Goal: Book appointment/travel/reservation

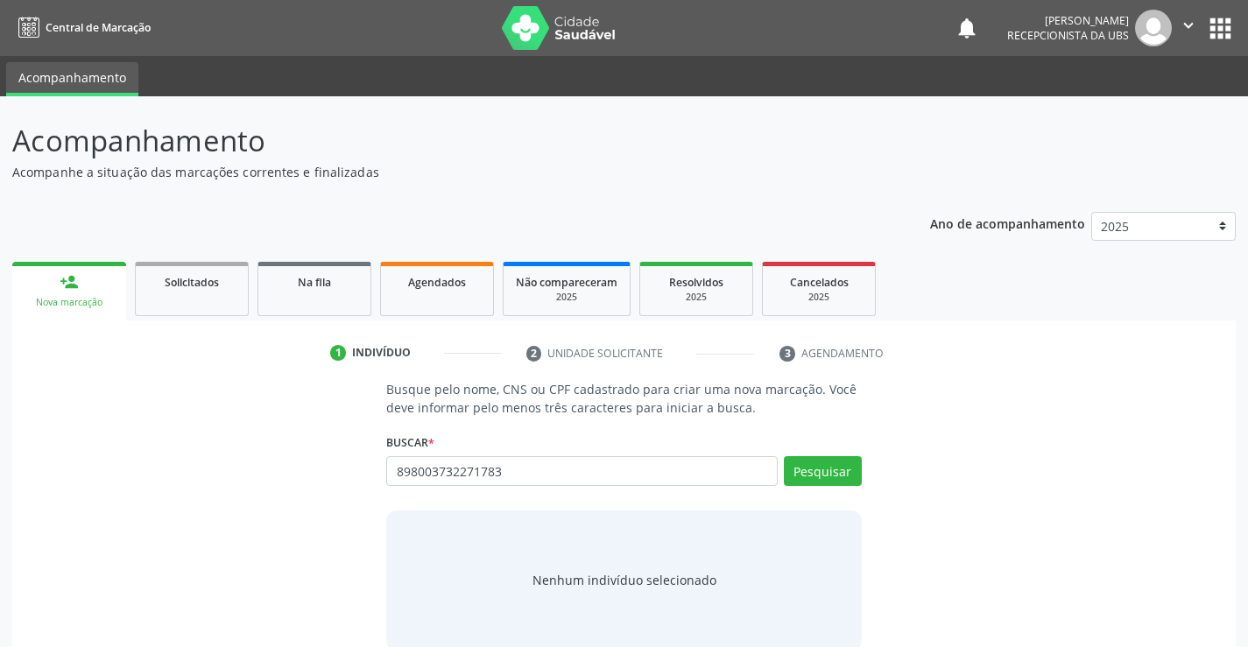
type input "898003732271783"
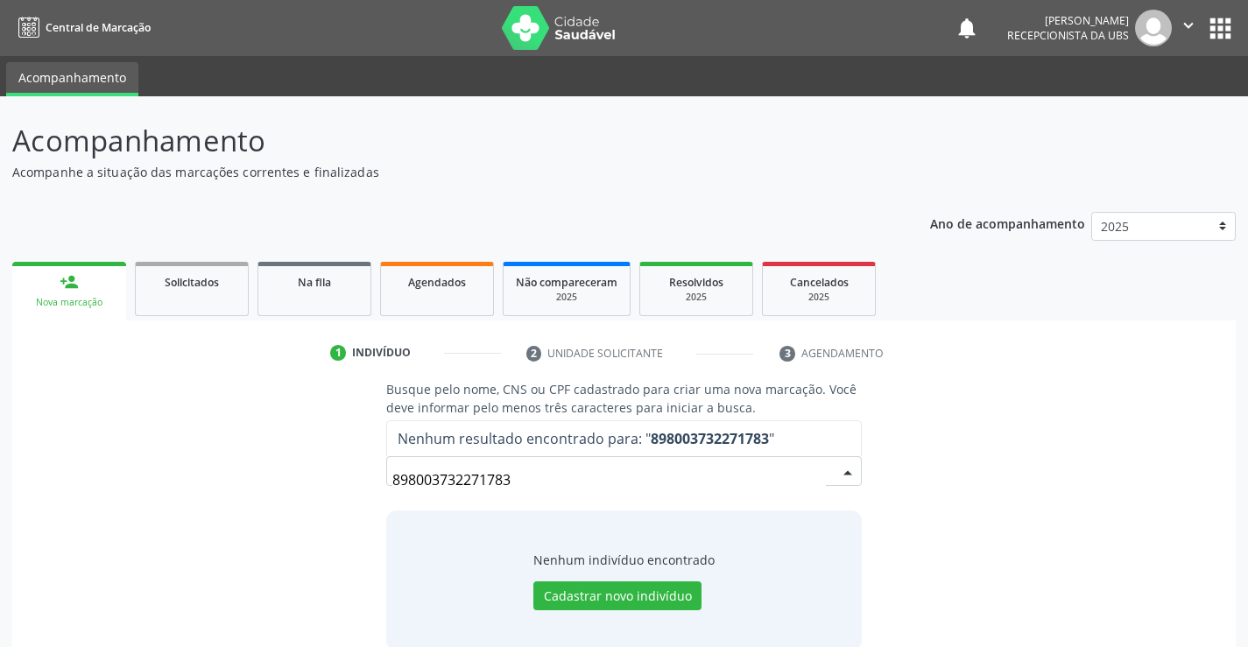
click at [704, 482] on input "898003732271783" at bounding box center [608, 480] width 433 height 35
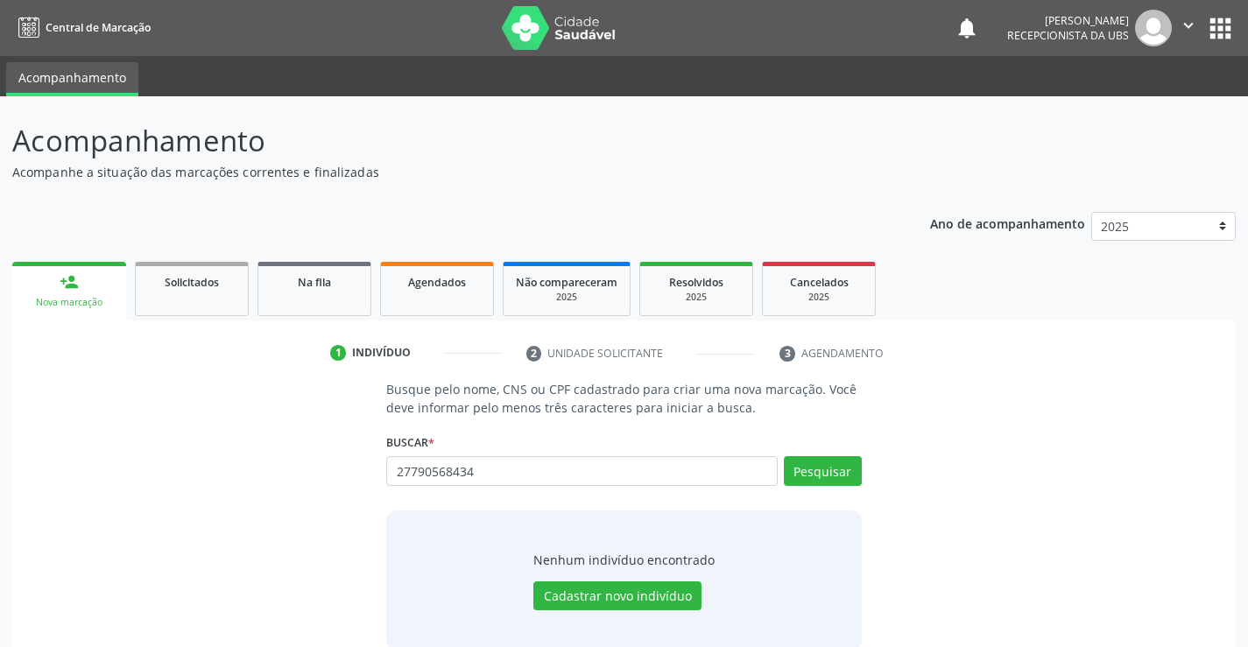
type input "27790568434"
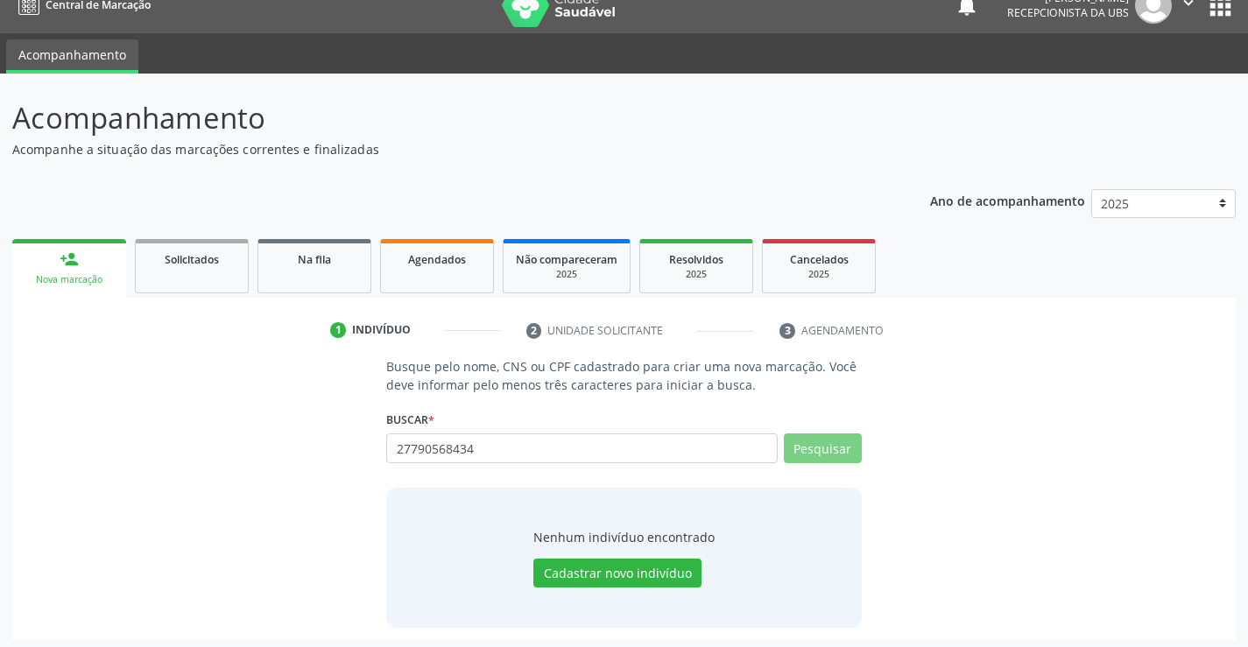
scroll to position [28, 0]
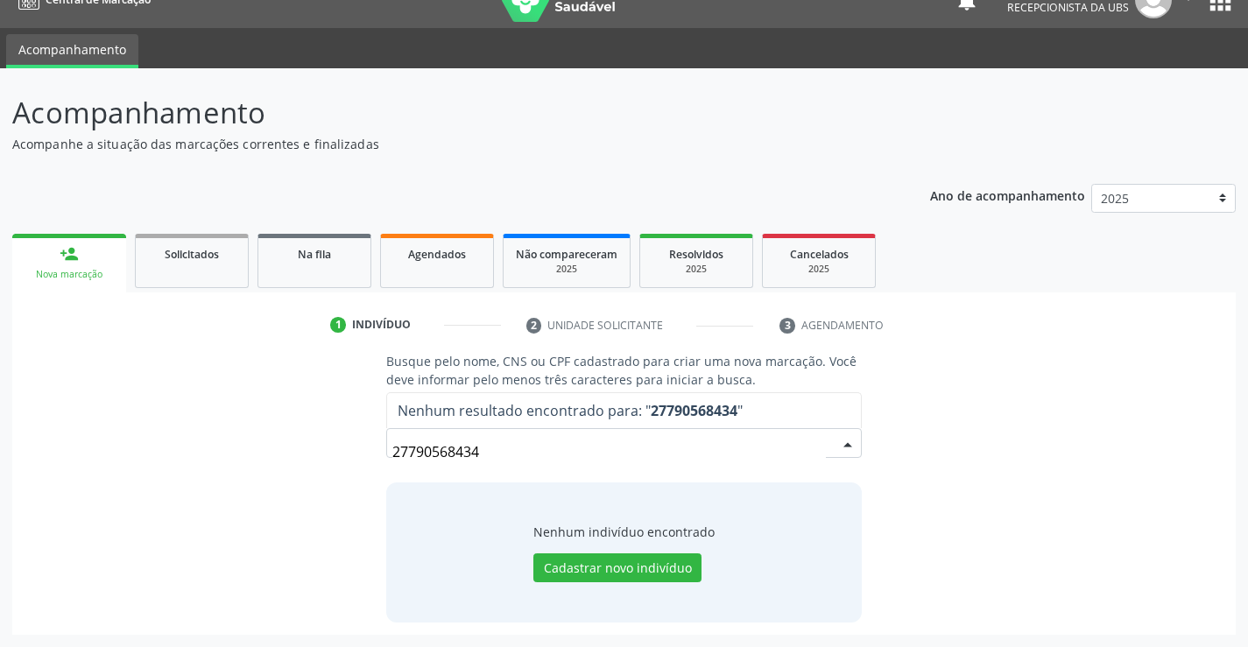
click at [692, 443] on input "27790568434" at bounding box center [608, 452] width 433 height 35
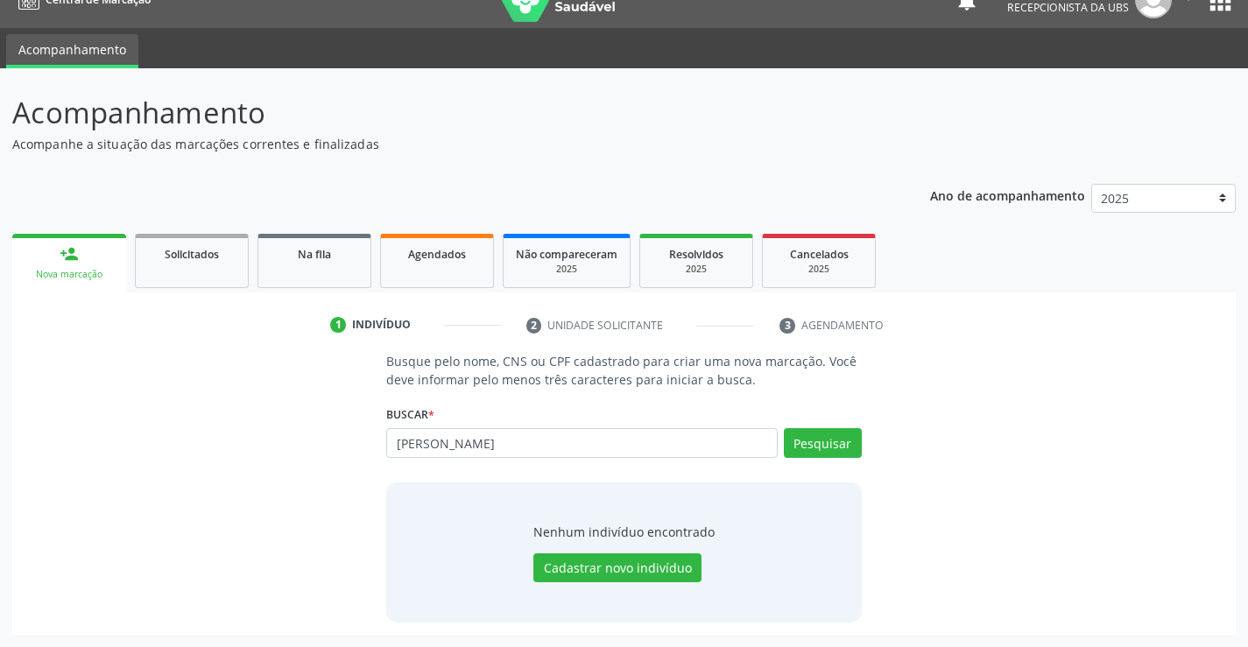
type input "[PERSON_NAME]"
click at [639, 444] on input "[PERSON_NAME]" at bounding box center [581, 443] width 391 height 30
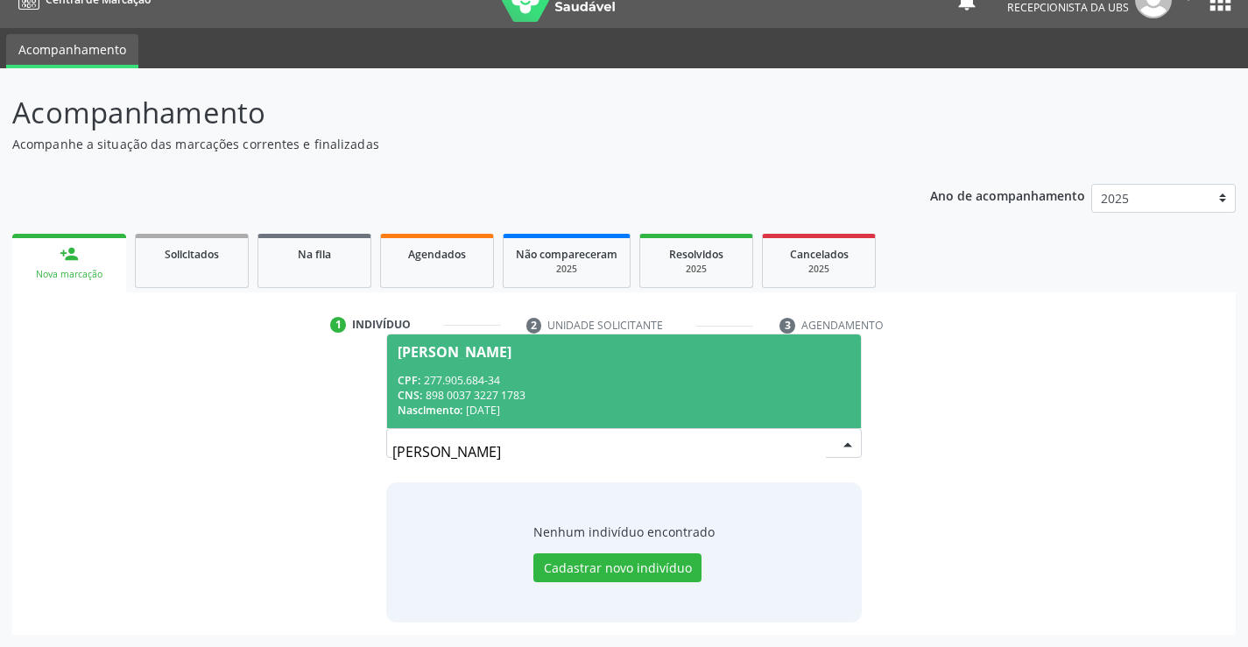
click at [639, 444] on input "[PERSON_NAME]" at bounding box center [608, 452] width 433 height 35
click at [639, 417] on div "Nascimento: 2[DATE]" at bounding box center [624, 410] width 452 height 15
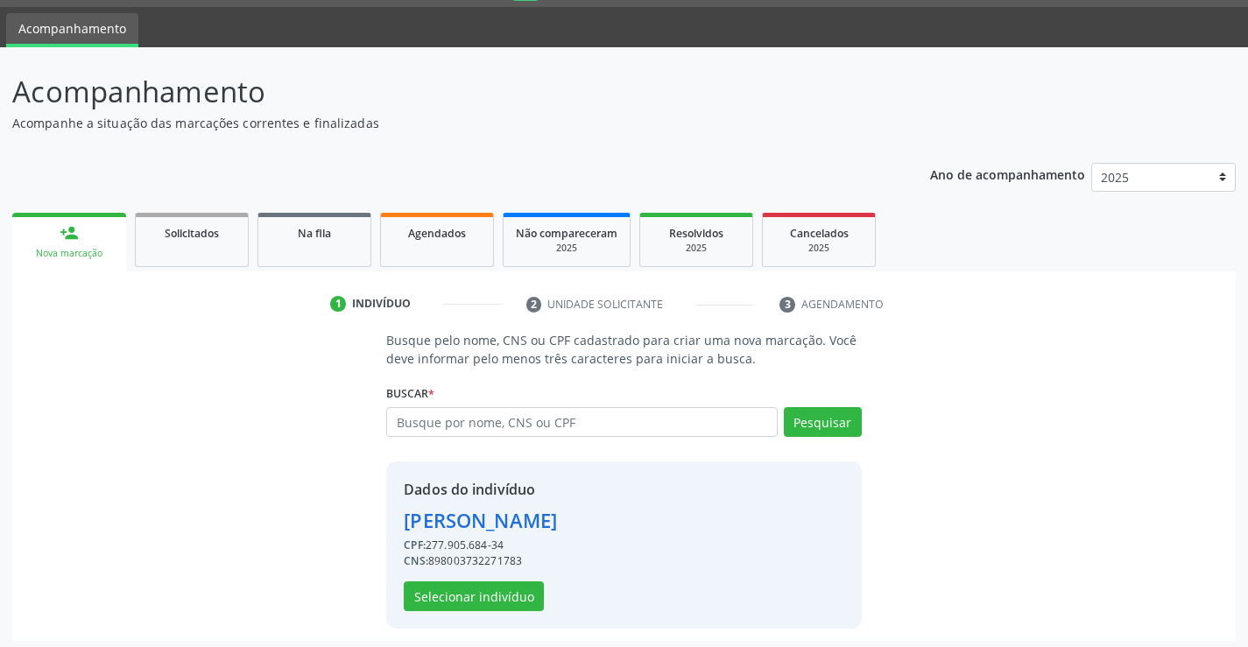
scroll to position [55, 0]
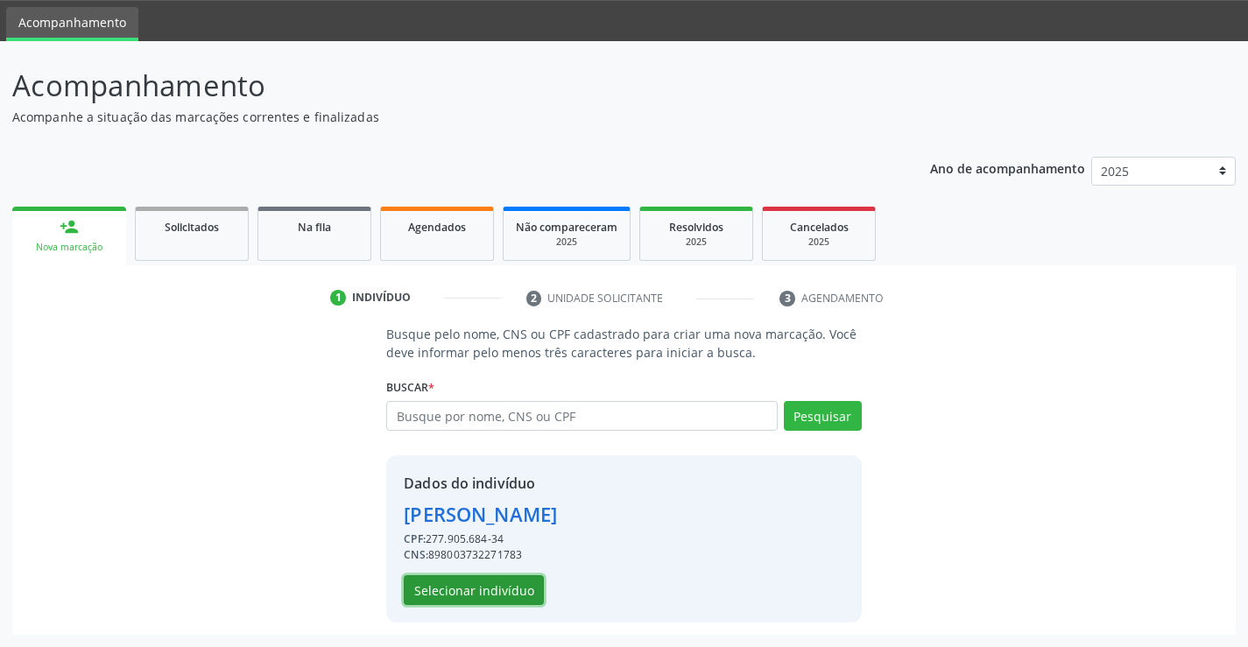
click at [527, 586] on button "Selecionar indivíduo" at bounding box center [474, 591] width 140 height 30
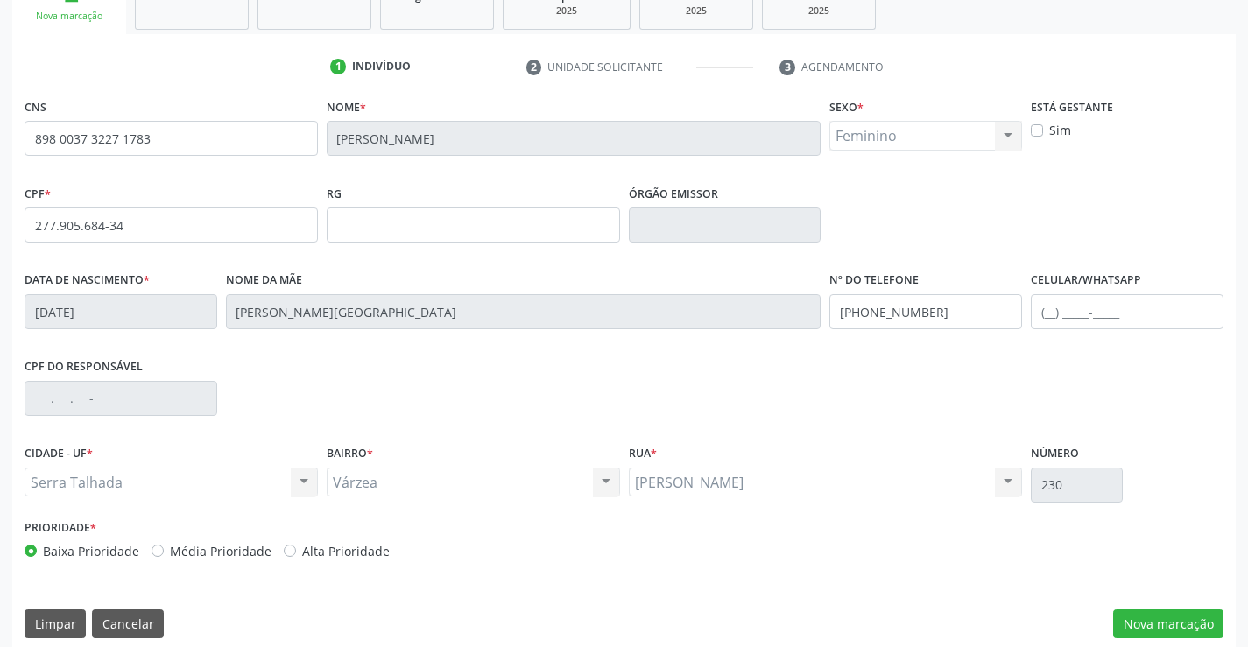
scroll to position [302, 0]
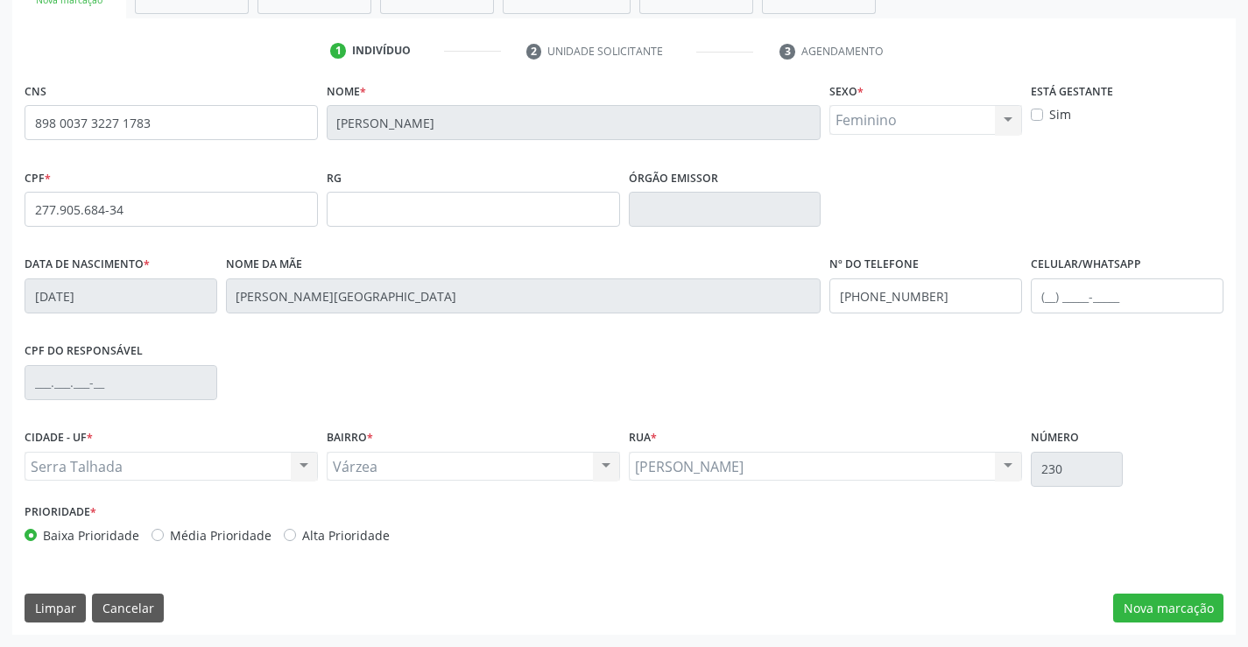
click at [1191, 592] on div "CNS 898 0037 3227 1783 [GEOGRAPHIC_DATA] * [PERSON_NAME] * Feminino Masculino F…" at bounding box center [624, 356] width 1224 height 557
click at [1187, 599] on button "Nova marcação" at bounding box center [1169, 609] width 110 height 30
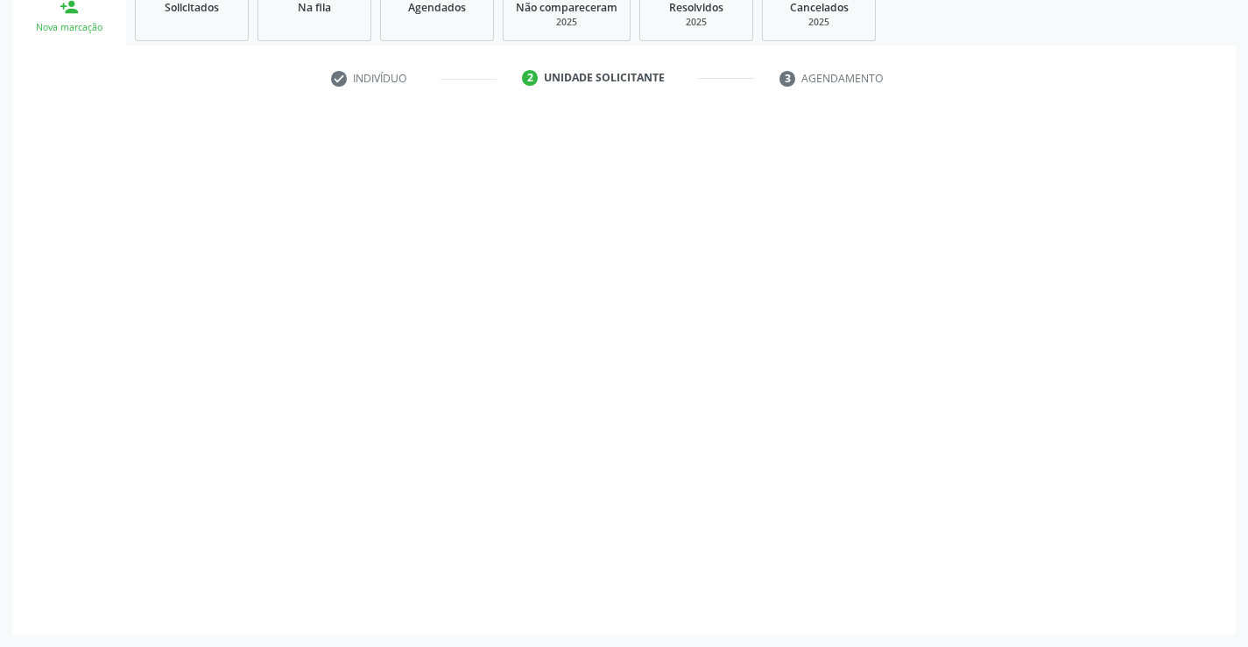
scroll to position [275, 0]
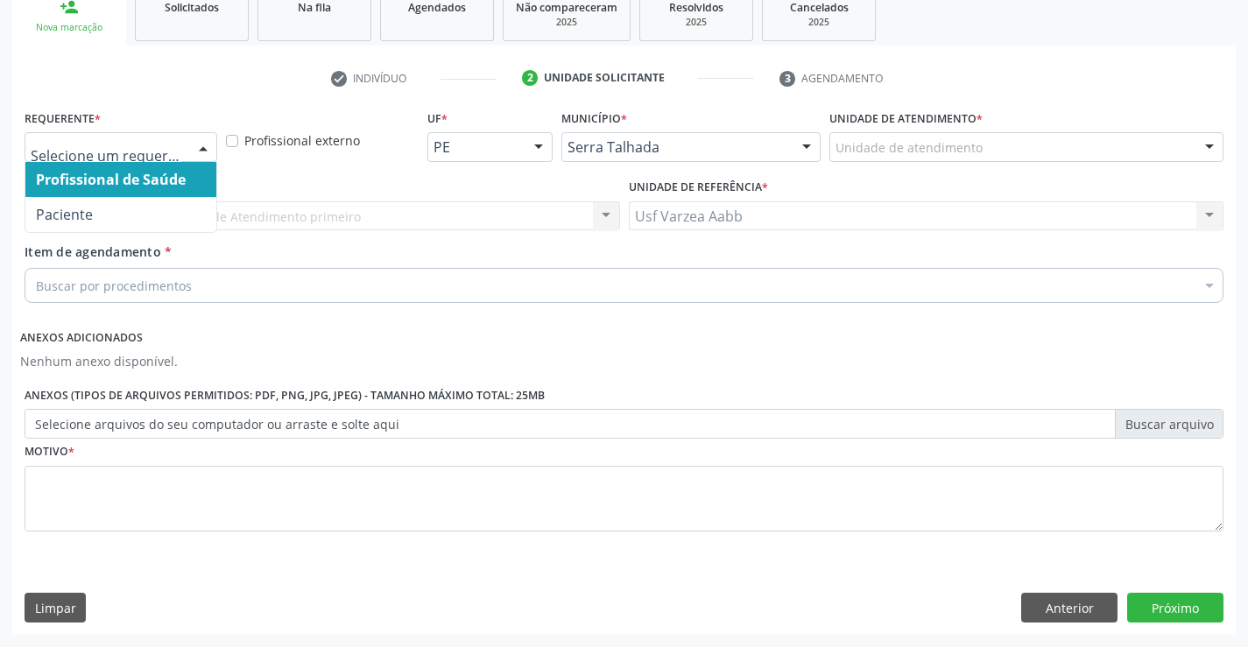
click at [67, 136] on div at bounding box center [121, 147] width 193 height 30
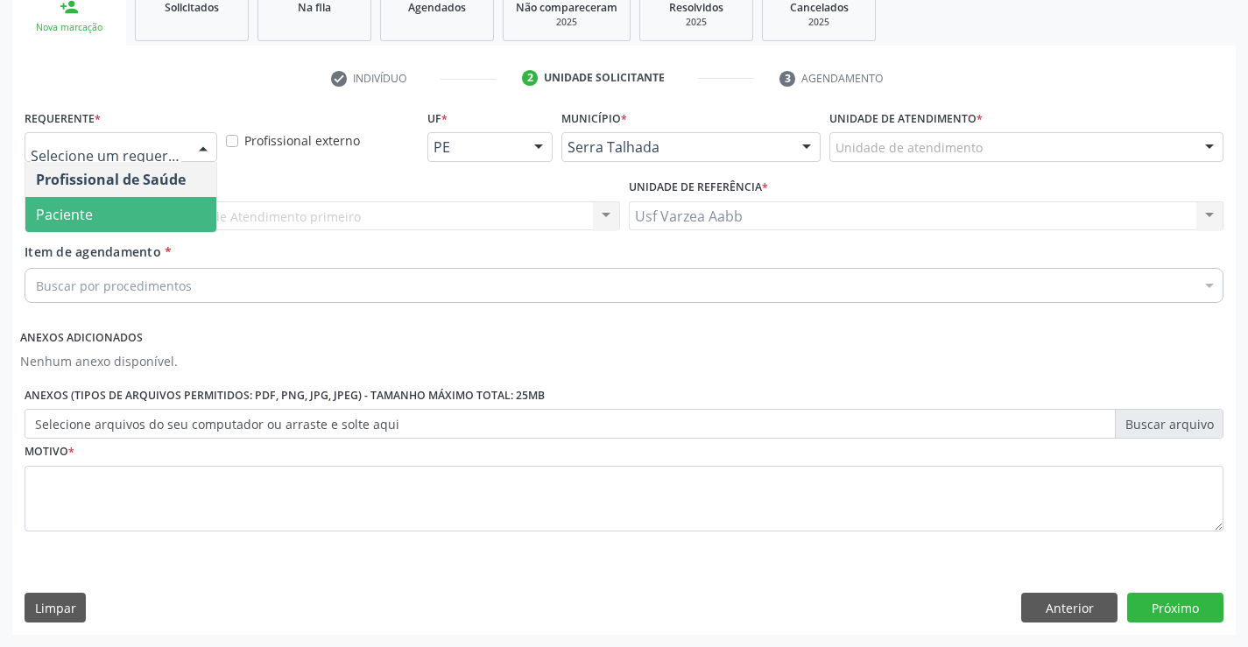
click at [83, 209] on span "Paciente" at bounding box center [64, 214] width 57 height 19
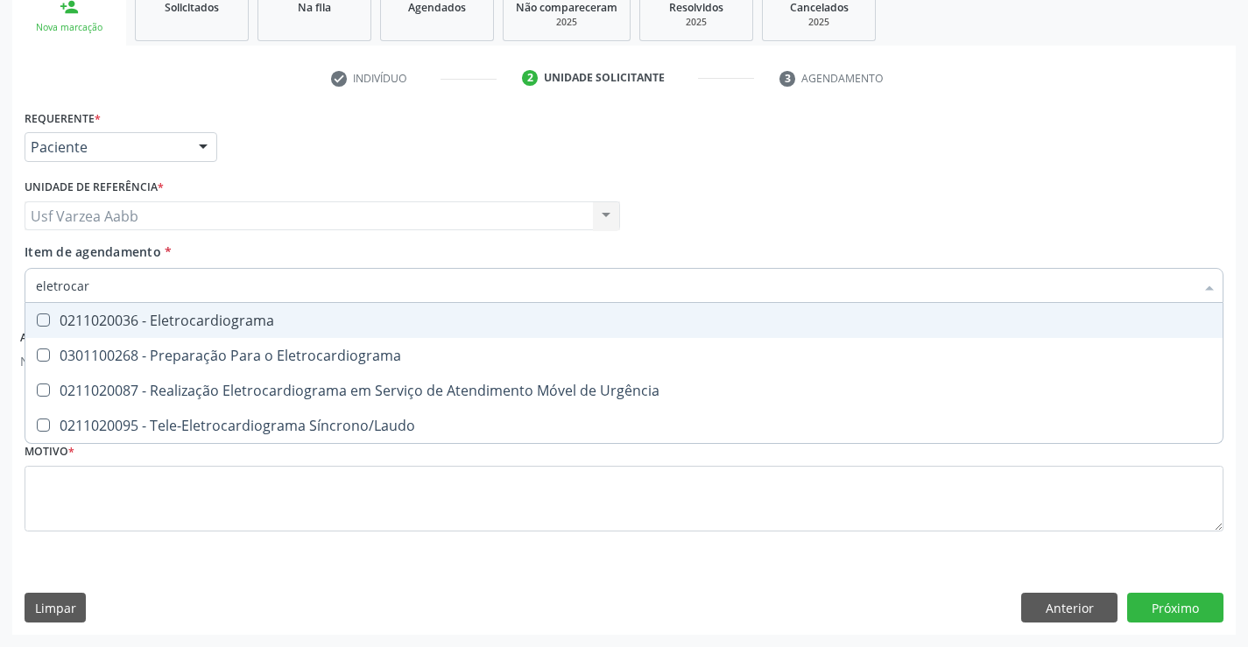
type input "eletrocard"
click at [187, 325] on div "0211020036 - Eletrocardiograma" at bounding box center [624, 321] width 1177 height 14
checkbox Eletrocardiograma "true"
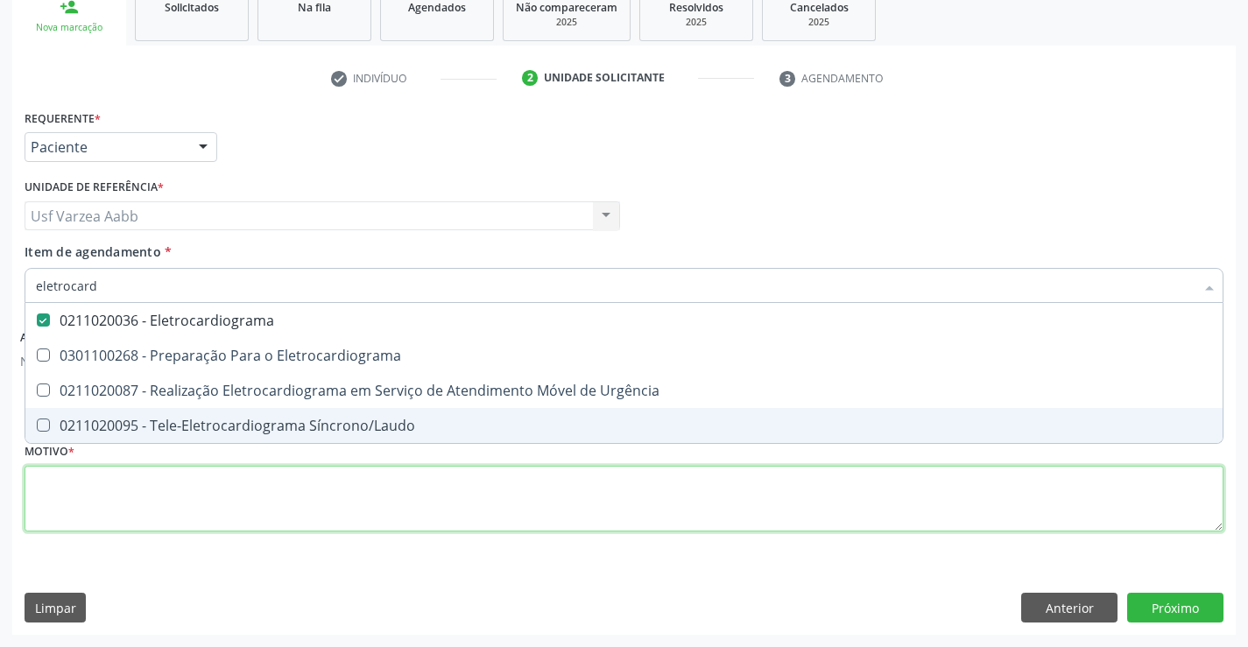
click at [245, 476] on div "Requerente * Paciente Profissional de Saúde Paciente Nenhum resultado encontrad…" at bounding box center [624, 330] width 1199 height 451
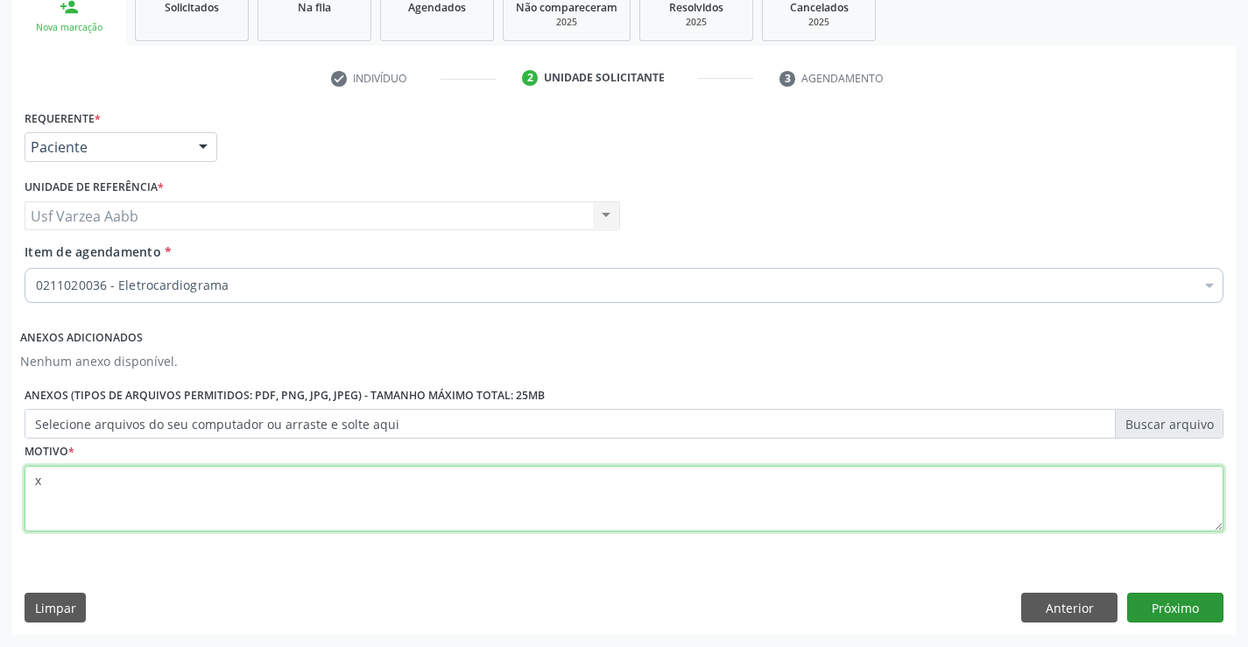
type textarea "x"
click at [1187, 610] on button "Próximo" at bounding box center [1176, 608] width 96 height 30
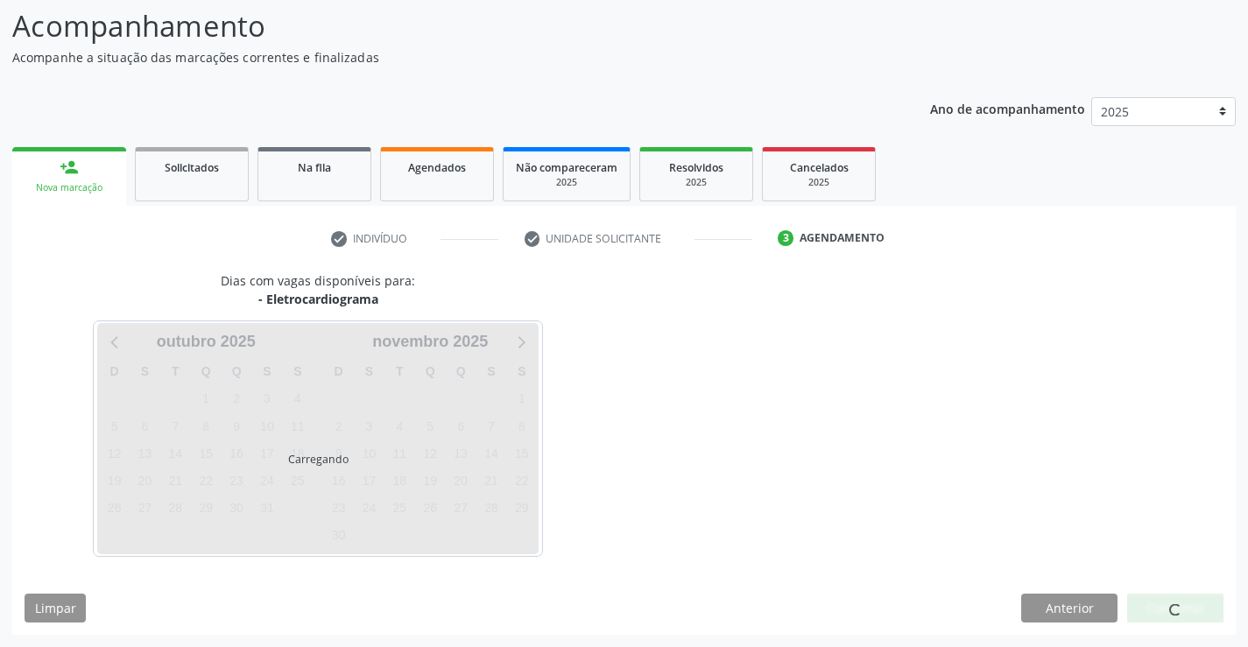
scroll to position [115, 0]
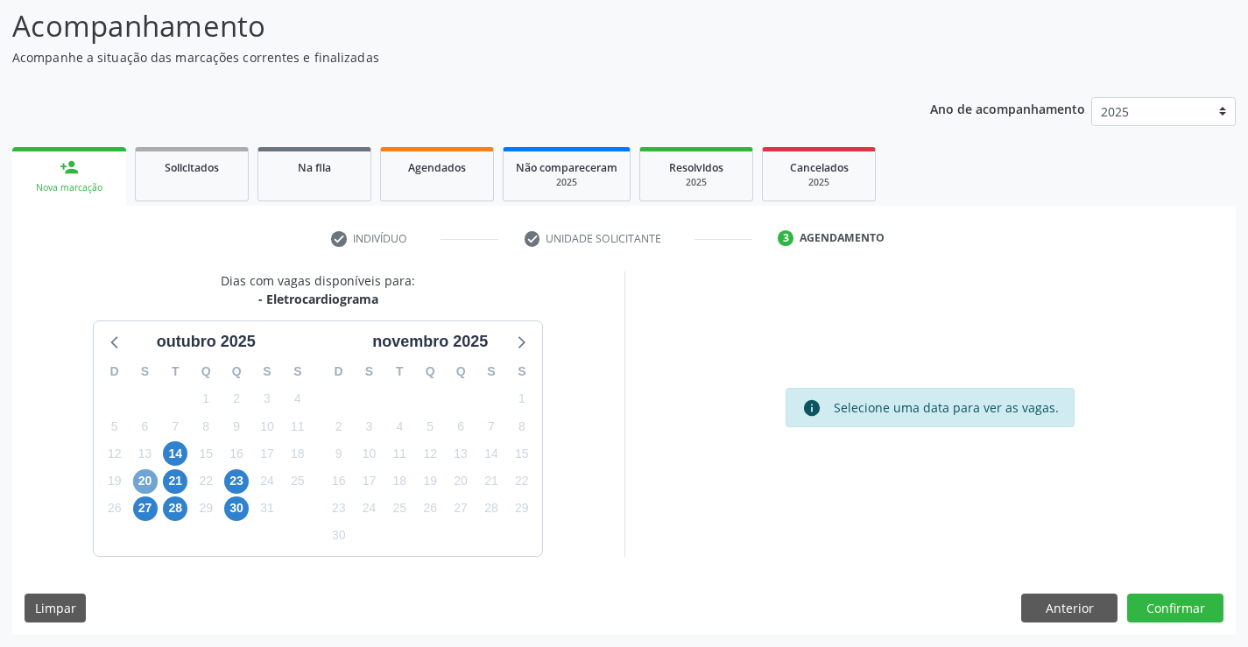
click at [150, 480] on span "20" at bounding box center [145, 482] width 25 height 25
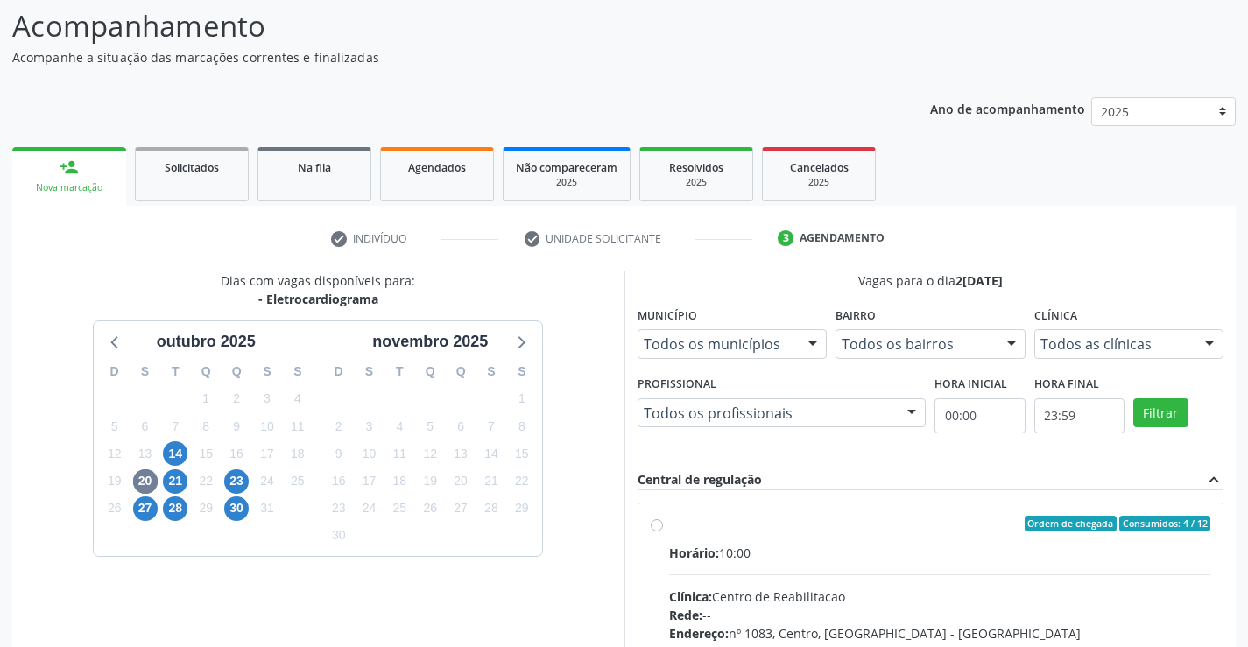
click at [710, 551] on span "Horário:" at bounding box center [694, 553] width 50 height 17
click at [663, 532] on input "Ordem de chegada Consumidos: 4 / 12 Horário: 10:00 Clínica: Centro de Reabilita…" at bounding box center [657, 524] width 12 height 16
radio input "true"
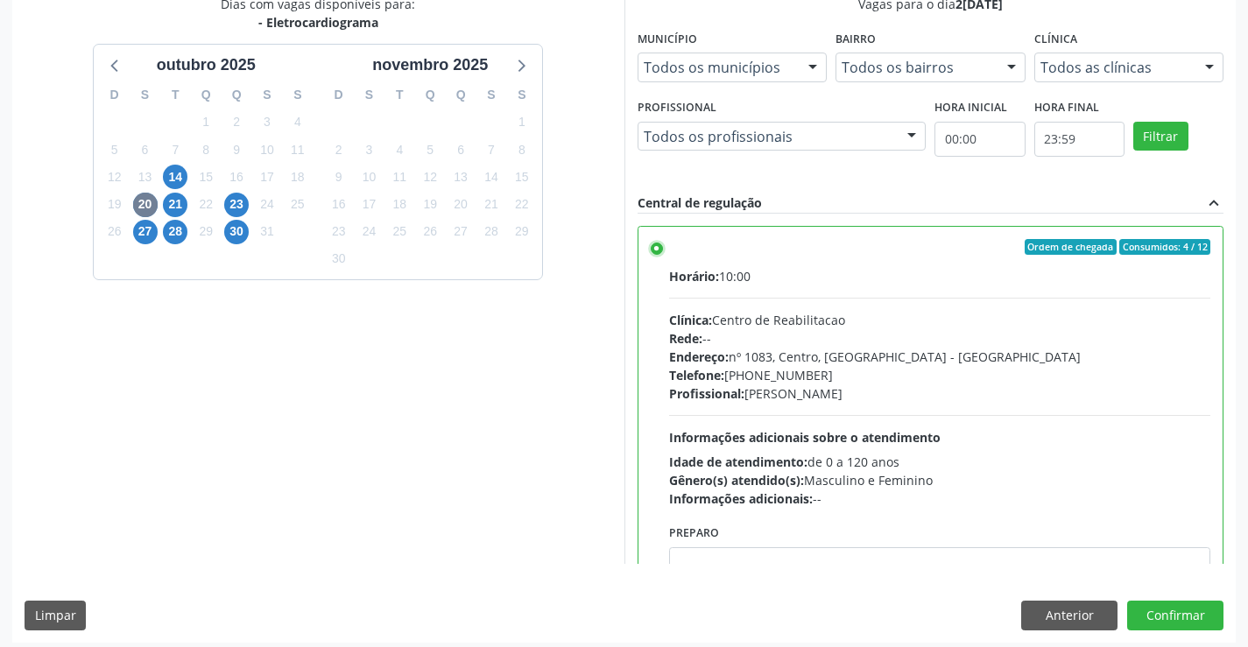
scroll to position [399, 0]
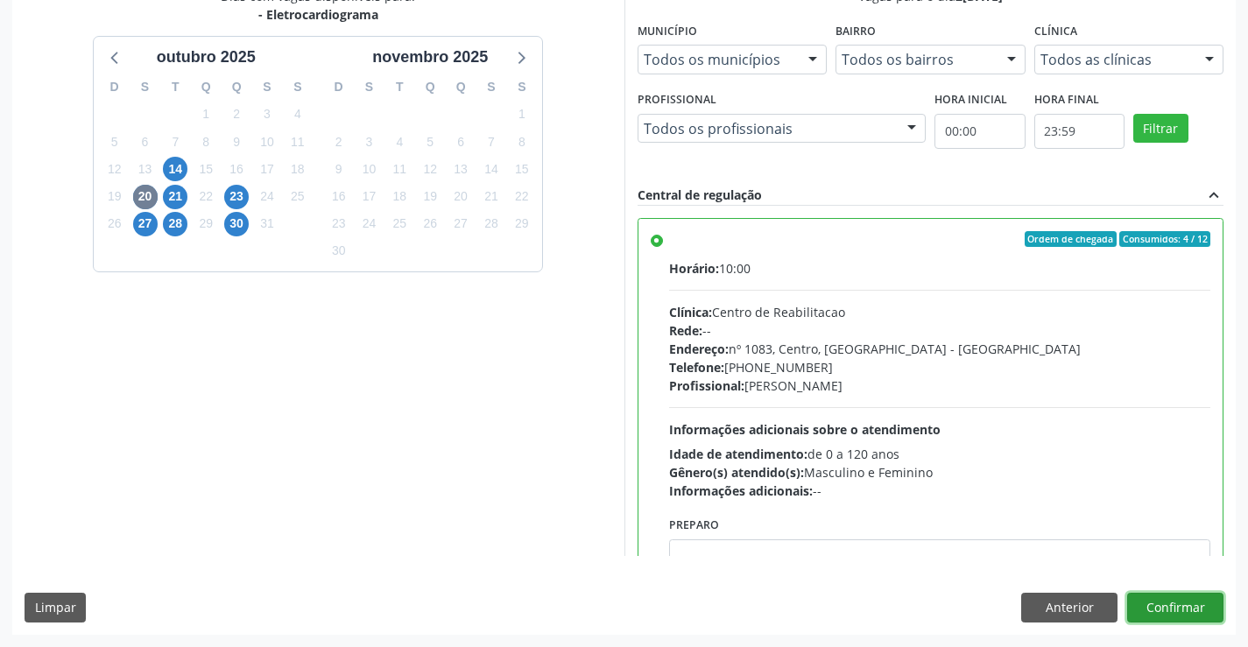
click at [1179, 599] on button "Confirmar" at bounding box center [1176, 608] width 96 height 30
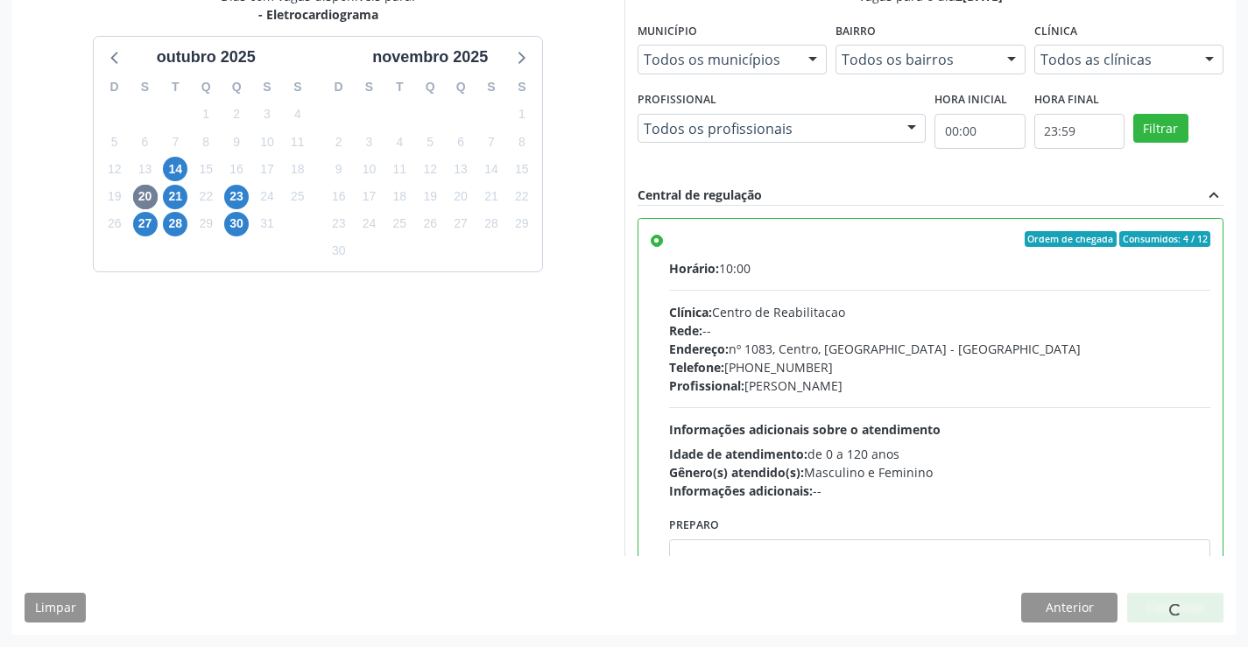
scroll to position [0, 0]
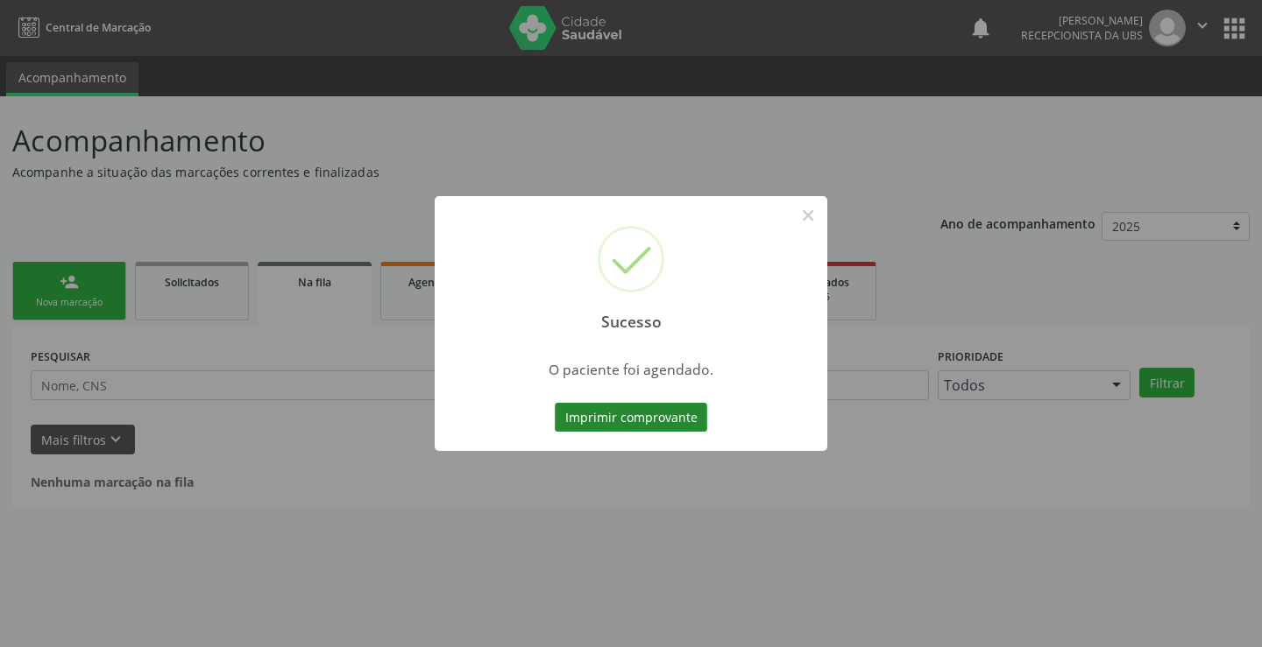
click at [682, 423] on button "Imprimir comprovante" at bounding box center [631, 418] width 152 height 30
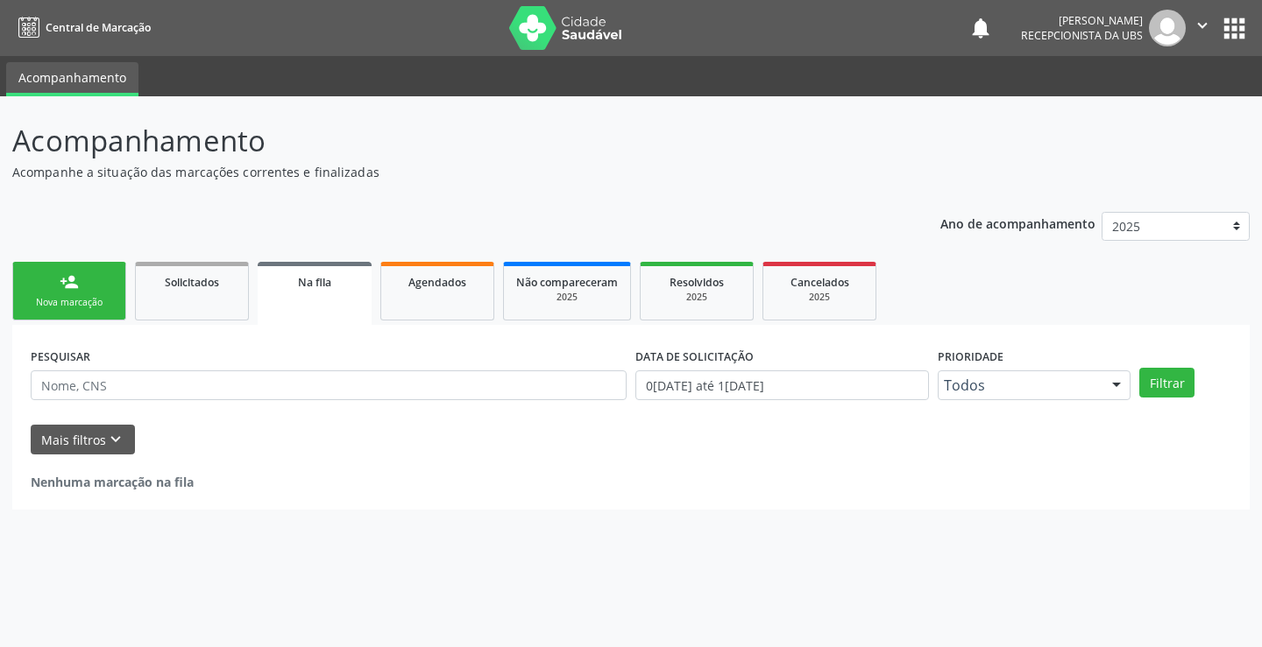
click at [88, 288] on link "person_add Nova marcação" at bounding box center [69, 291] width 114 height 59
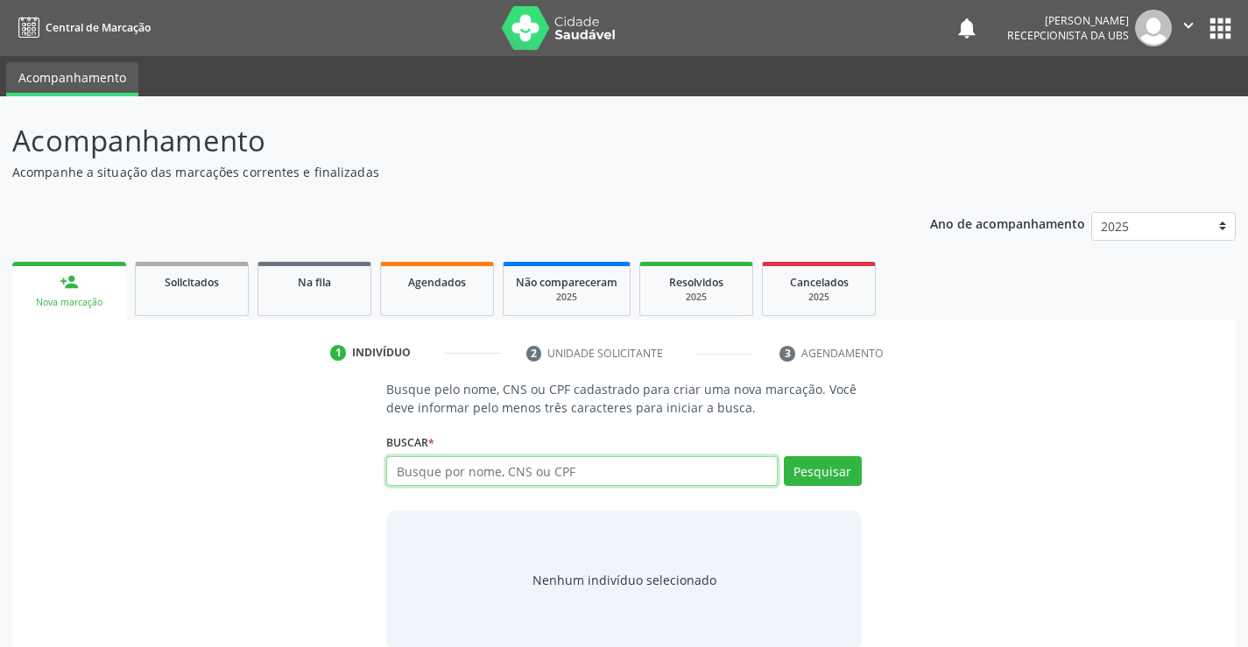
click at [479, 474] on input "text" at bounding box center [581, 471] width 391 height 30
type input "38777100425"
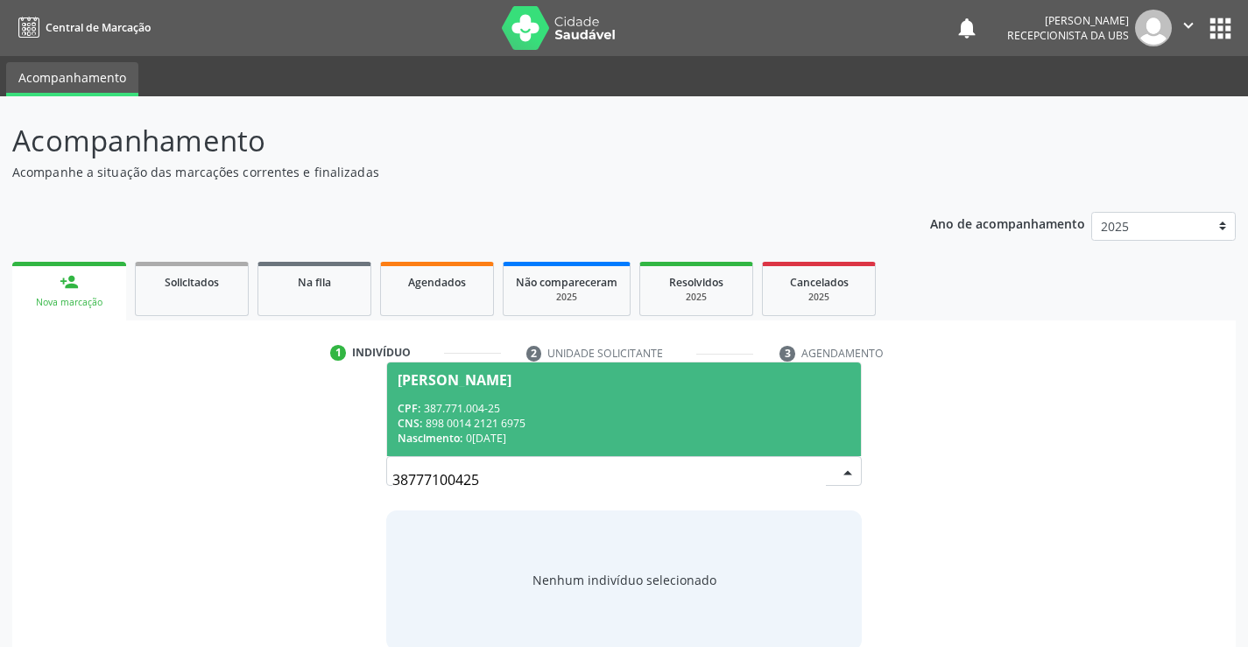
click at [540, 396] on span "[PERSON_NAME] CPF: 387.771.004-25 CNS: 898 0014 2121 6975 Nascimento: 0[DATE]" at bounding box center [623, 410] width 473 height 94
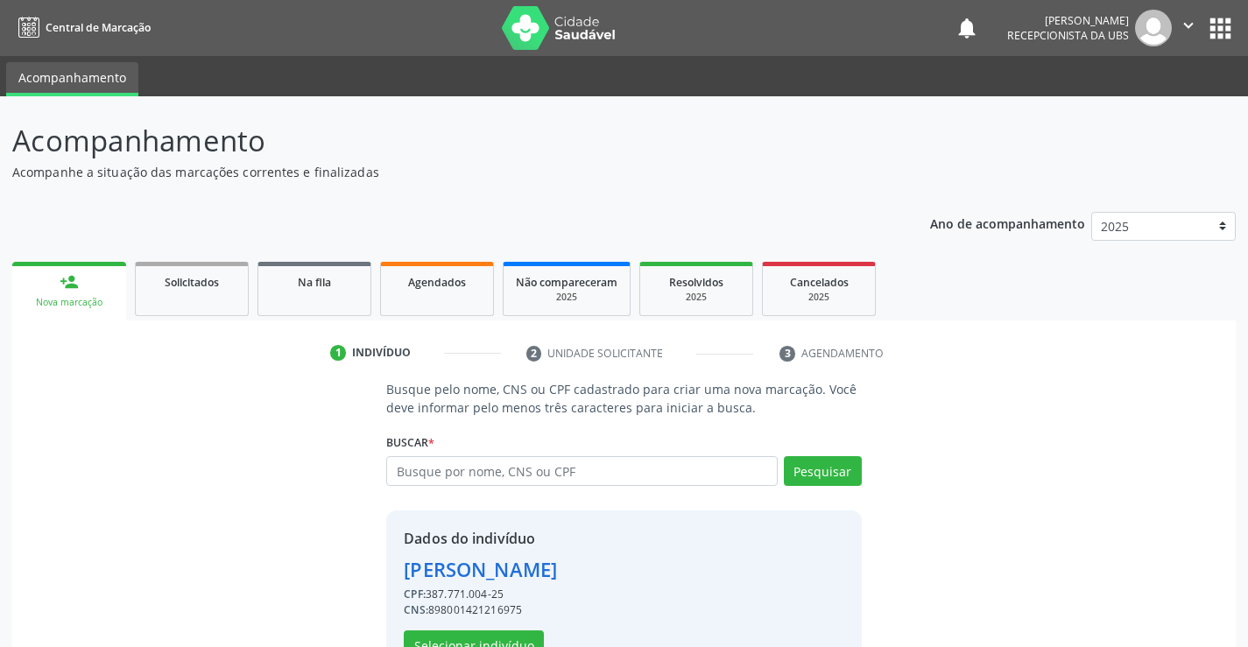
scroll to position [55, 0]
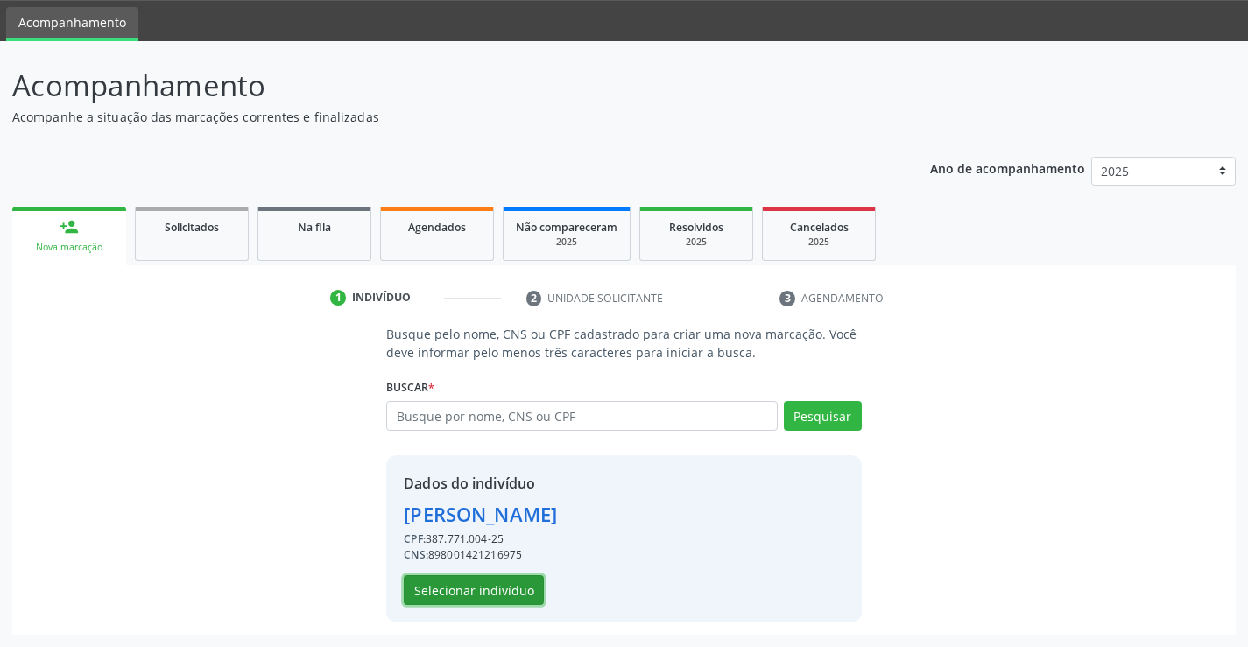
click at [468, 582] on button "Selecionar indivíduo" at bounding box center [474, 591] width 140 height 30
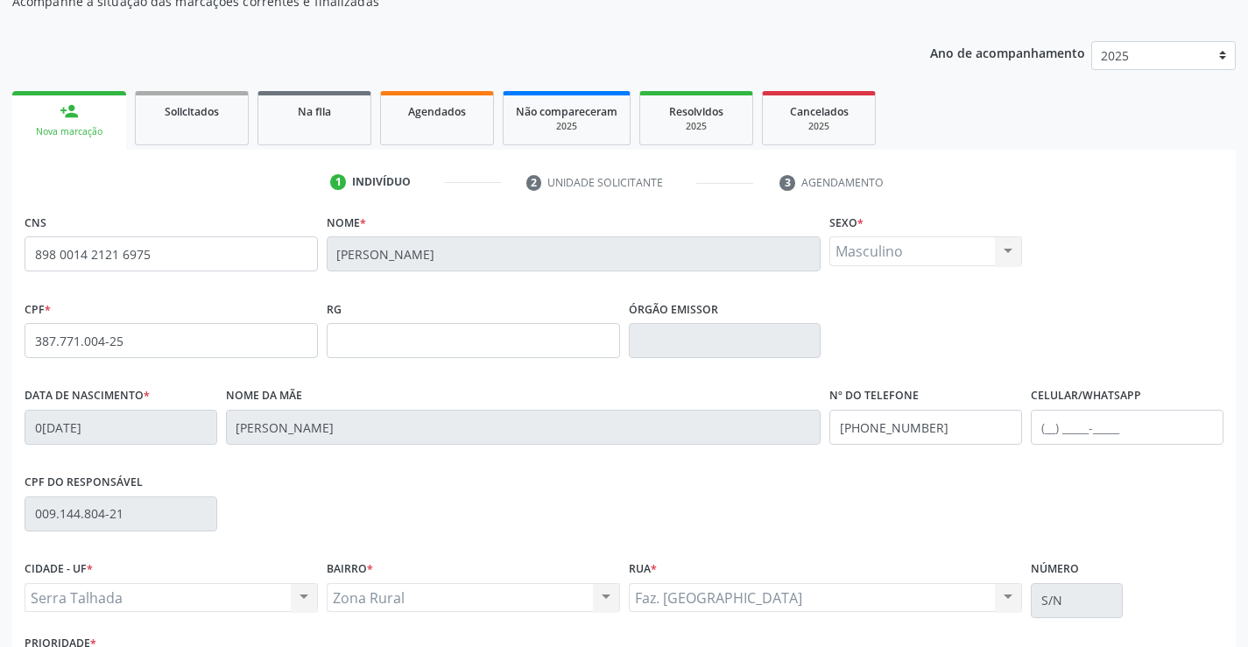
scroll to position [302, 0]
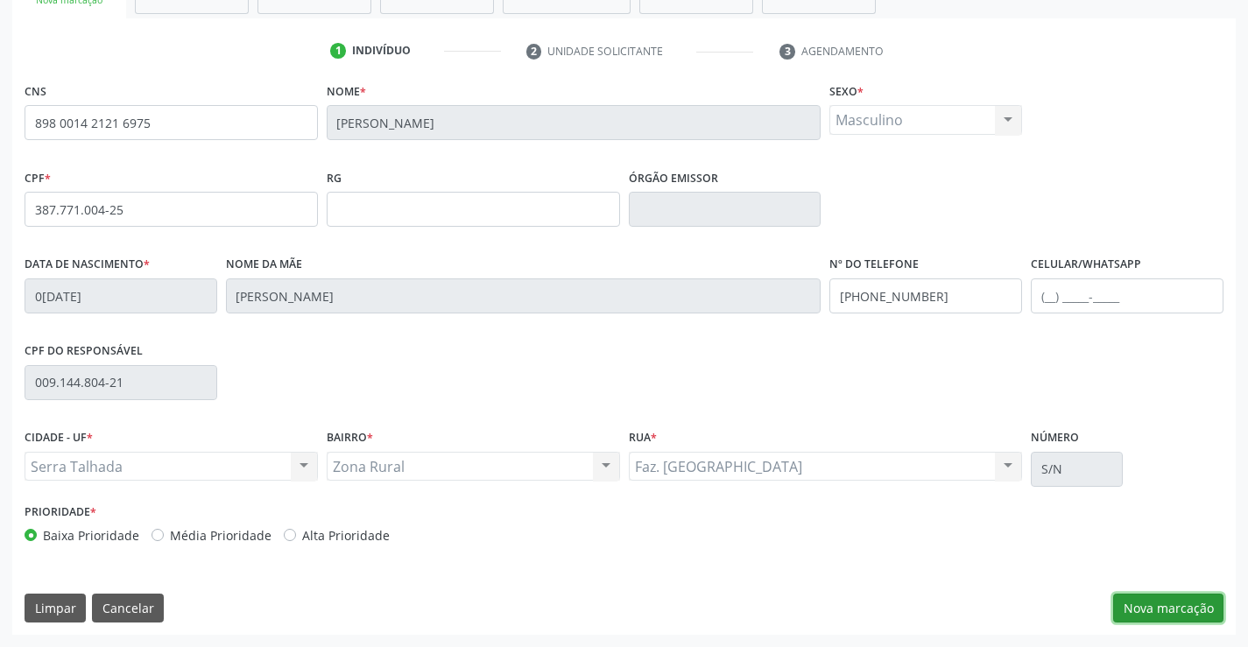
click at [1155, 605] on button "Nova marcação" at bounding box center [1169, 609] width 110 height 30
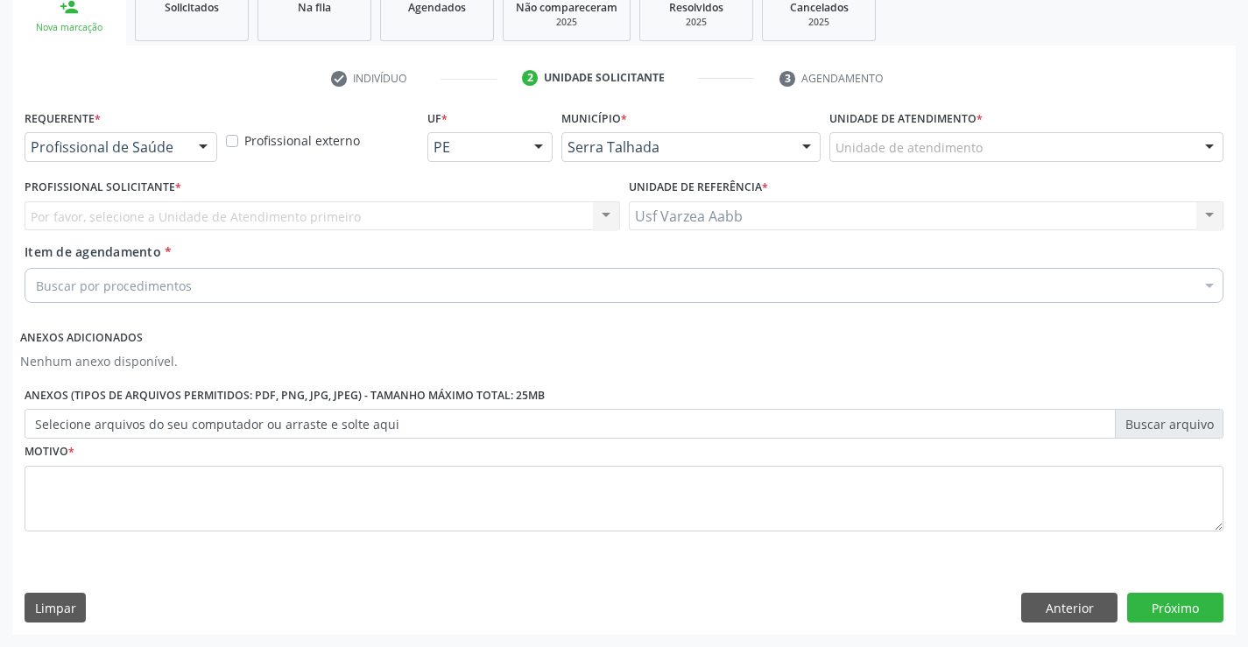
scroll to position [275, 0]
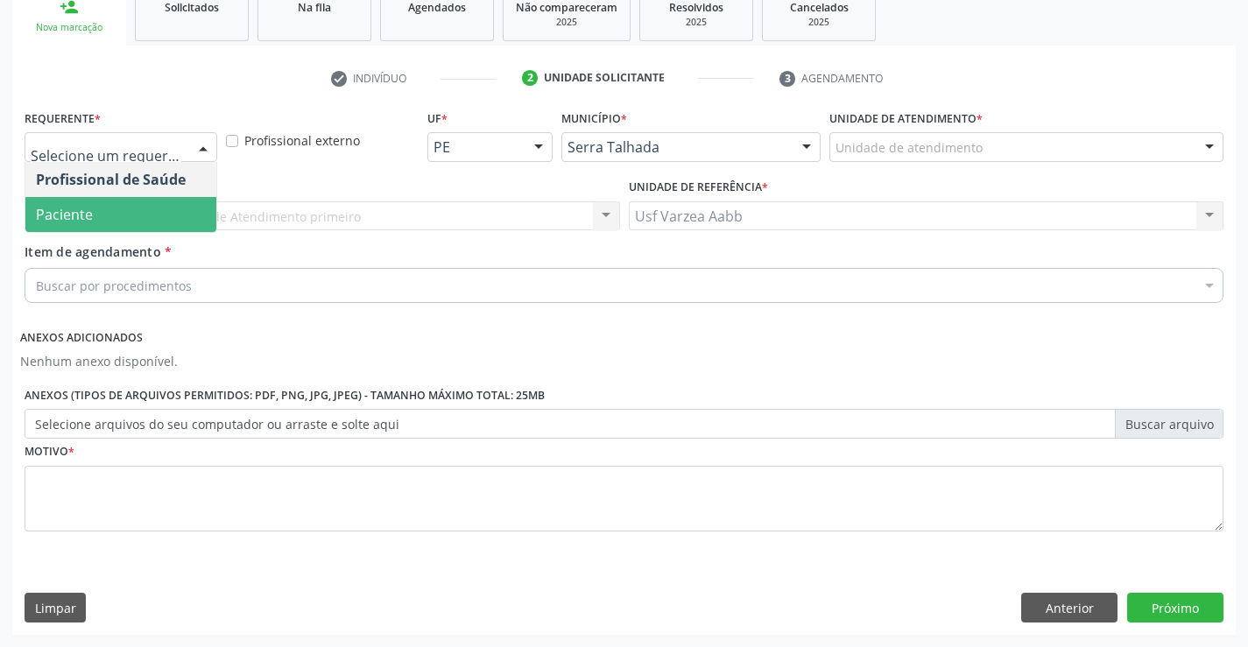
click at [75, 211] on span "Paciente" at bounding box center [64, 214] width 57 height 19
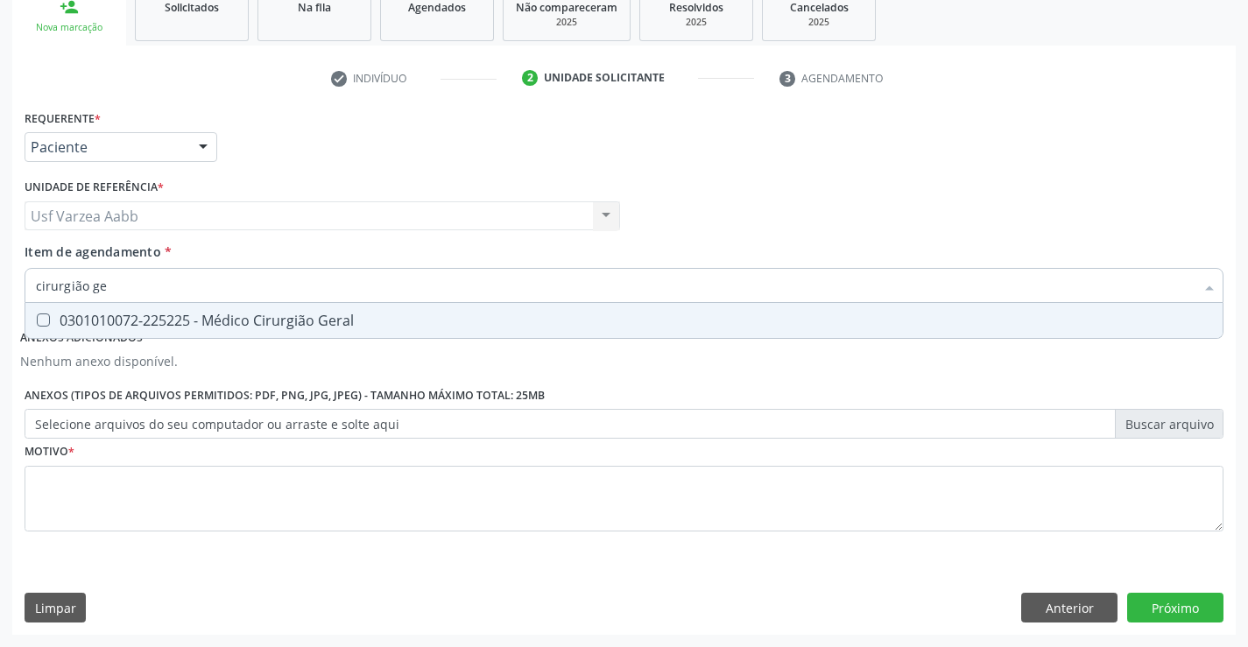
type input "cirurgião ger"
click at [584, 328] on div "0301010072-225225 - Médico Cirurgião Geral" at bounding box center [624, 321] width 1177 height 14
checkbox Geral "true"
click at [607, 506] on div "Requerente * Paciente Profissional de Saúde Paciente Nenhum resultado encontrad…" at bounding box center [624, 330] width 1199 height 451
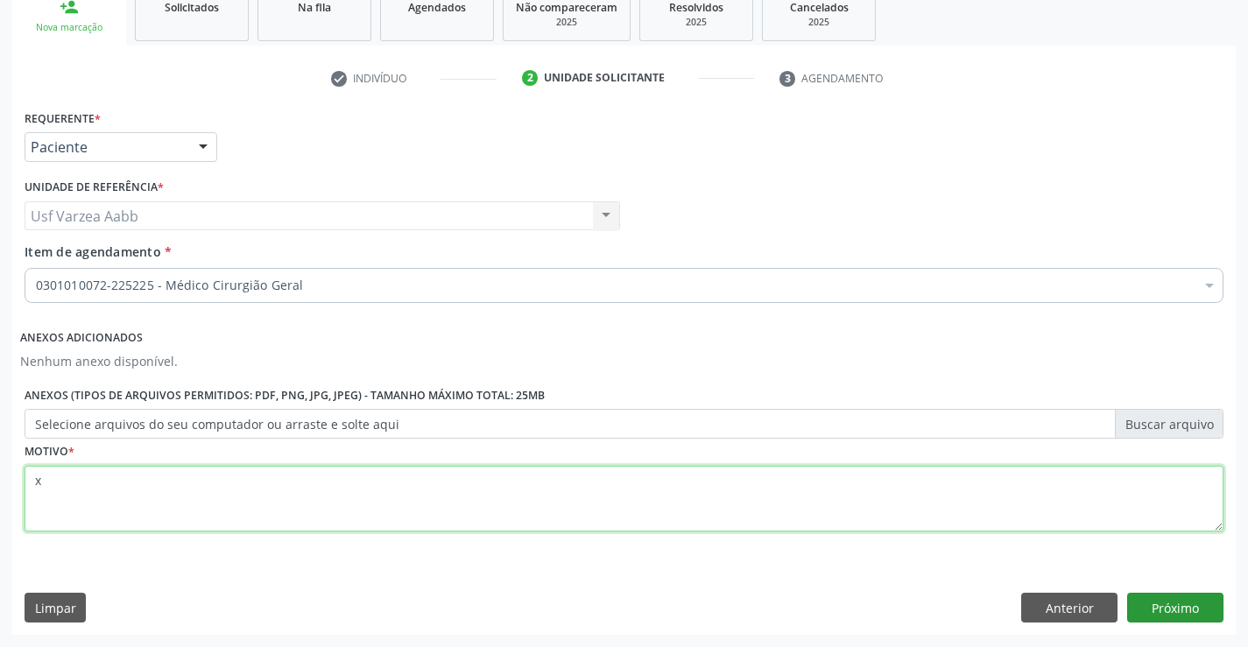
type textarea "x"
click at [1206, 621] on button "Próximo" at bounding box center [1176, 608] width 96 height 30
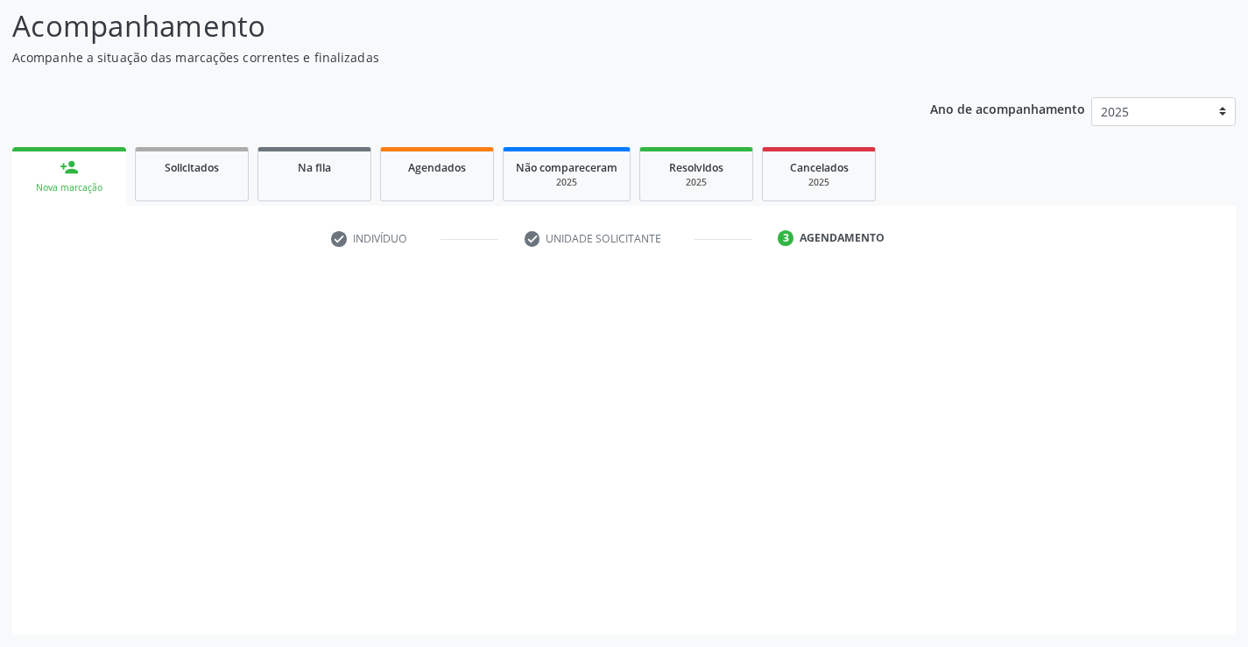
scroll to position [115, 0]
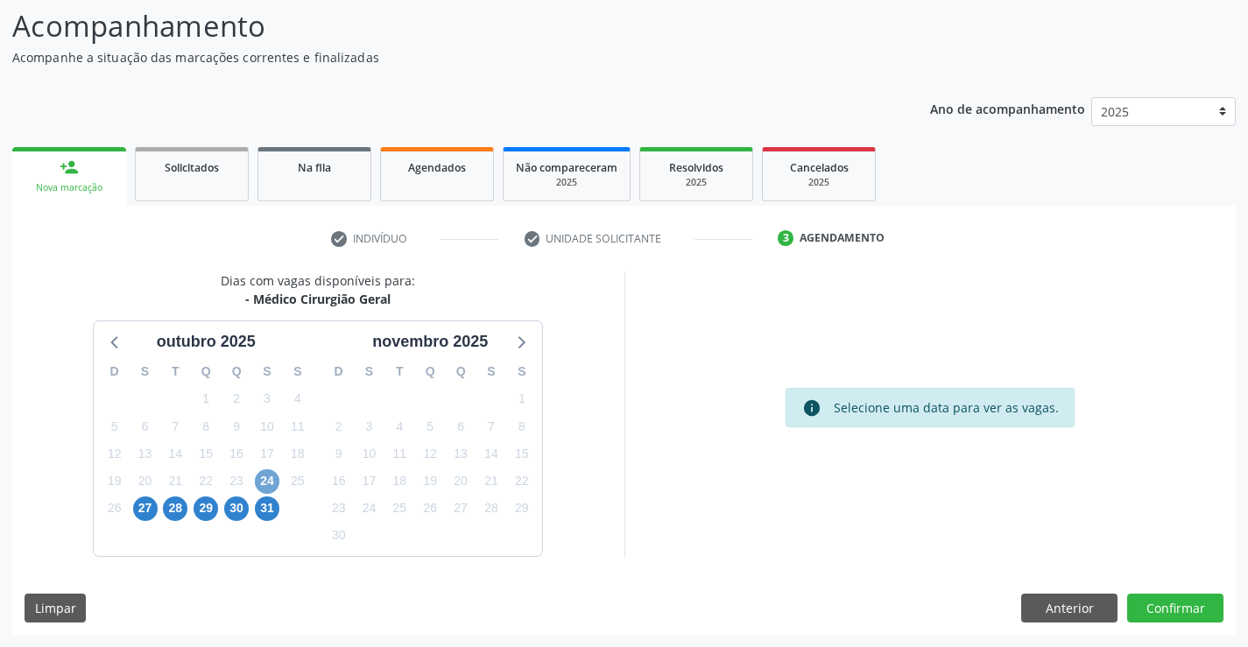
click at [269, 488] on span "24" at bounding box center [267, 482] width 25 height 25
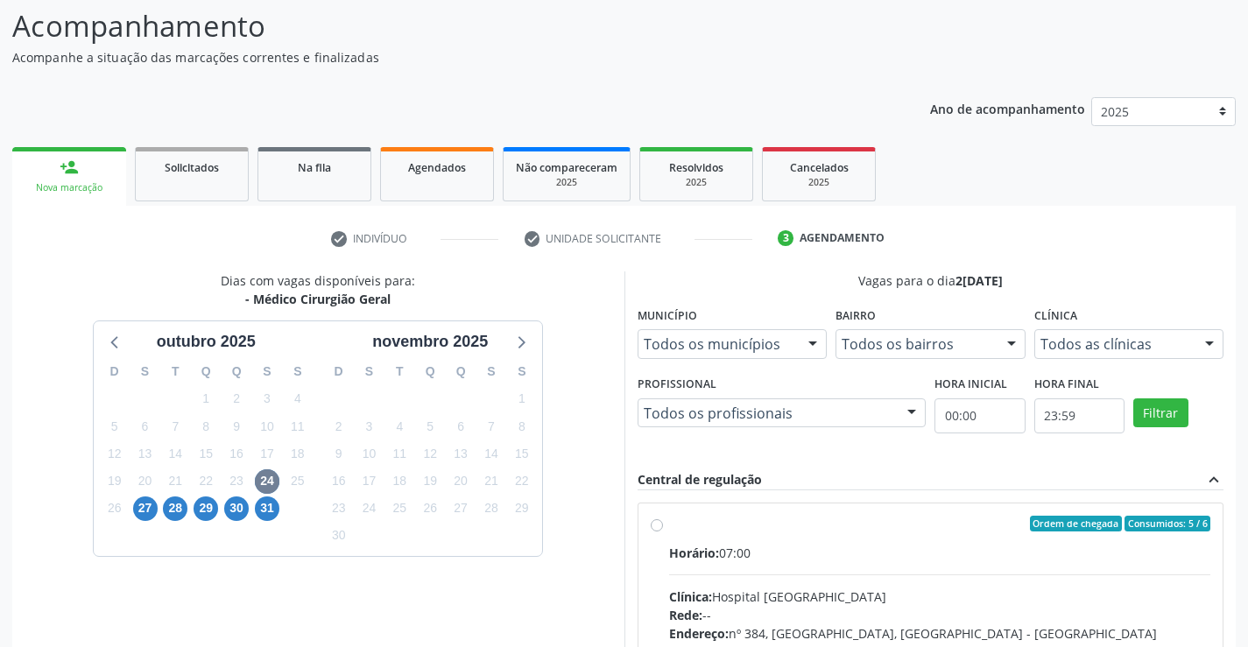
click at [688, 555] on span "Horário:" at bounding box center [694, 553] width 50 height 17
click at [663, 532] on input "Ordem de chegada Consumidos: 5 / 6 Horário: 07:00 Clínica: Hospital [GEOGRAPHIC…" at bounding box center [657, 524] width 12 height 16
radio input "true"
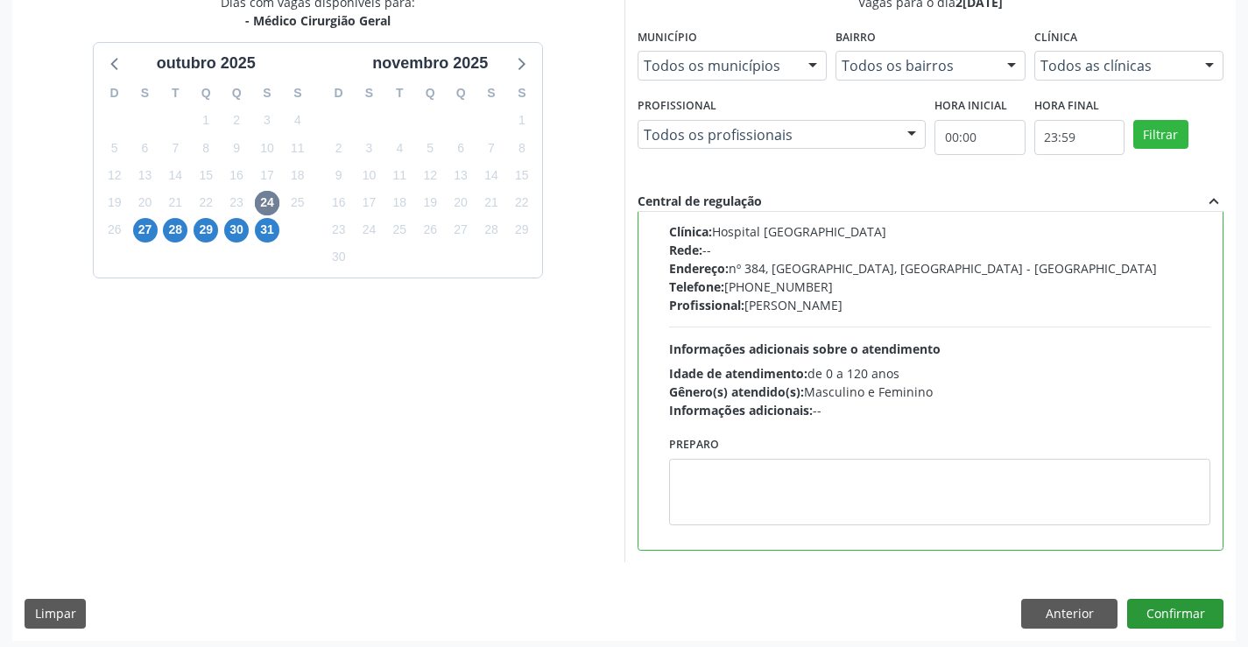
scroll to position [399, 0]
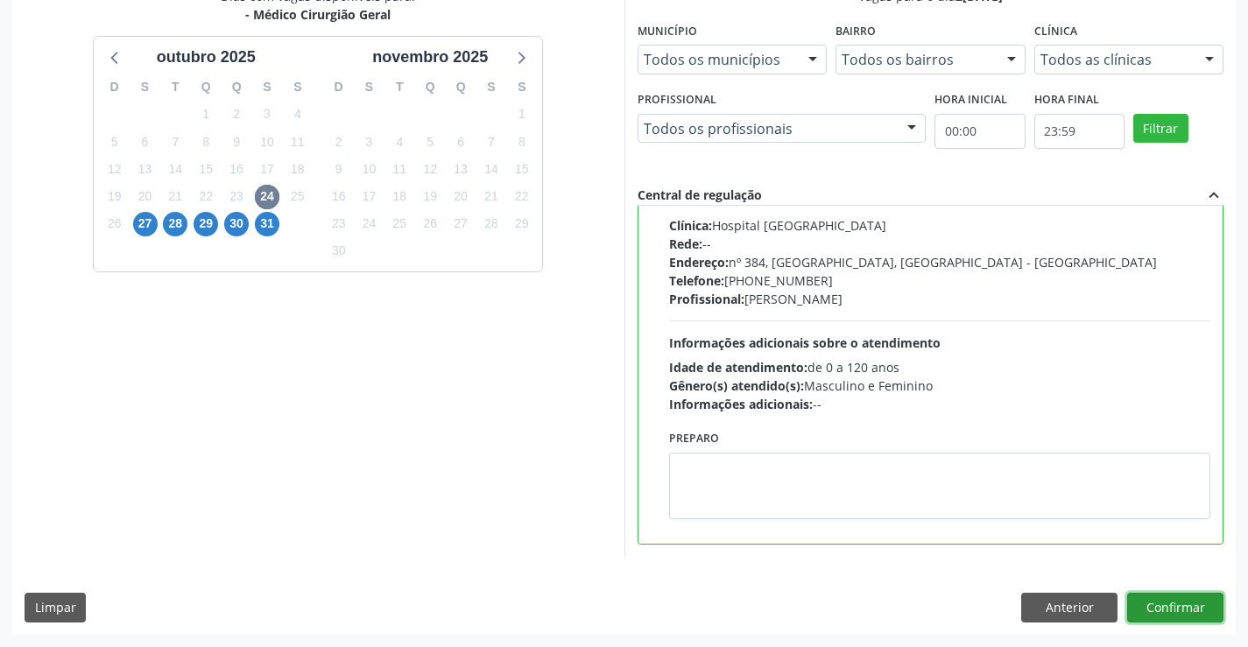
click at [1191, 605] on button "Confirmar" at bounding box center [1176, 608] width 96 height 30
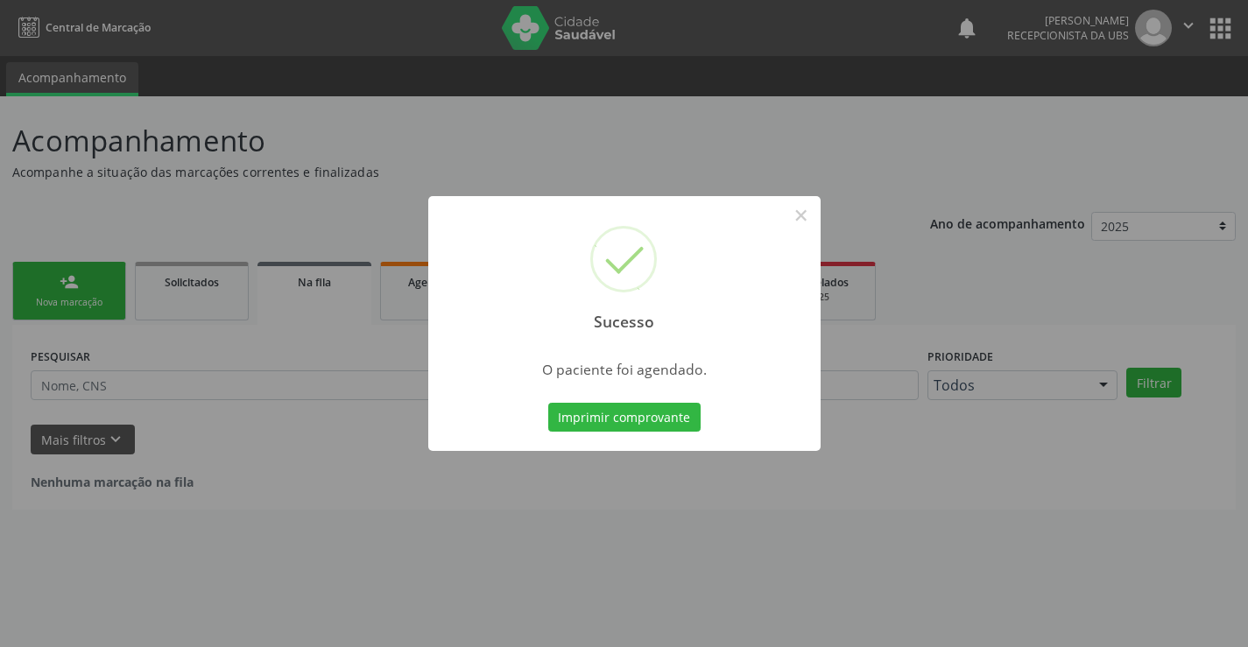
scroll to position [0, 0]
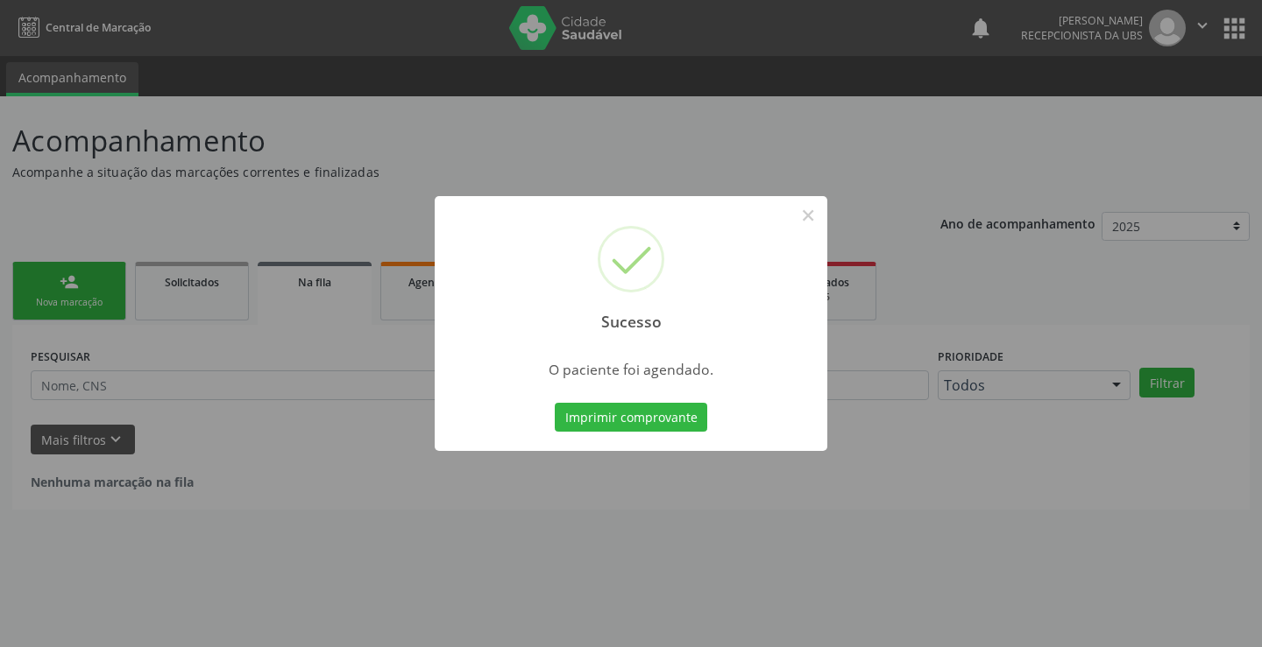
click at [683, 433] on div "Imprimir comprovante Cancel" at bounding box center [631, 417] width 160 height 37
click at [687, 421] on button "Imprimir comprovante" at bounding box center [631, 418] width 152 height 30
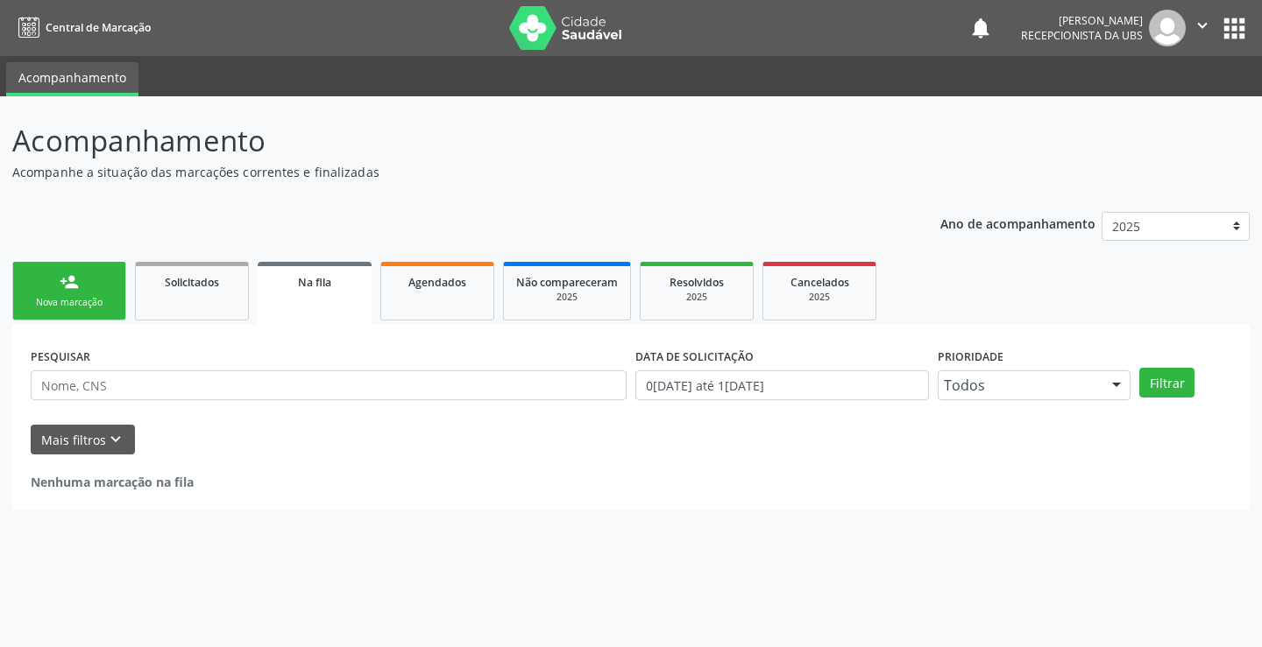
click at [64, 288] on div "person_add" at bounding box center [69, 281] width 19 height 19
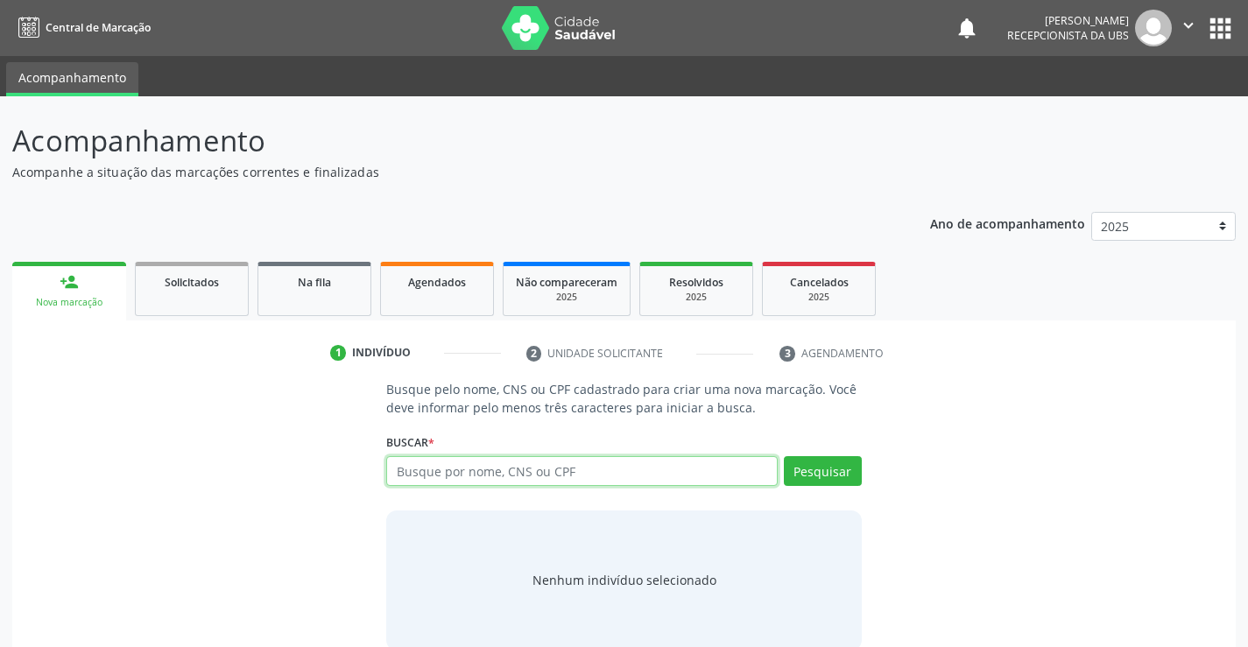
click at [437, 470] on input "text" at bounding box center [581, 471] width 391 height 30
type input "898003421267423"
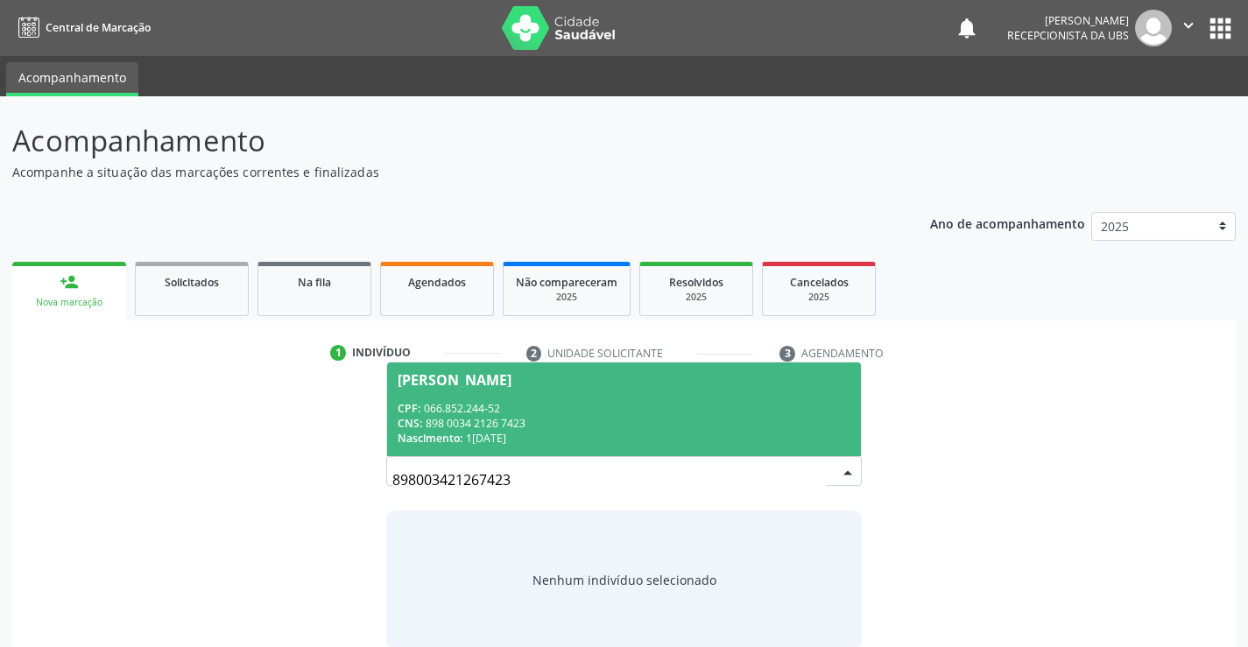
click at [635, 401] on div "CPF: 066.852.244-52" at bounding box center [624, 408] width 452 height 15
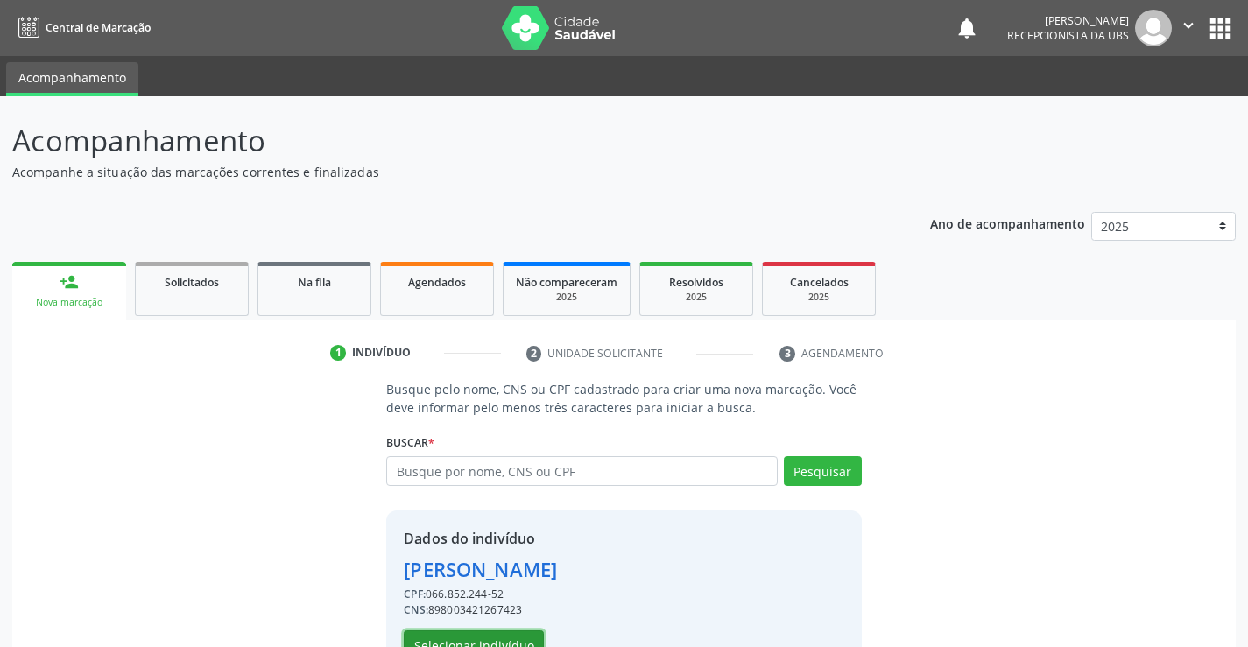
click at [473, 635] on button "Selecionar indivíduo" at bounding box center [474, 646] width 140 height 30
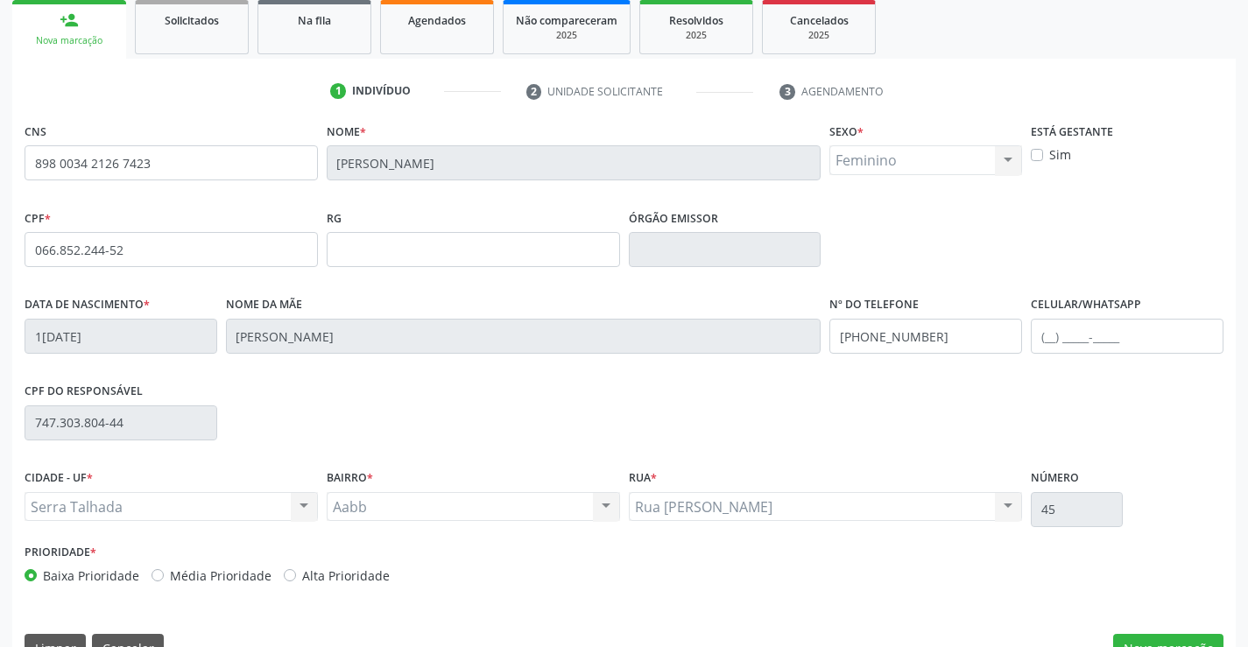
scroll to position [263, 0]
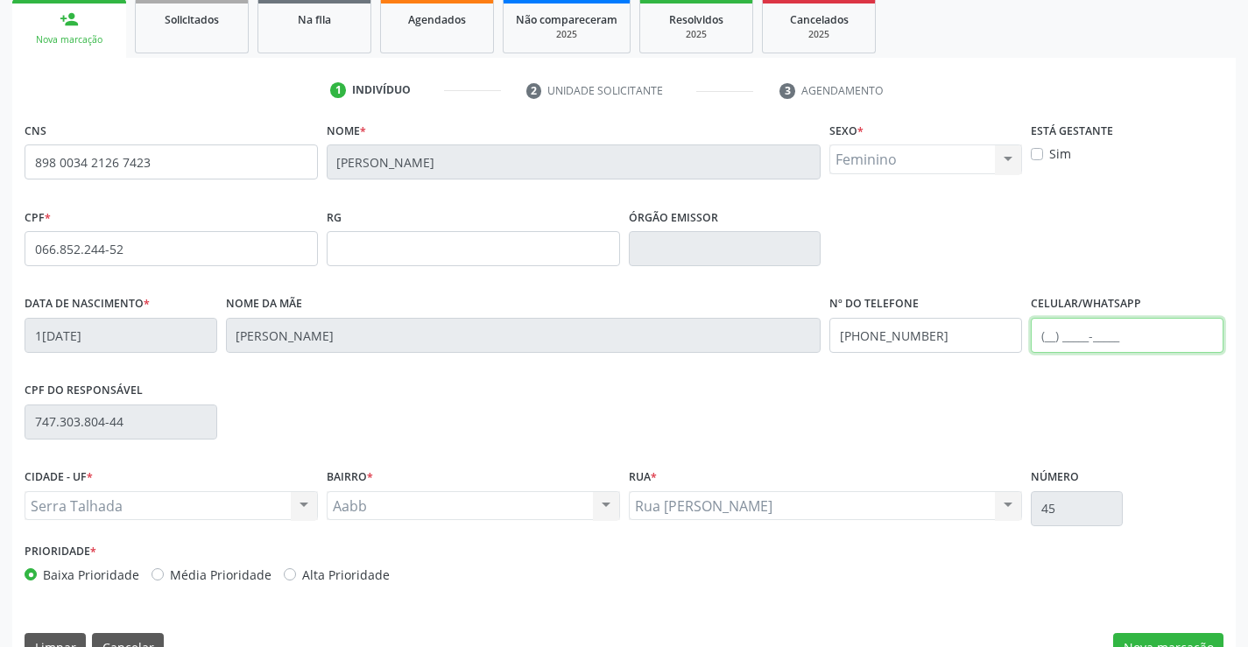
click at [1050, 335] on input "text" at bounding box center [1127, 335] width 193 height 35
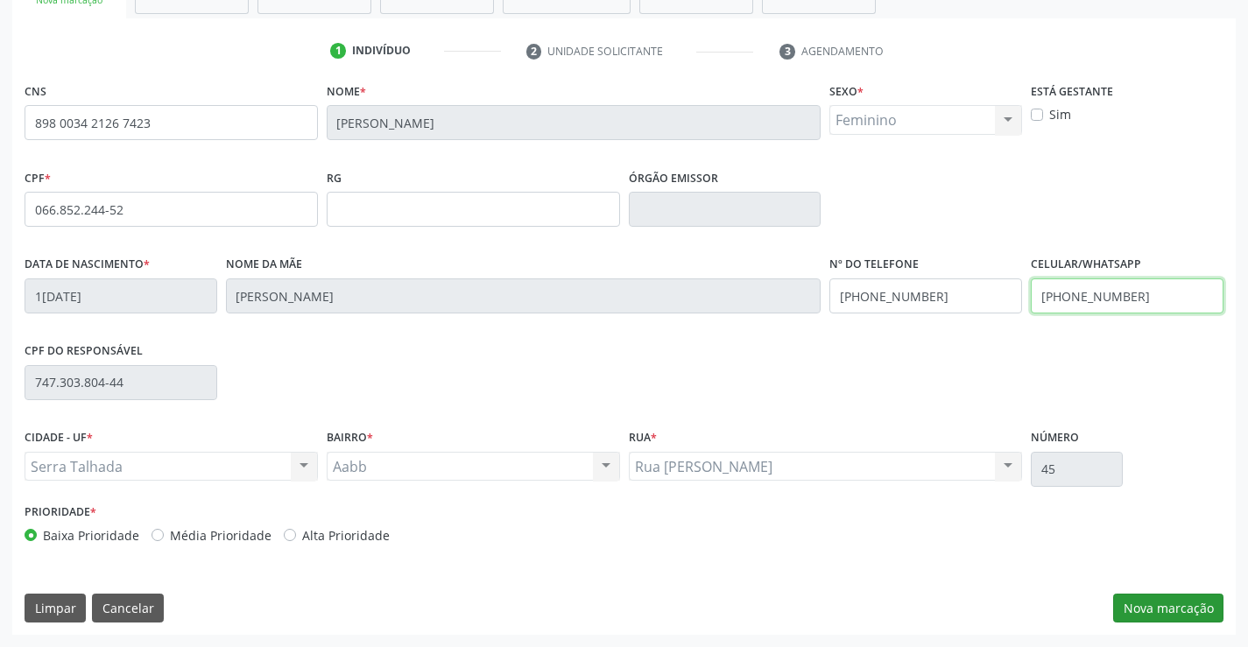
type input "[PHONE_NUMBER]"
click at [1160, 614] on button "Nova marcação" at bounding box center [1169, 609] width 110 height 30
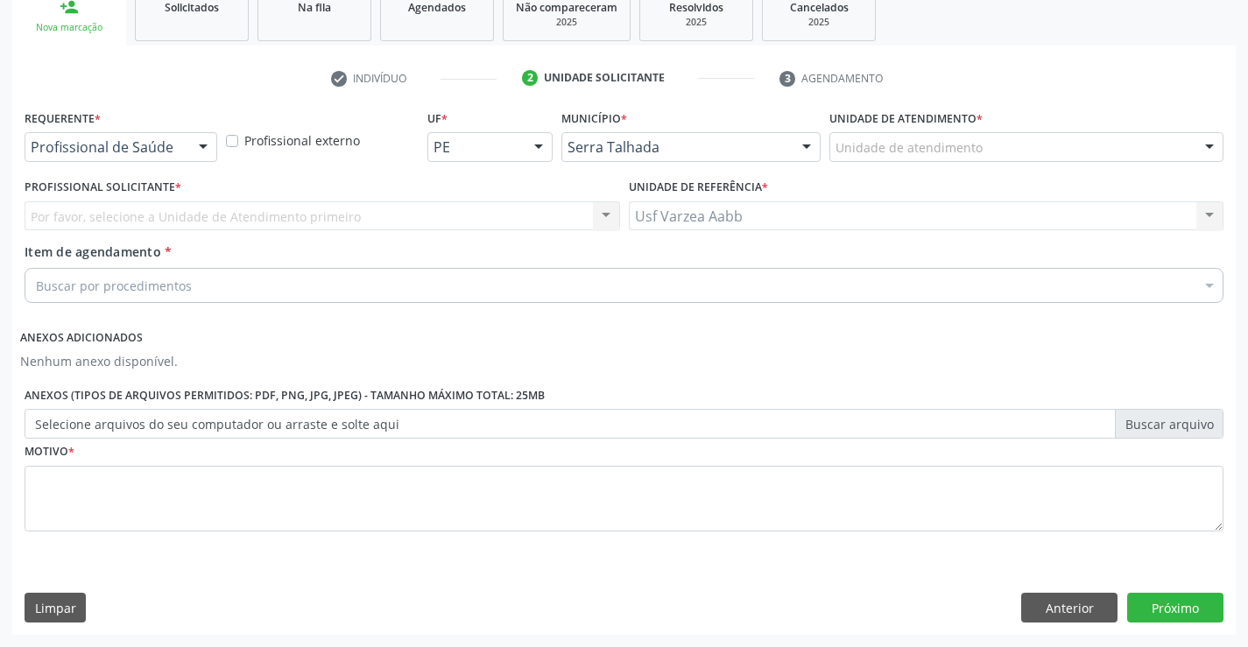
scroll to position [275, 0]
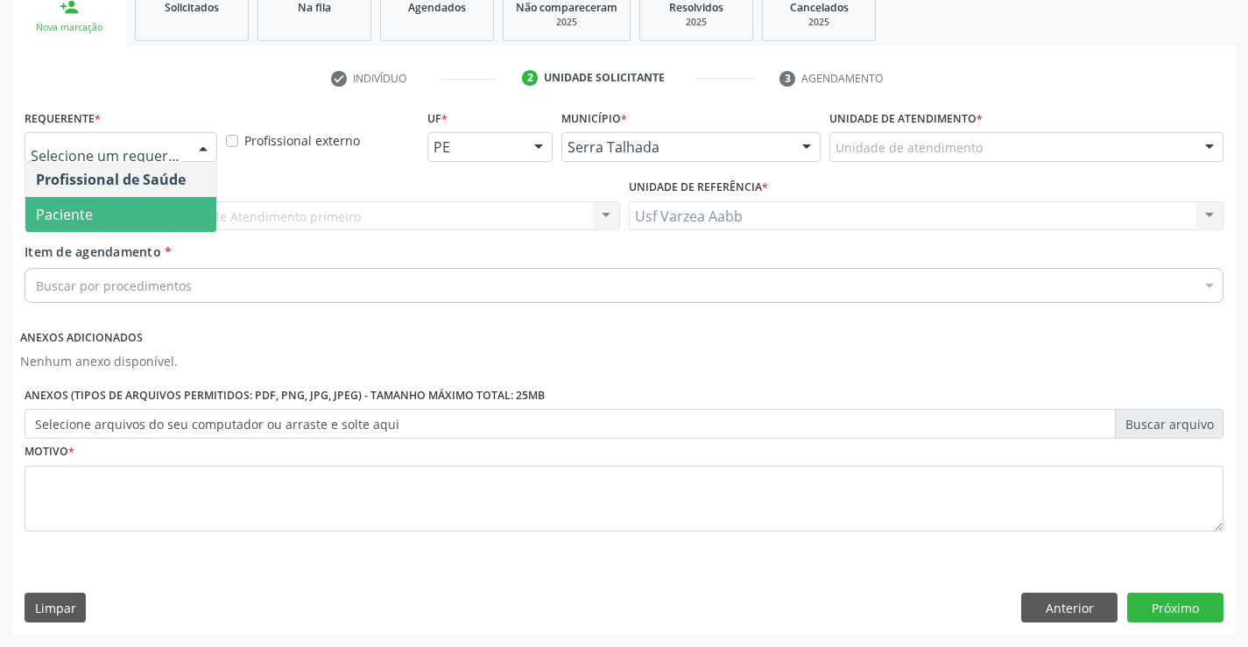
click at [152, 205] on span "Paciente" at bounding box center [120, 214] width 191 height 35
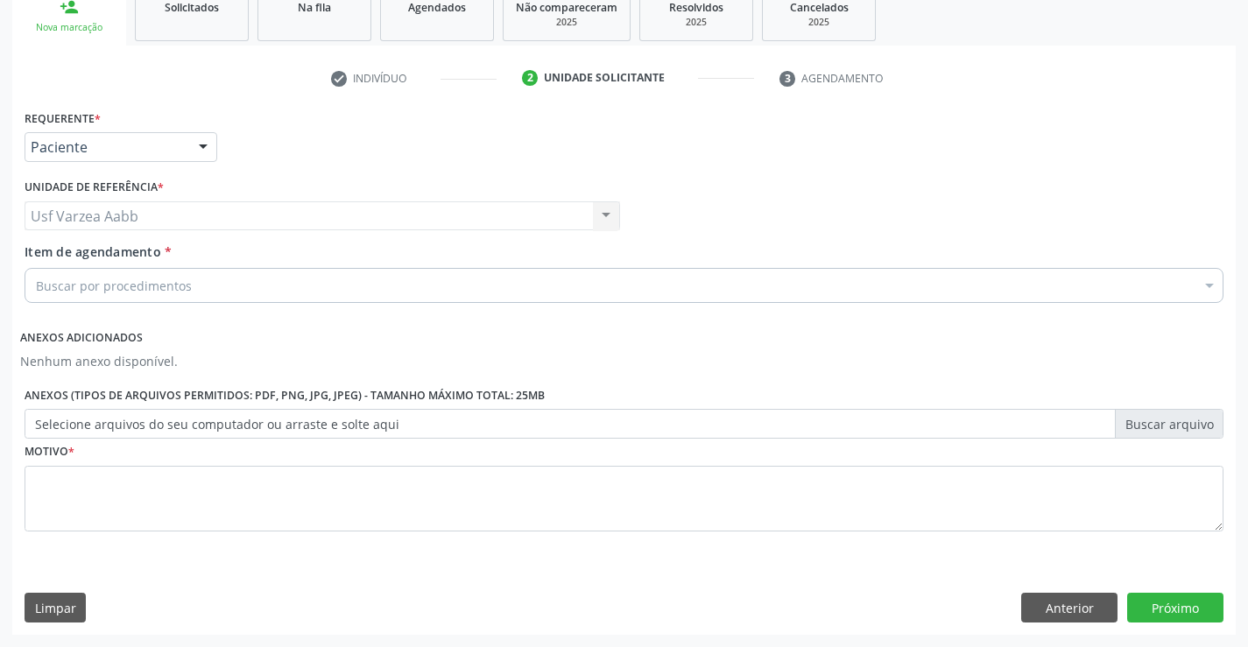
click at [253, 266] on div "Item de agendamento * Buscar por procedimentos Selecionar todos 0304070076 - .Q…" at bounding box center [624, 270] width 1199 height 55
click at [255, 289] on div "Buscar por procedimentos" at bounding box center [624, 285] width 1199 height 35
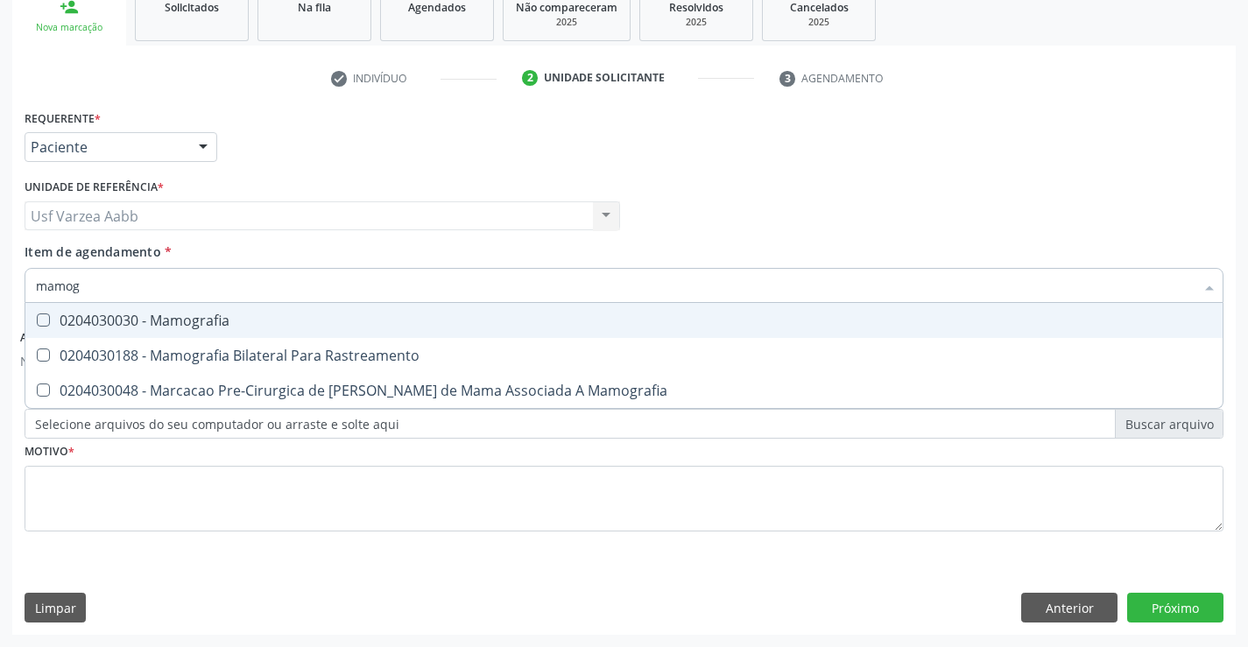
type input "mamogr"
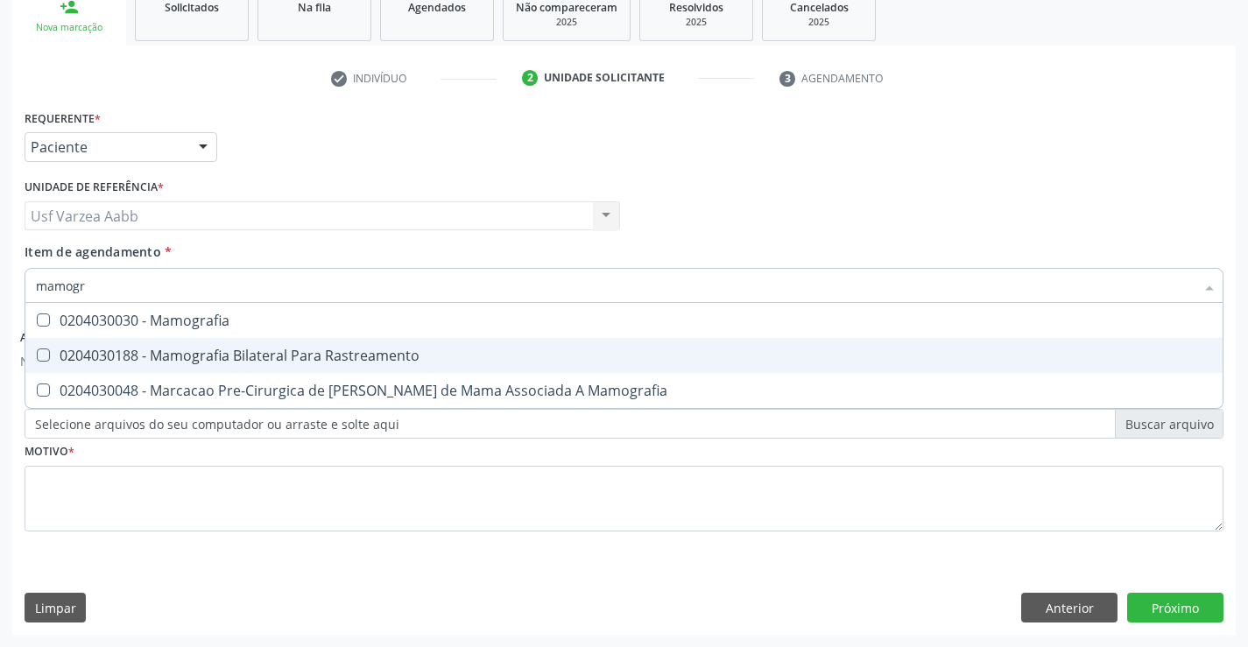
click at [270, 353] on div "0204030188 - Mamografia Bilateral Para Rastreamento" at bounding box center [624, 356] width 1177 height 14
checkbox Rastreamento "true"
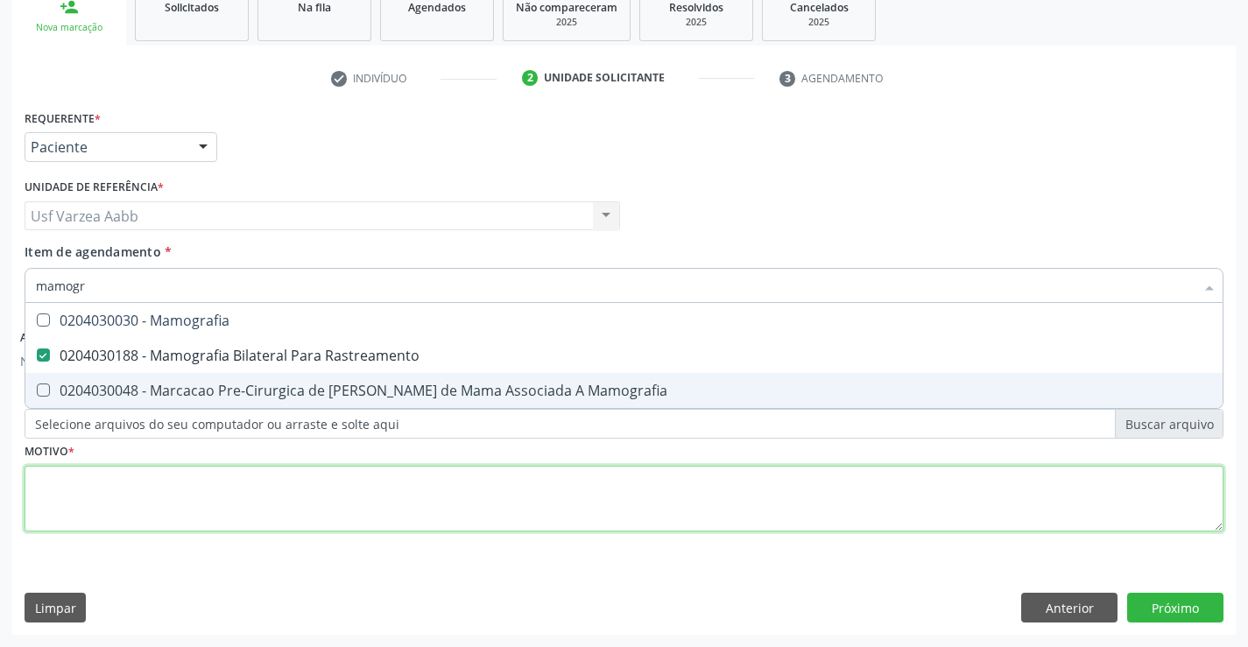
click at [296, 517] on div "Requerente * Paciente Profissional de Saúde Paciente Nenhum resultado encontrad…" at bounding box center [624, 330] width 1199 height 451
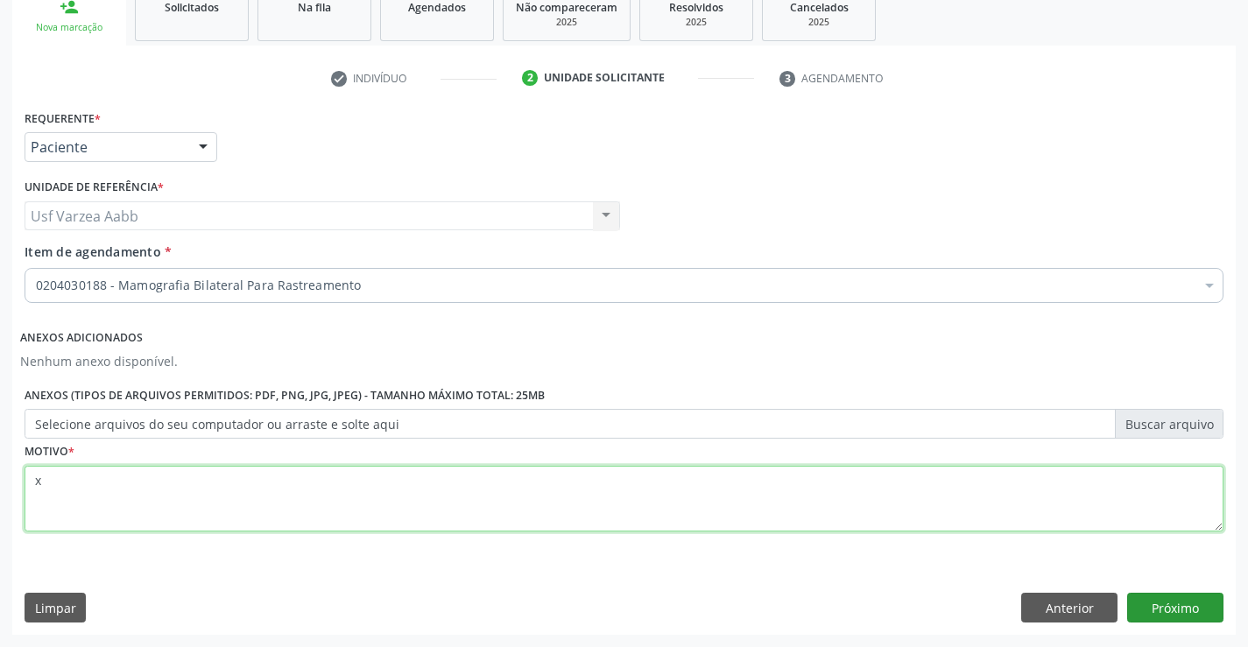
type textarea "x"
click at [1154, 605] on button "Próximo" at bounding box center [1176, 608] width 96 height 30
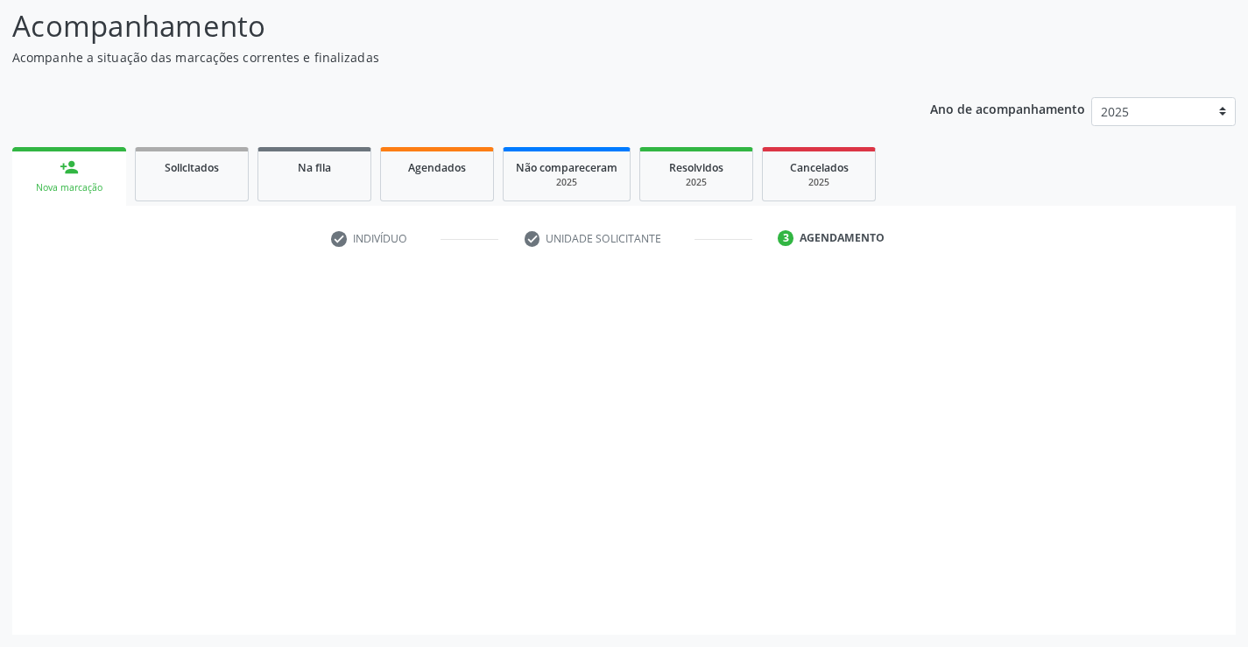
scroll to position [115, 0]
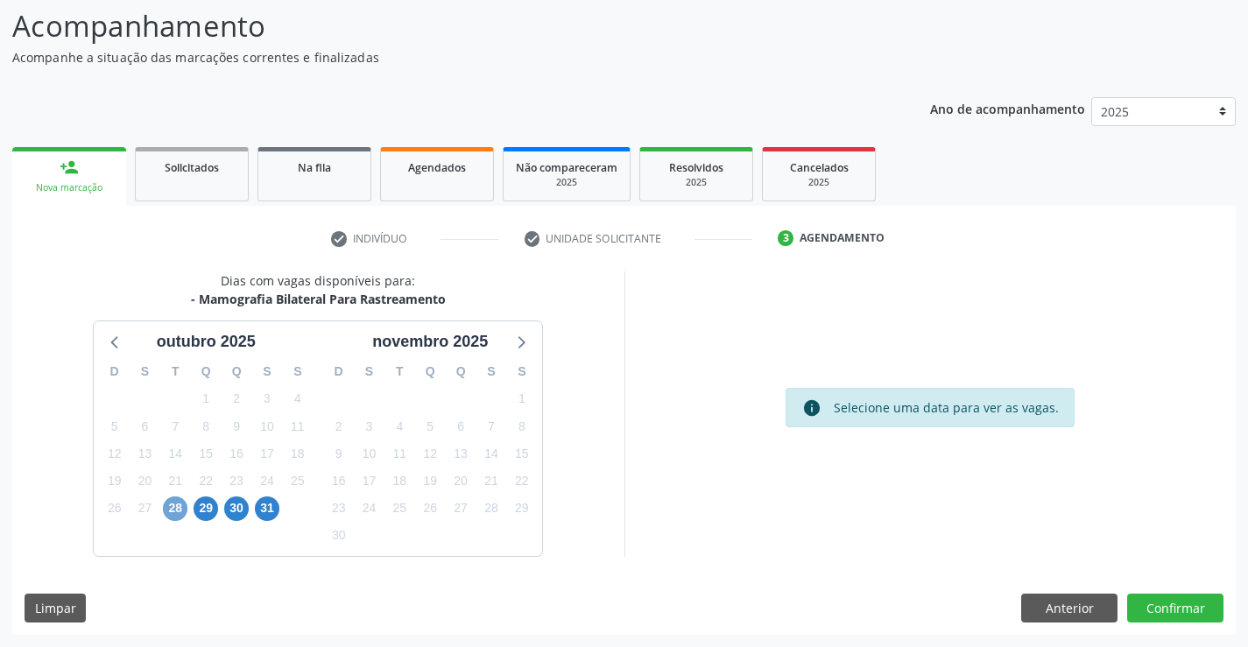
click at [173, 506] on span "28" at bounding box center [175, 509] width 25 height 25
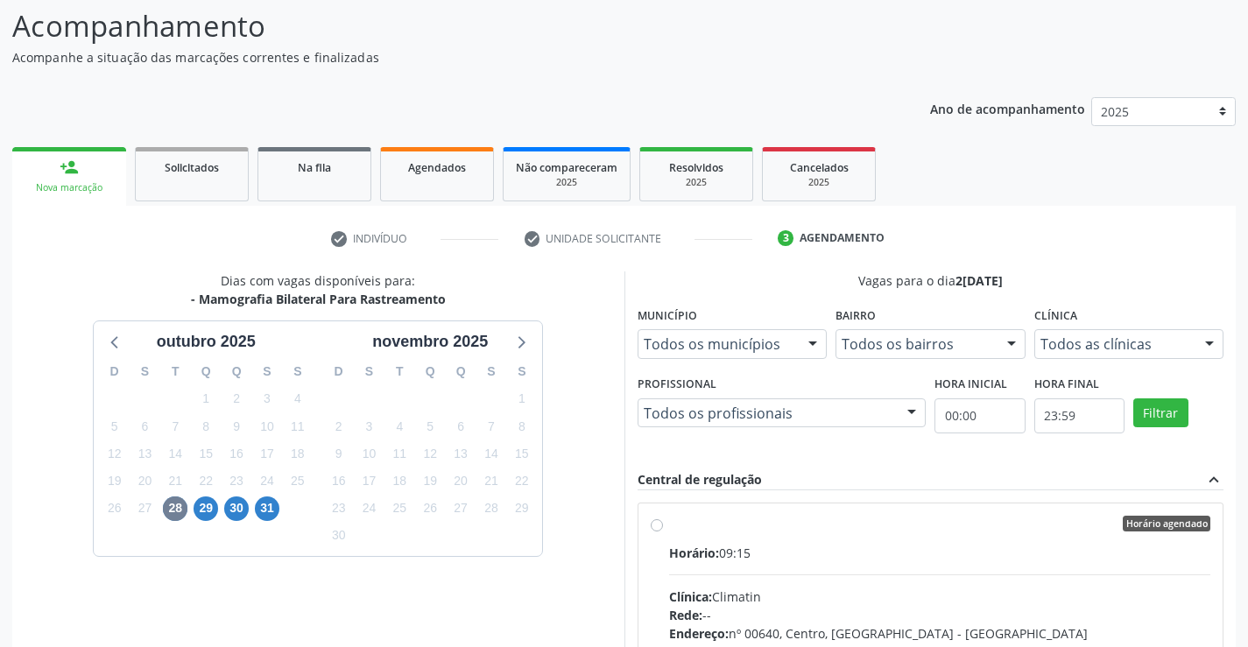
drag, startPoint x: 736, startPoint y: 541, endPoint x: 748, endPoint y: 538, distance: 12.5
click at [735, 540] on label "Horário agendado Horário: 09:15 Clínica: Climatin Rede: -- Endereço: nº 00640, …" at bounding box center [940, 650] width 542 height 269
click at [663, 532] on input "Horário agendado Horário: 09:15 Clínica: Climatin Rede: -- Endereço: nº 00640, …" at bounding box center [657, 524] width 12 height 16
radio input "true"
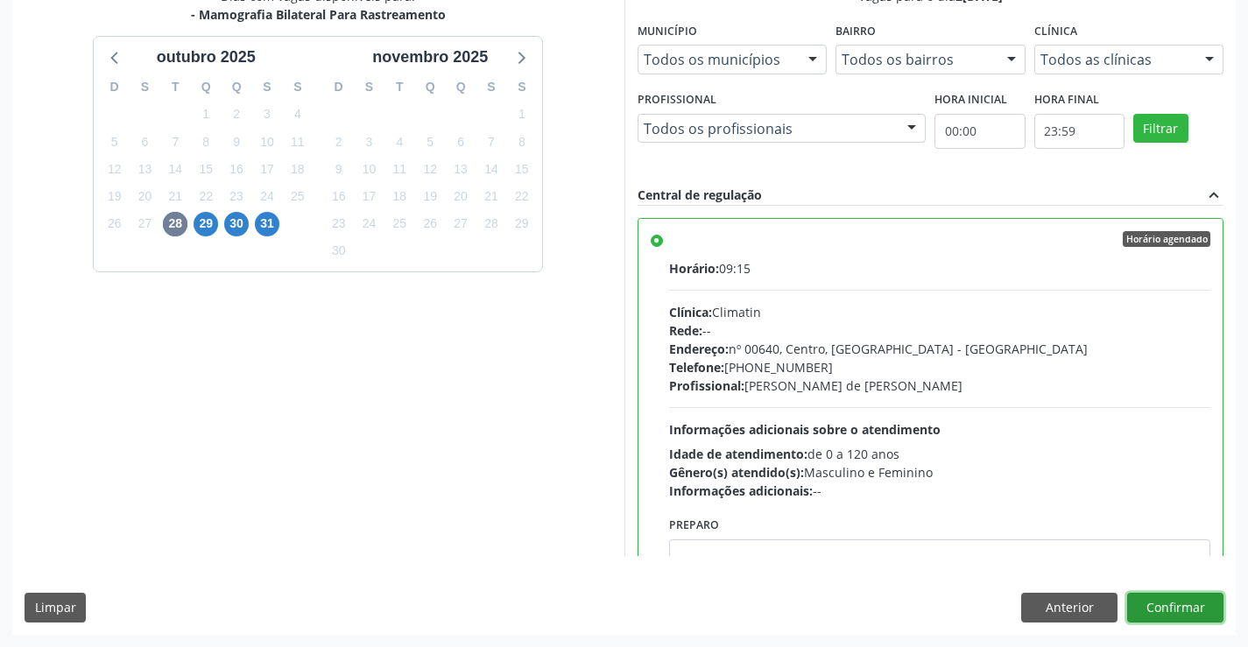
click at [1198, 611] on button "Confirmar" at bounding box center [1176, 608] width 96 height 30
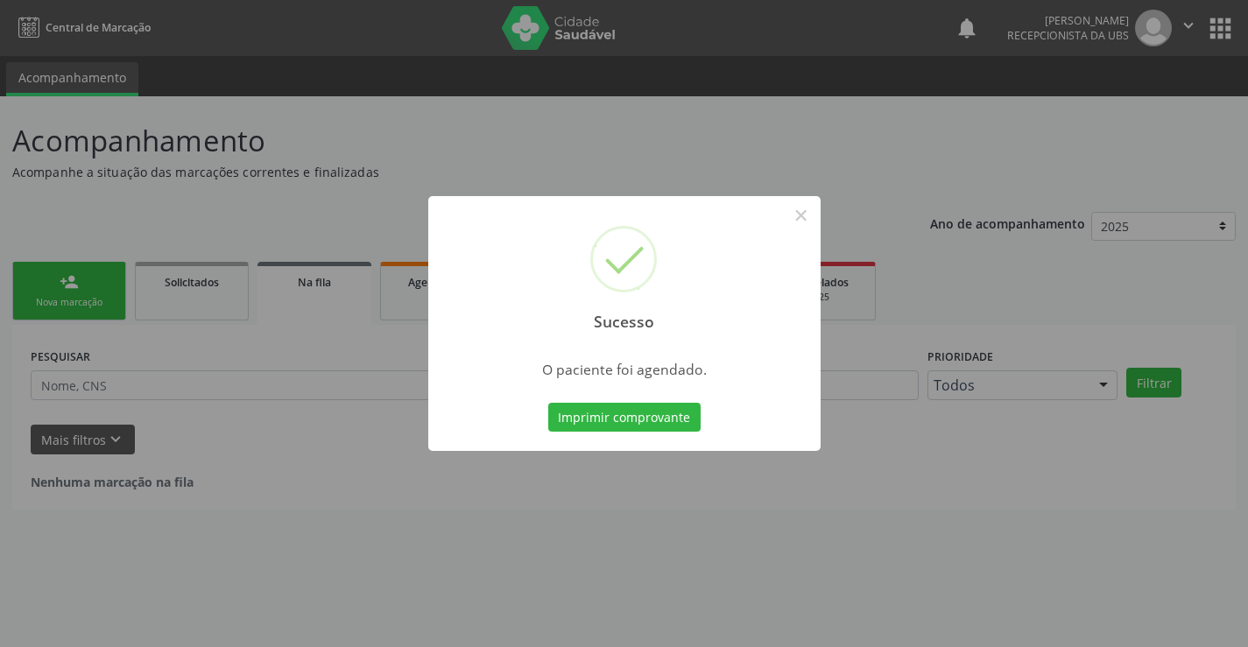
scroll to position [0, 0]
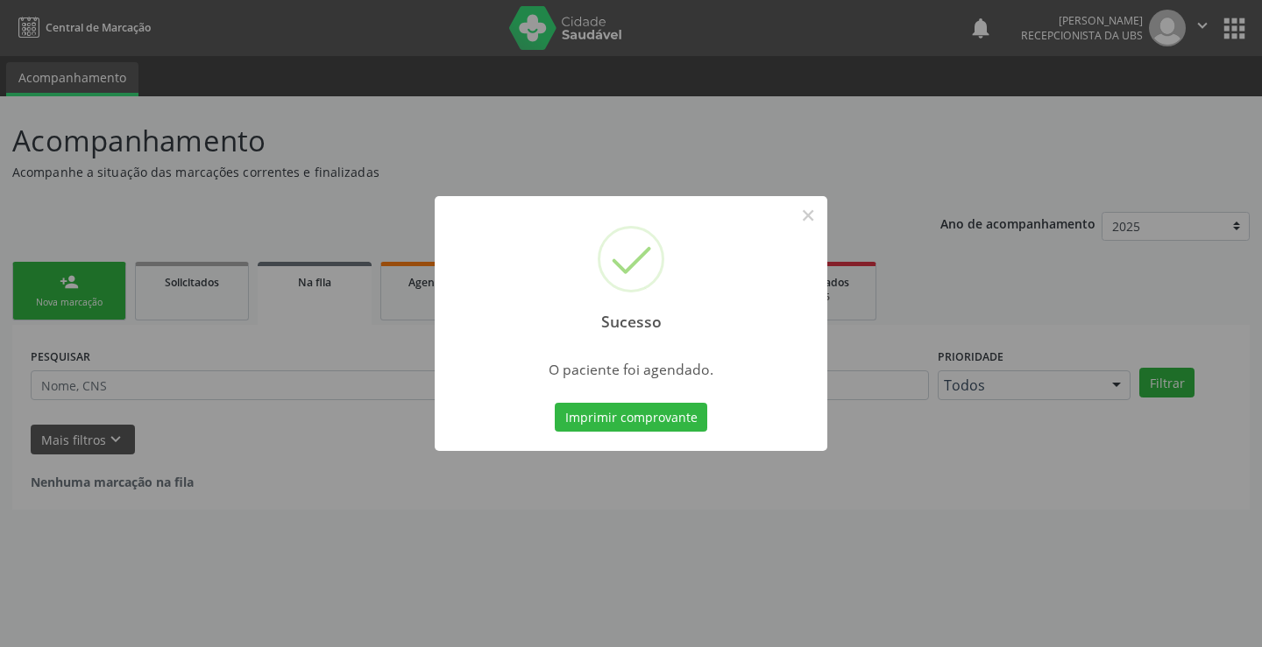
click at [633, 399] on div "Imprimir comprovante Cancel" at bounding box center [631, 417] width 160 height 37
click at [633, 416] on button "Imprimir comprovante" at bounding box center [631, 418] width 152 height 30
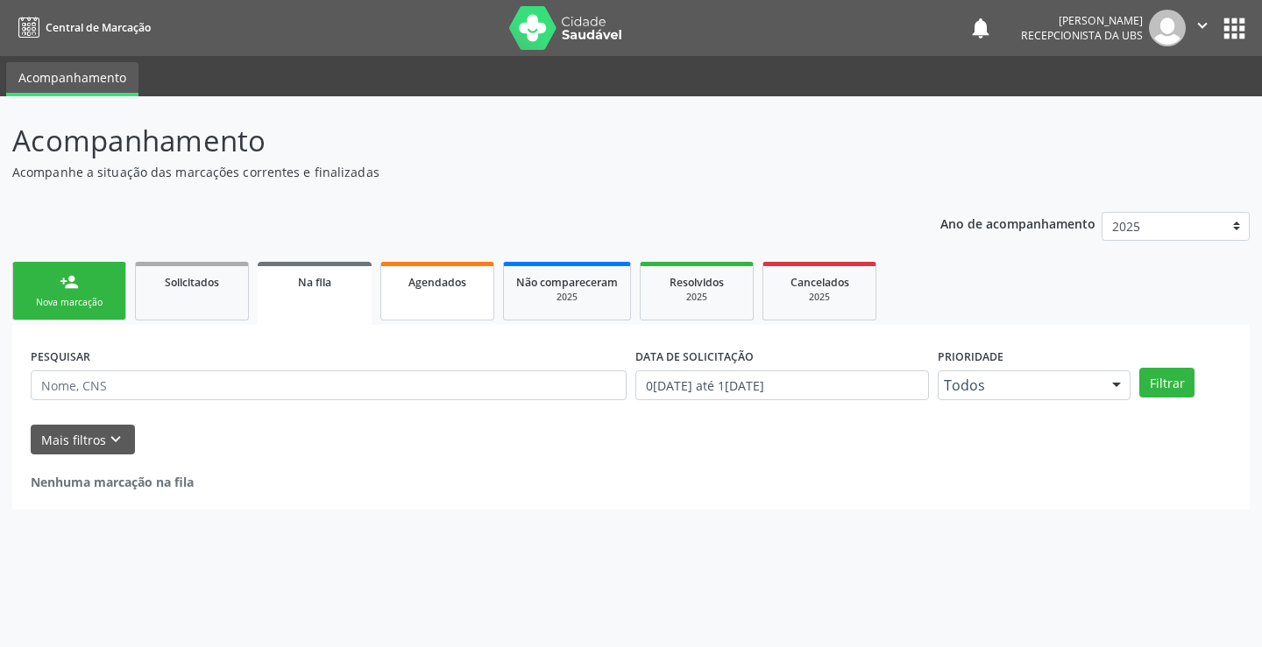
click at [455, 288] on span "Agendados" at bounding box center [437, 282] width 58 height 15
select select "9"
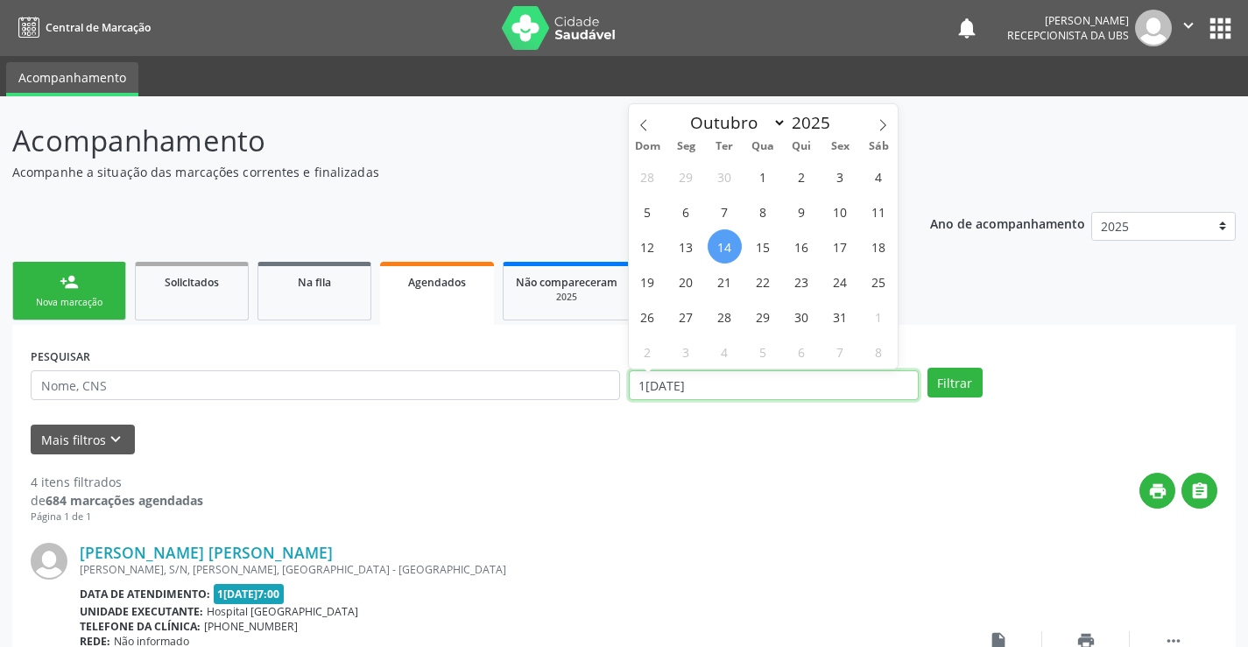
click at [725, 393] on input "1[DATE]" at bounding box center [774, 386] width 290 height 30
click at [768, 275] on span "22" at bounding box center [763, 282] width 34 height 34
type input "[DATE]"
click at [768, 275] on span "22" at bounding box center [763, 282] width 34 height 34
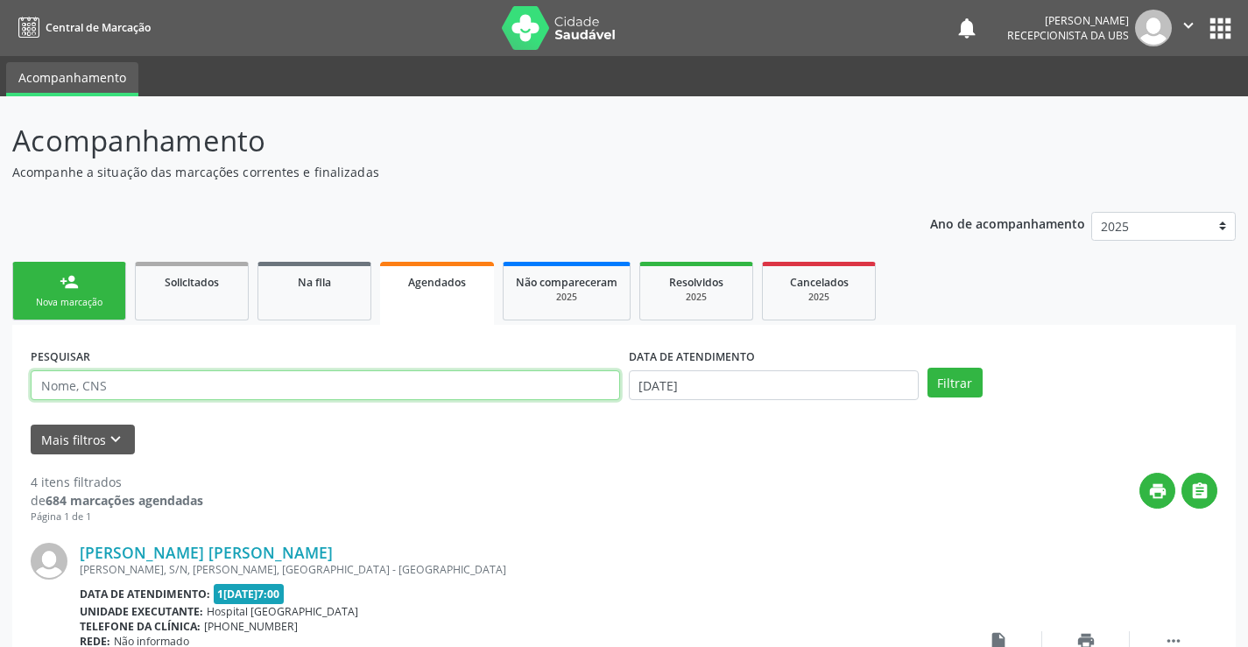
click at [488, 385] on input "text" at bounding box center [326, 386] width 590 height 30
type input "7"
type input "701108328425280"
click at [928, 368] on button "Filtrar" at bounding box center [955, 383] width 55 height 30
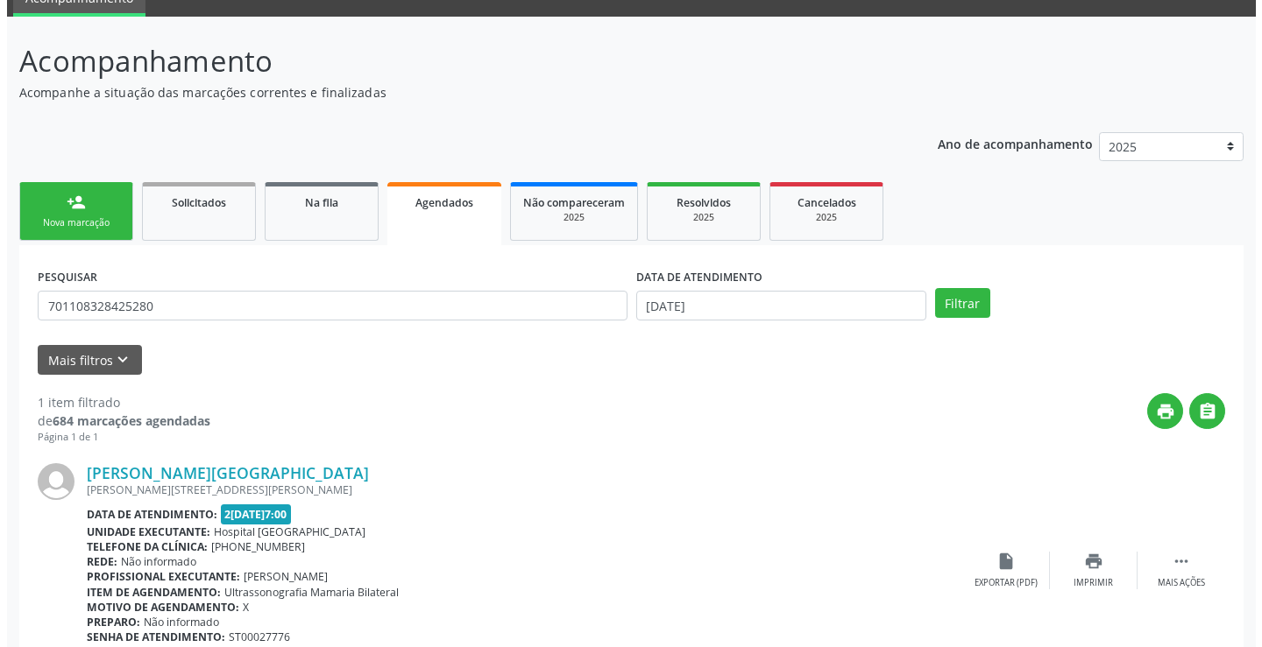
scroll to position [159, 0]
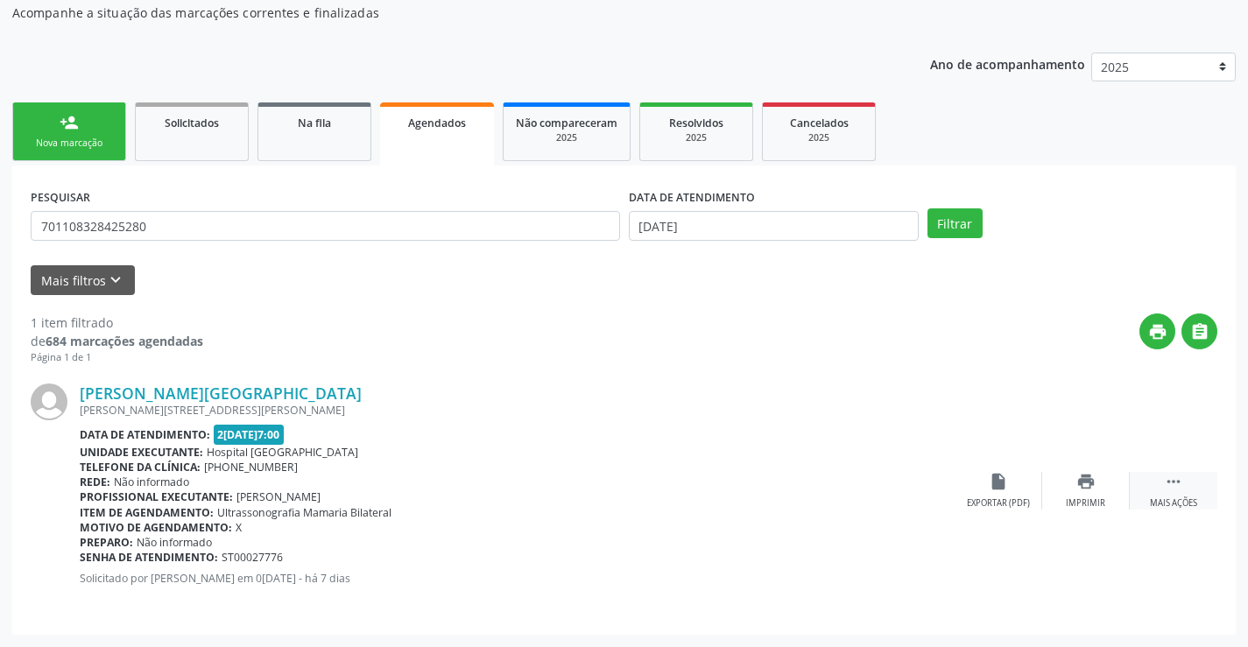
click at [1176, 488] on icon "" at bounding box center [1173, 481] width 19 height 19
click at [1011, 505] on div "Cancelar" at bounding box center [998, 504] width 41 height 12
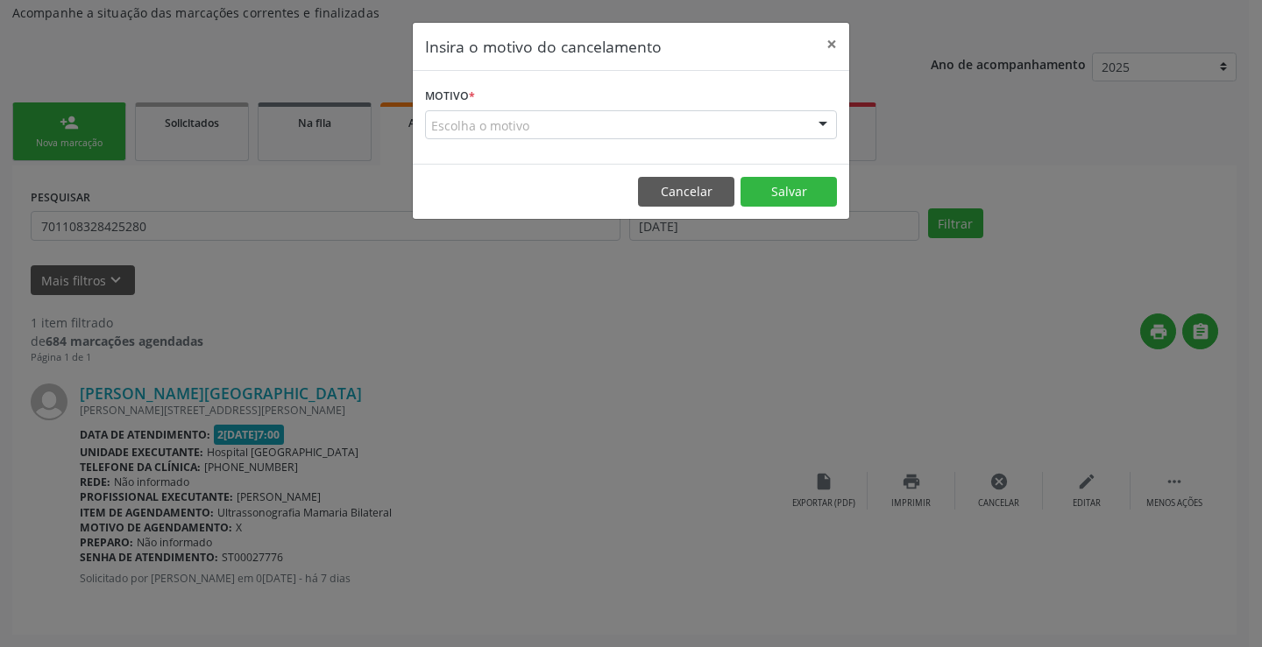
click at [703, 124] on div "Escolha o motivo" at bounding box center [631, 125] width 412 height 30
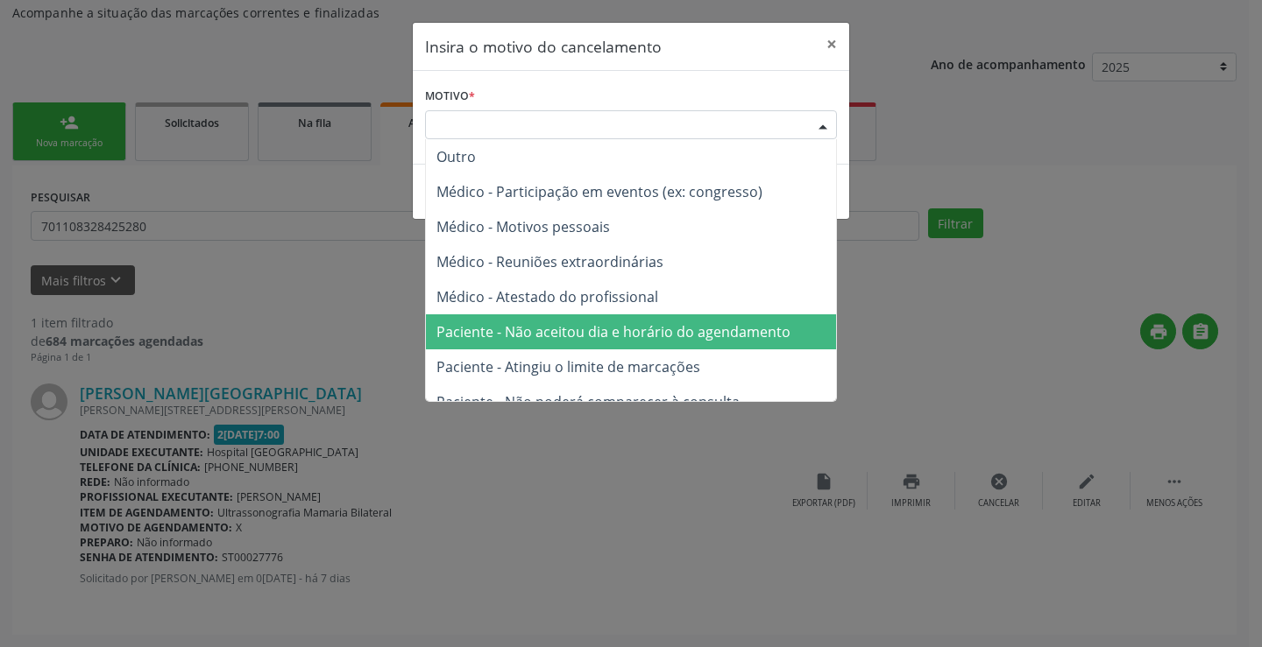
scroll to position [88, 0]
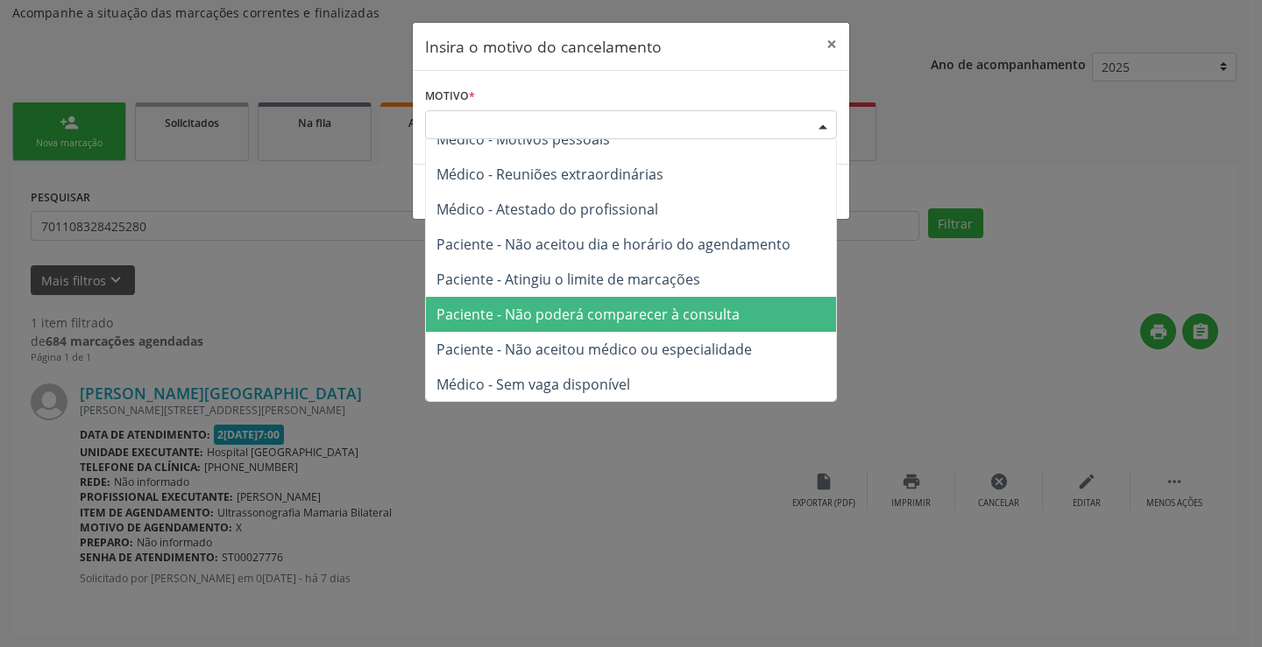
click at [725, 321] on span "Paciente - Não poderá comparecer à consulta" at bounding box center [587, 314] width 303 height 19
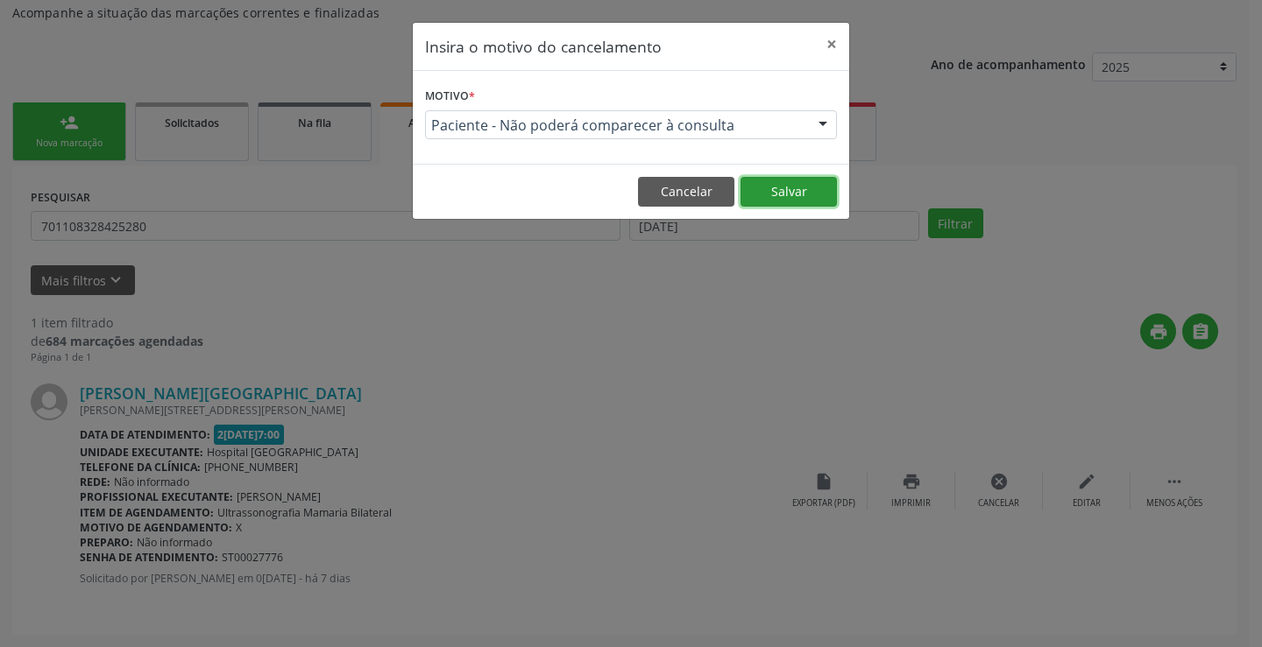
click at [777, 182] on button "Salvar" at bounding box center [788, 192] width 96 height 30
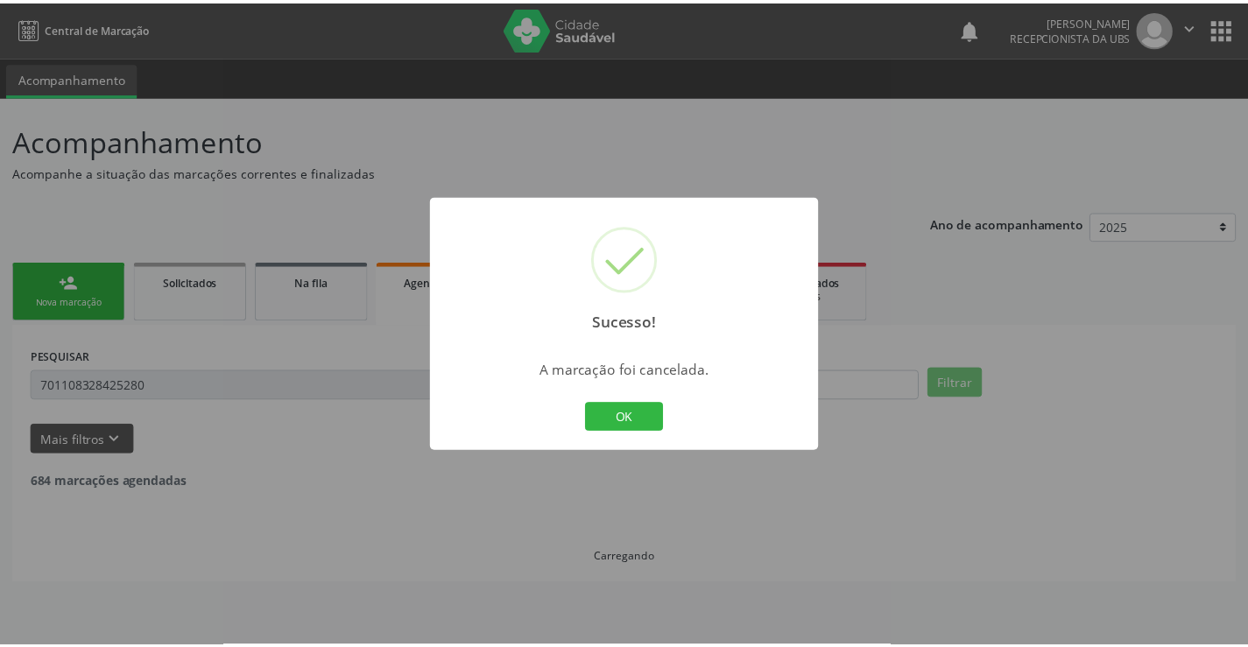
scroll to position [0, 0]
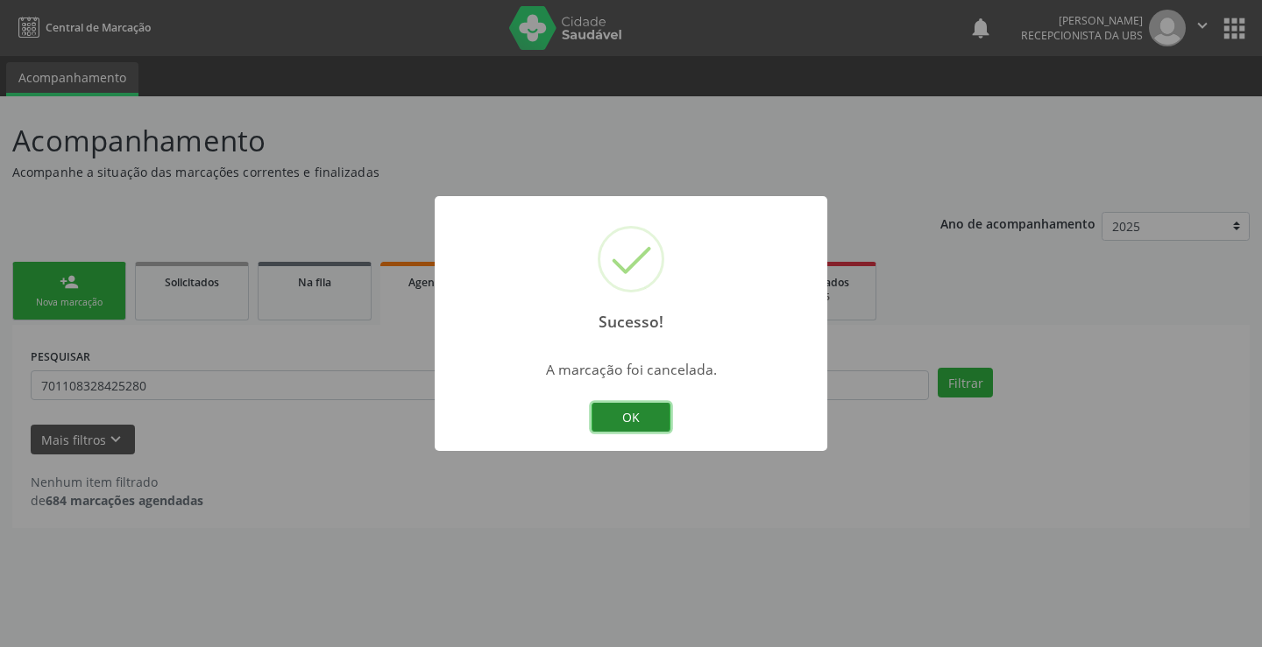
click at [619, 420] on button "OK" at bounding box center [630, 418] width 79 height 30
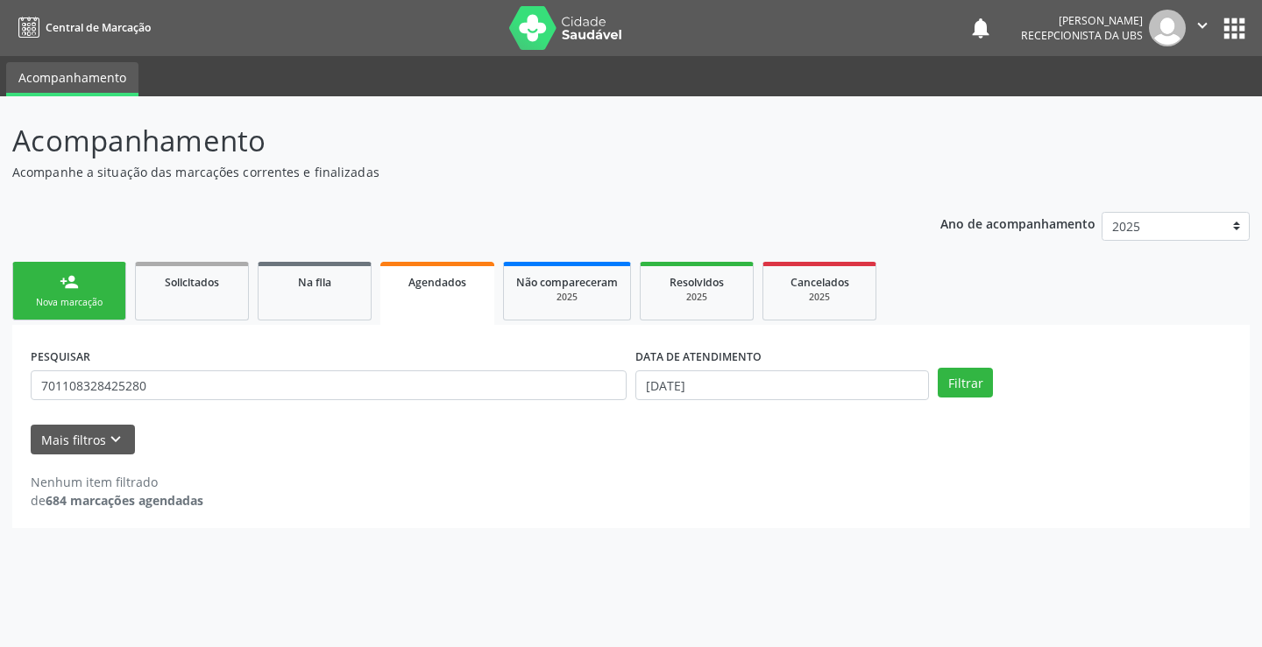
click at [85, 262] on link "person_add Nova marcação" at bounding box center [69, 291] width 114 height 59
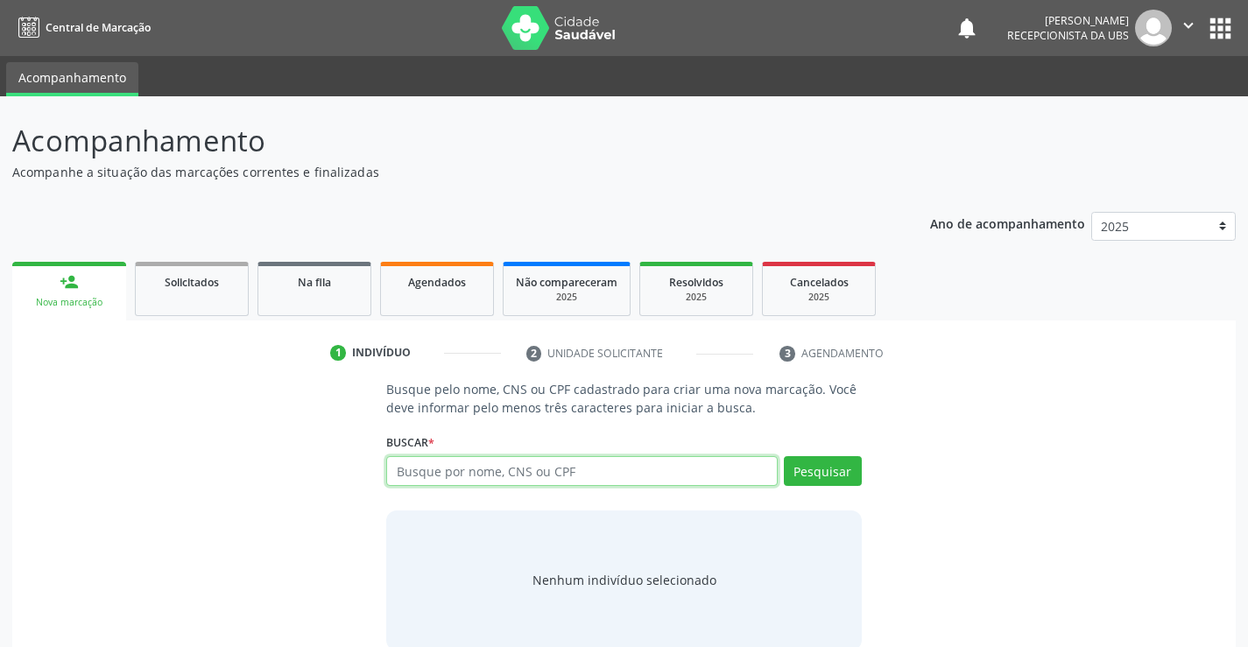
click at [525, 481] on input "text" at bounding box center [581, 471] width 391 height 30
type input "705505584058750"
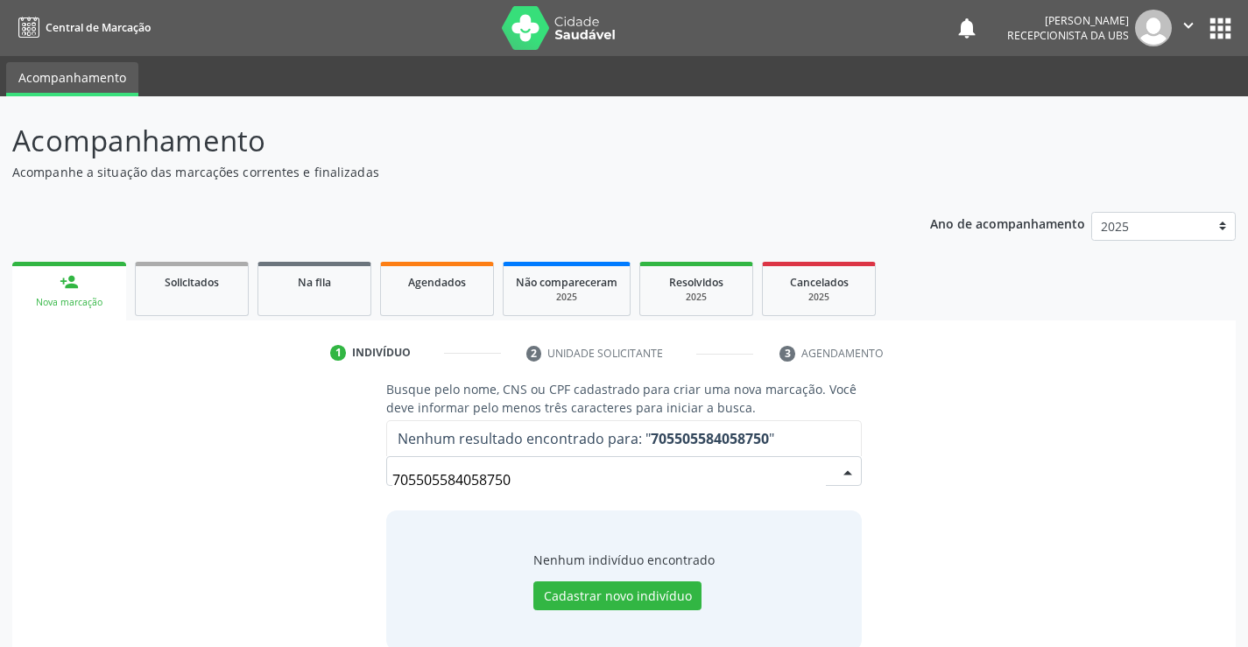
click at [678, 485] on input "705505584058750" at bounding box center [608, 480] width 433 height 35
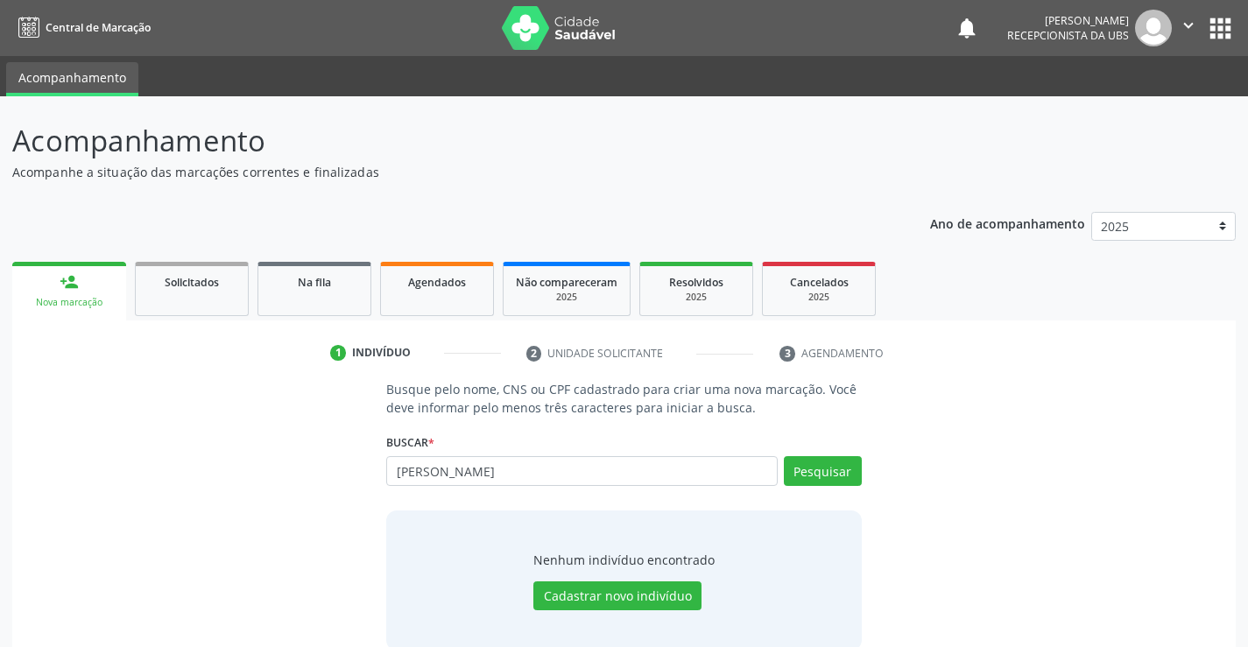
type input "[PERSON_NAME]"
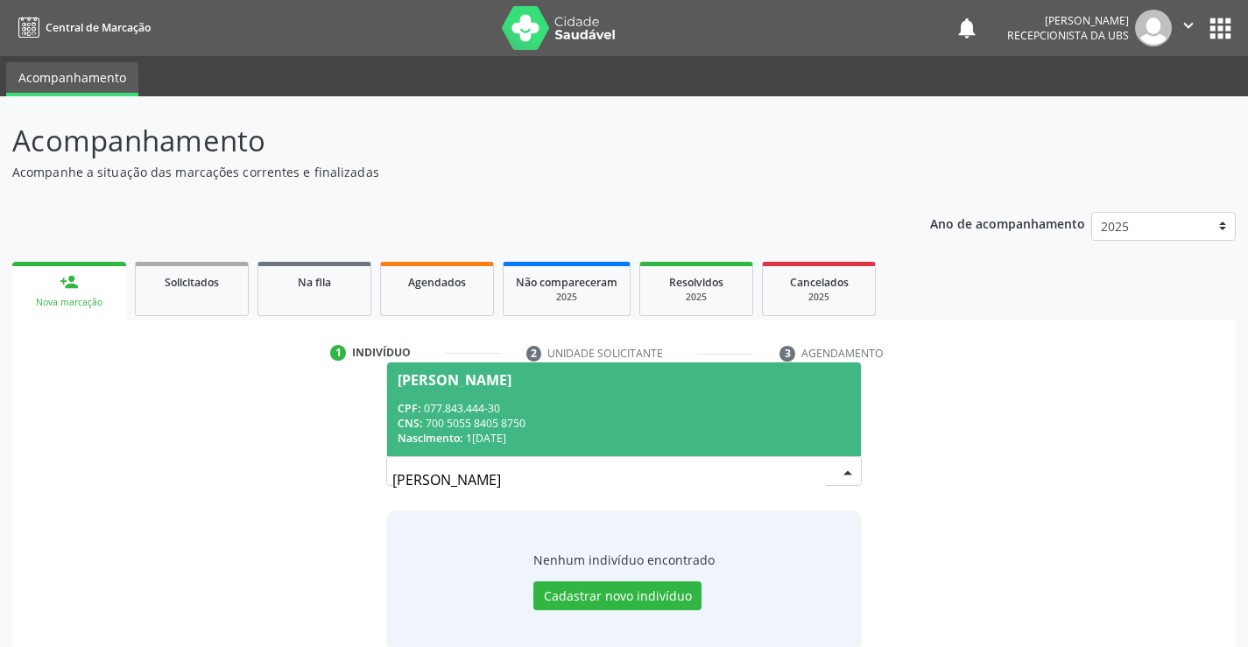
click at [609, 448] on span "[PERSON_NAME] CPF: 077.843.444-30 CNS: 700 5055 8405 8750 Nascimento: 1[DATE]" at bounding box center [623, 410] width 473 height 94
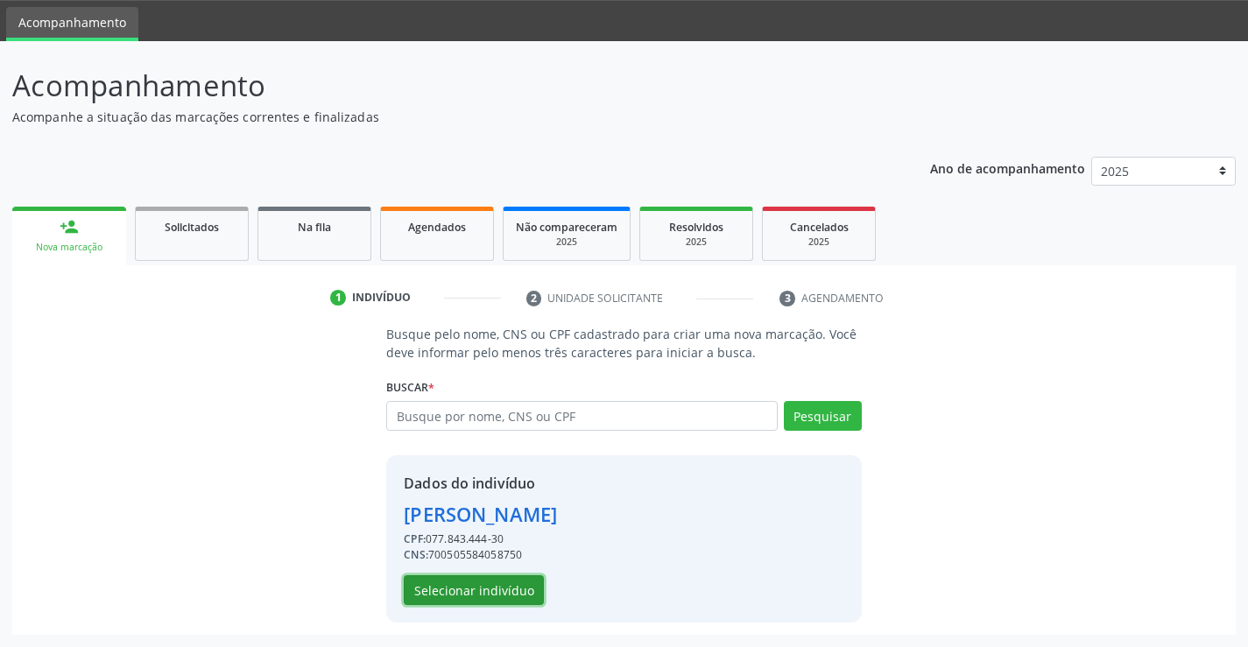
click at [526, 592] on button "Selecionar indivíduo" at bounding box center [474, 591] width 140 height 30
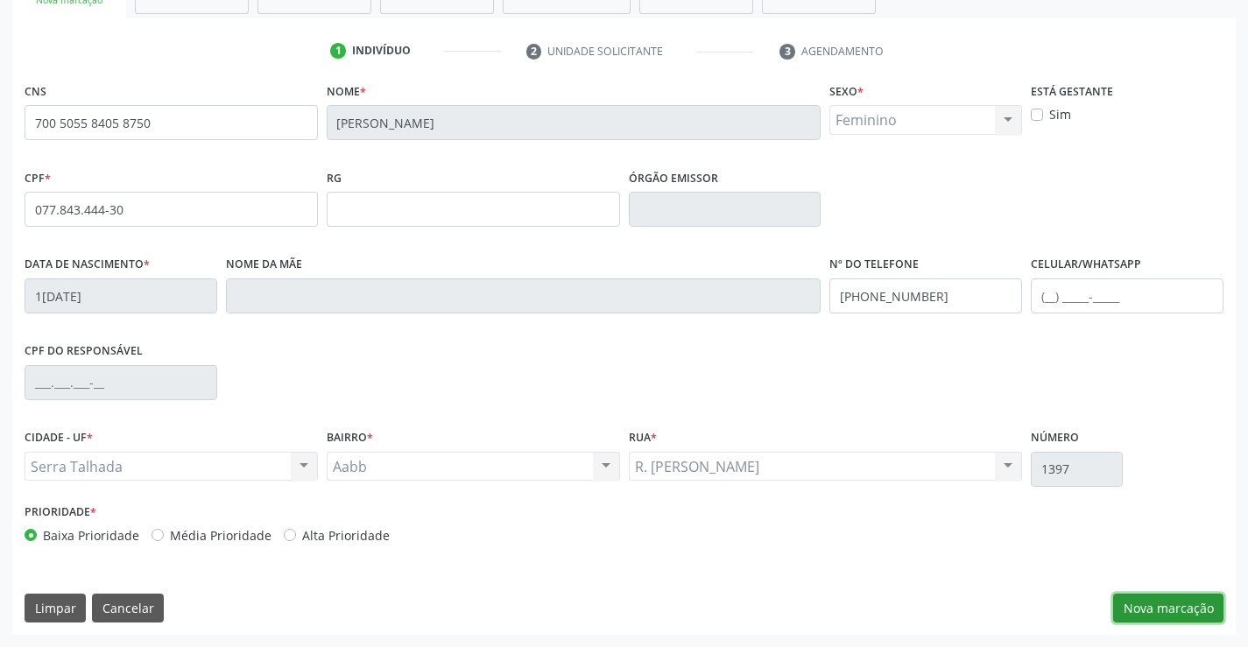
drag, startPoint x: 1148, startPoint y: 605, endPoint x: 1121, endPoint y: 592, distance: 29.8
click at [1148, 605] on button "Nova marcação" at bounding box center [1169, 609] width 110 height 30
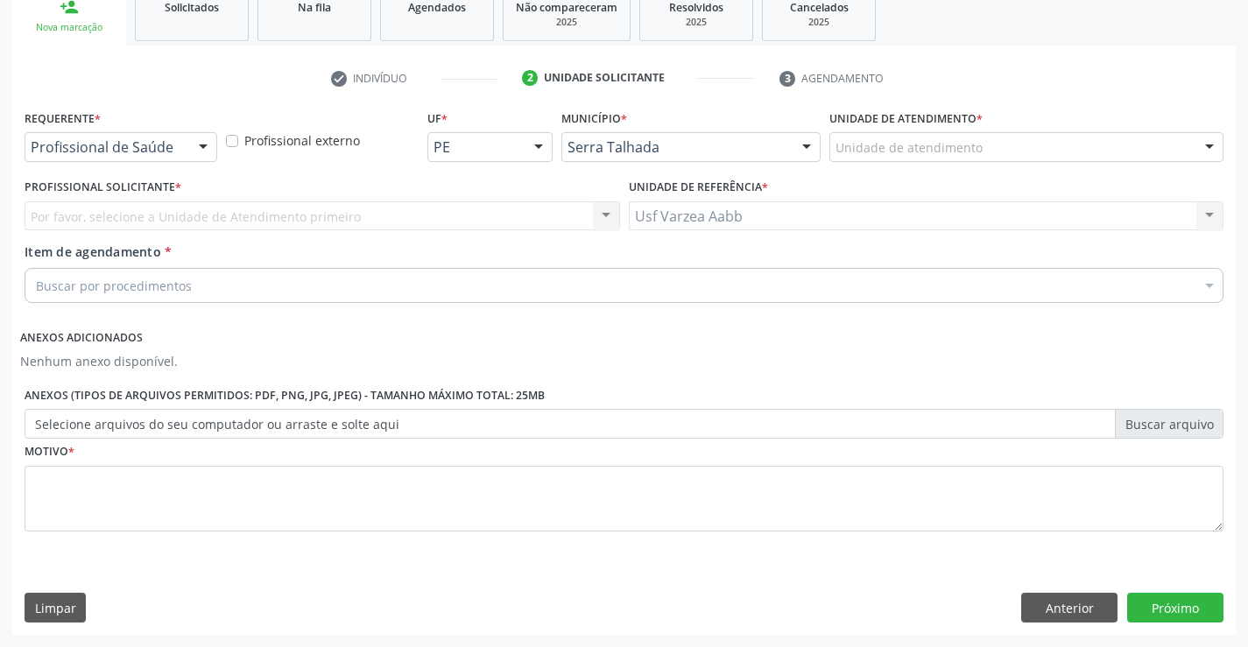
scroll to position [275, 0]
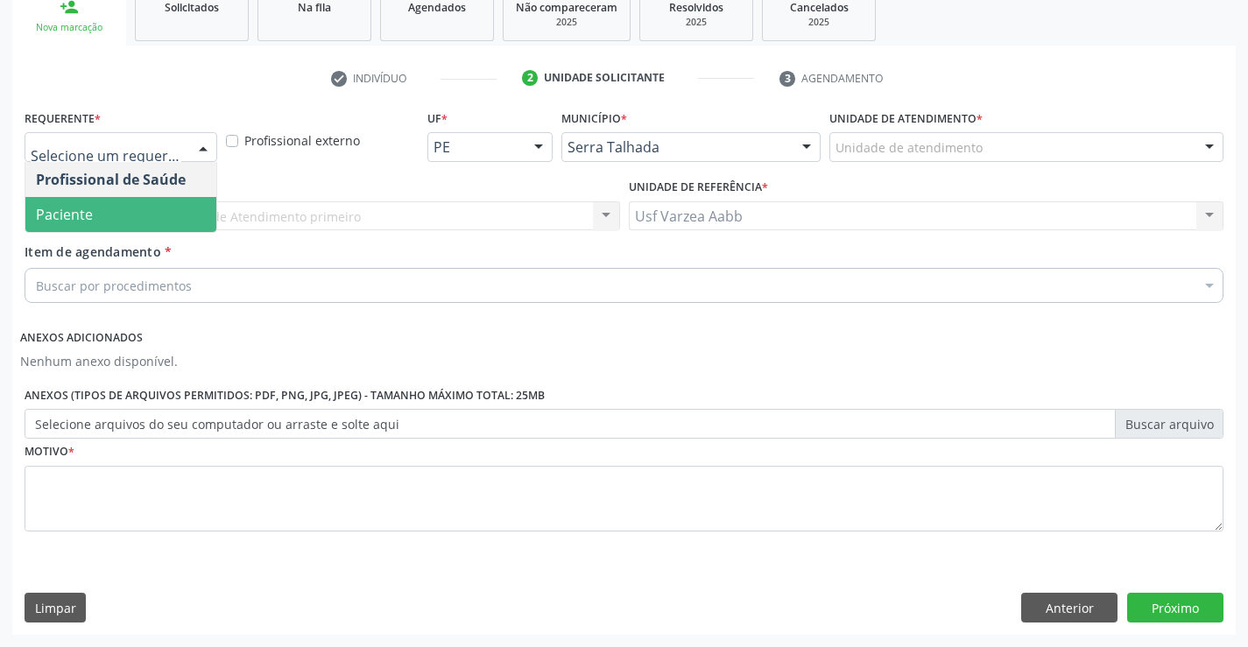
click at [119, 205] on span "Paciente" at bounding box center [120, 214] width 191 height 35
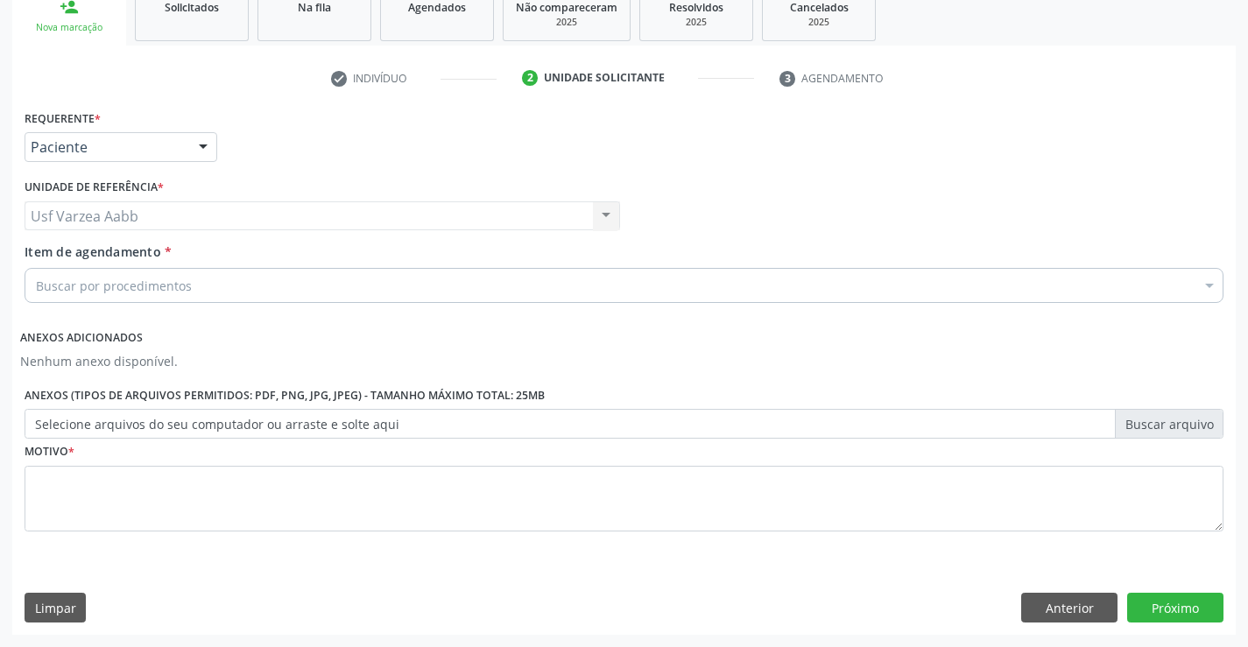
click at [123, 284] on div "Buscar por procedimentos" at bounding box center [624, 285] width 1199 height 35
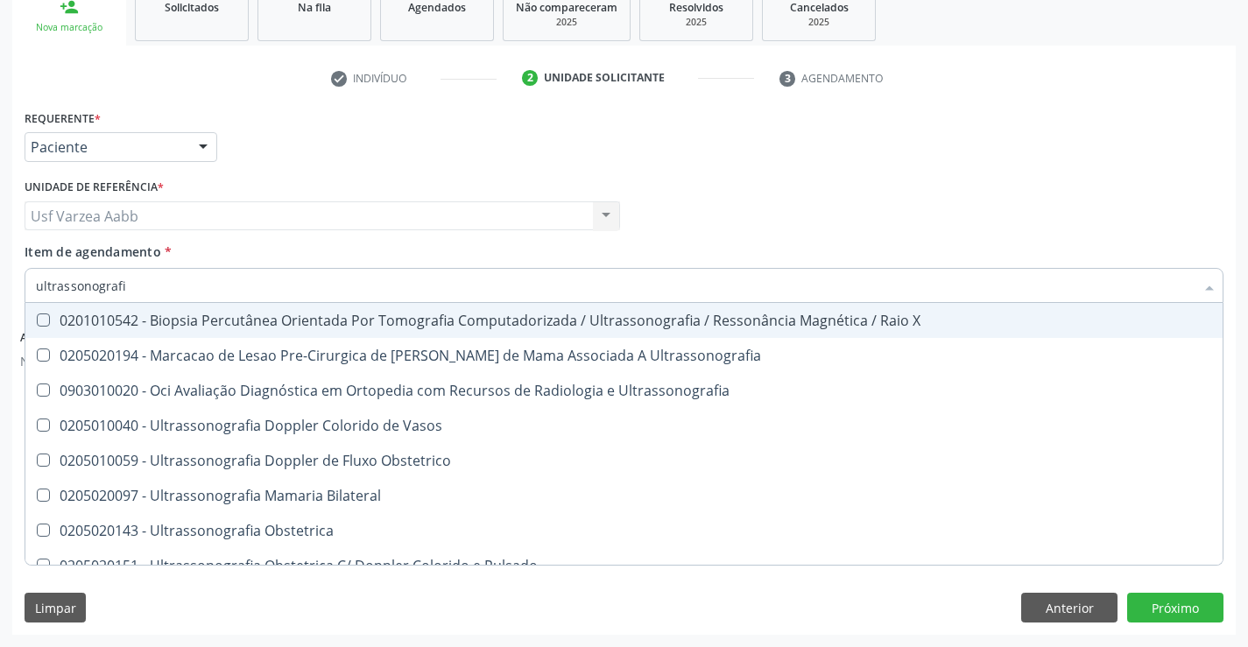
type input "ultrassonografia"
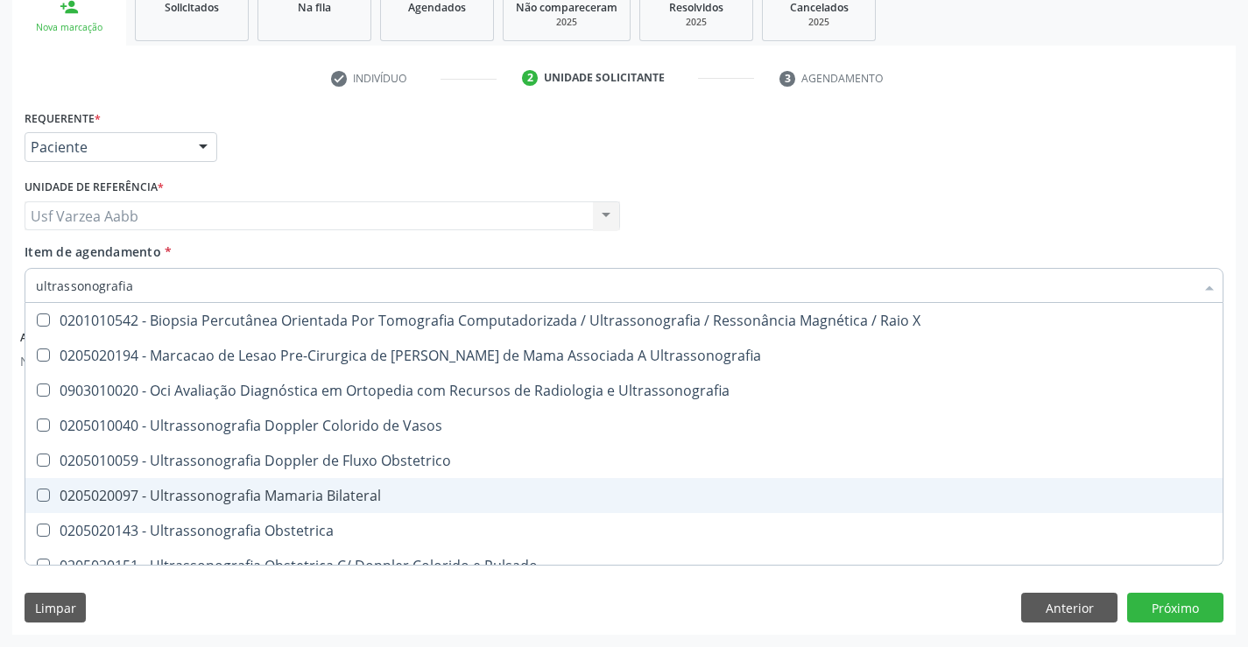
click at [242, 498] on div "0205020097 - Ultrassonografia Mamaria Bilateral" at bounding box center [624, 496] width 1177 height 14
checkbox Bilateral "true"
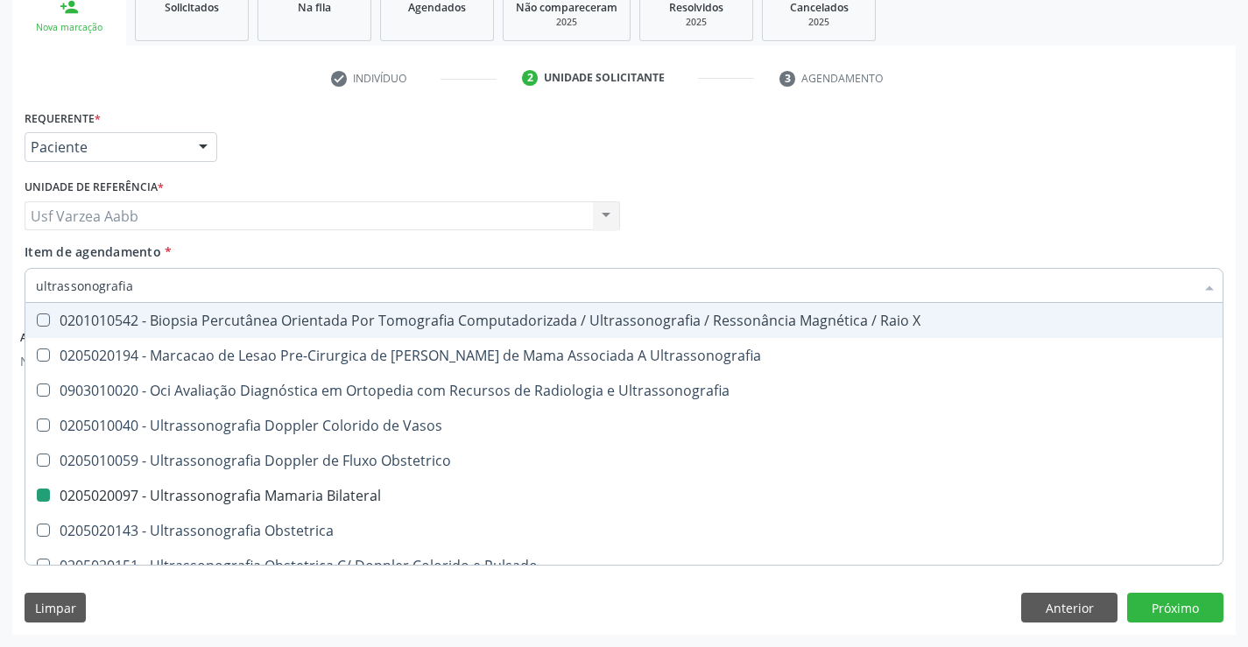
click at [967, 197] on div "Profissional Solicitante Por favor, selecione a Unidade de Atendimento primeiro…" at bounding box center [624, 208] width 1208 height 68
checkbox Ultrassonografia "true"
checkbox Bilateral "false"
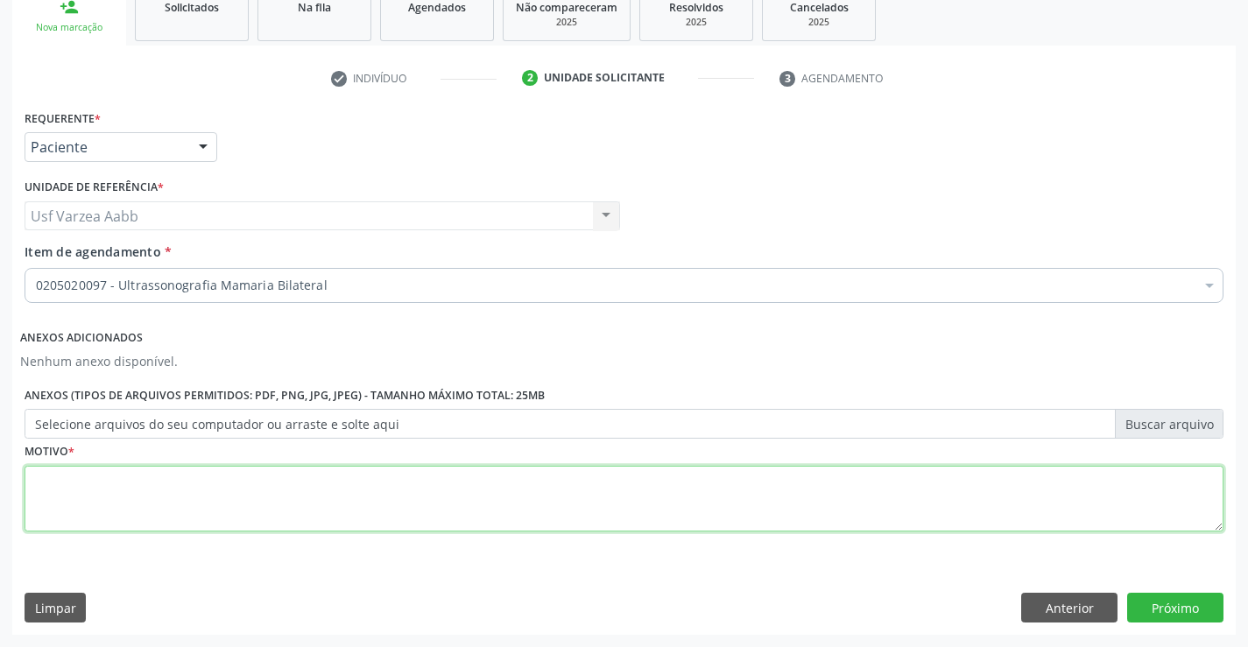
click at [619, 503] on textarea at bounding box center [624, 499] width 1199 height 67
type textarea "x"
click at [1156, 605] on button "Próximo" at bounding box center [1176, 608] width 96 height 30
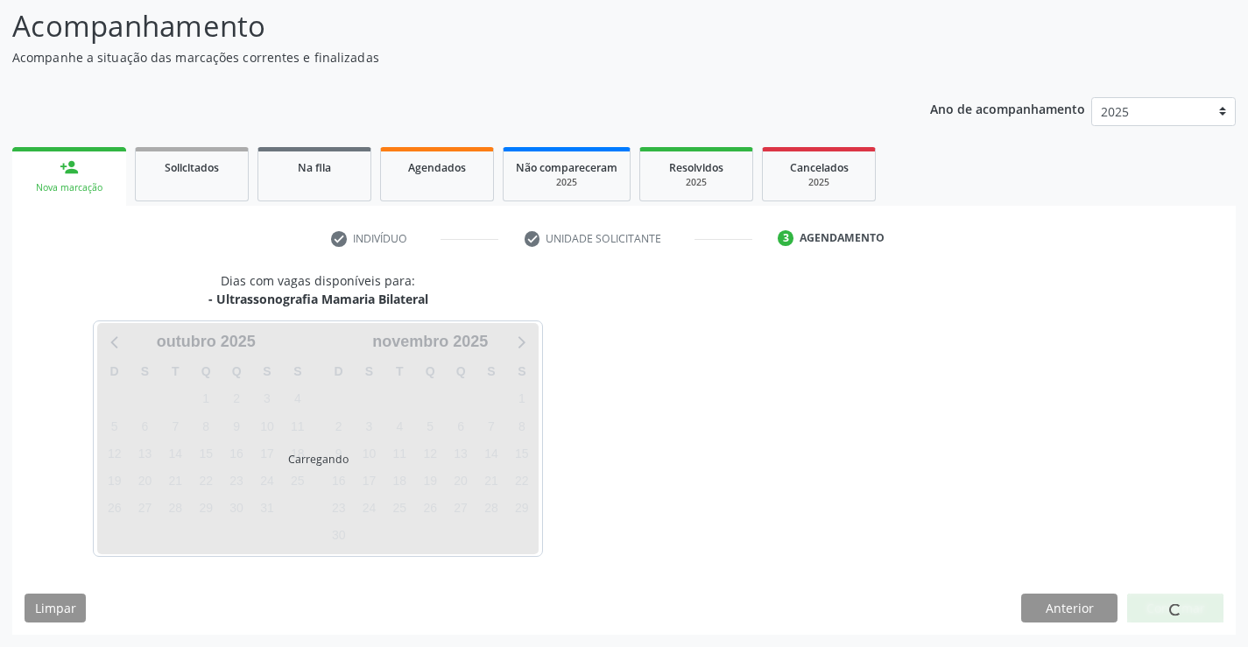
scroll to position [115, 0]
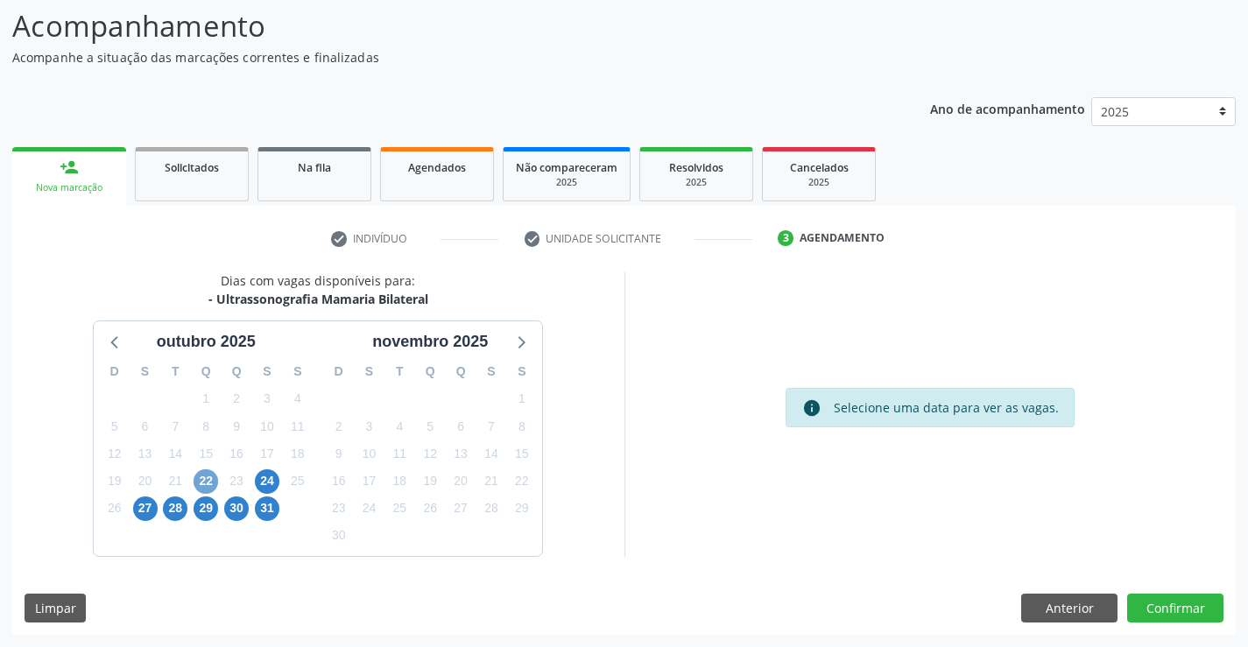
click at [216, 484] on span "22" at bounding box center [206, 482] width 25 height 25
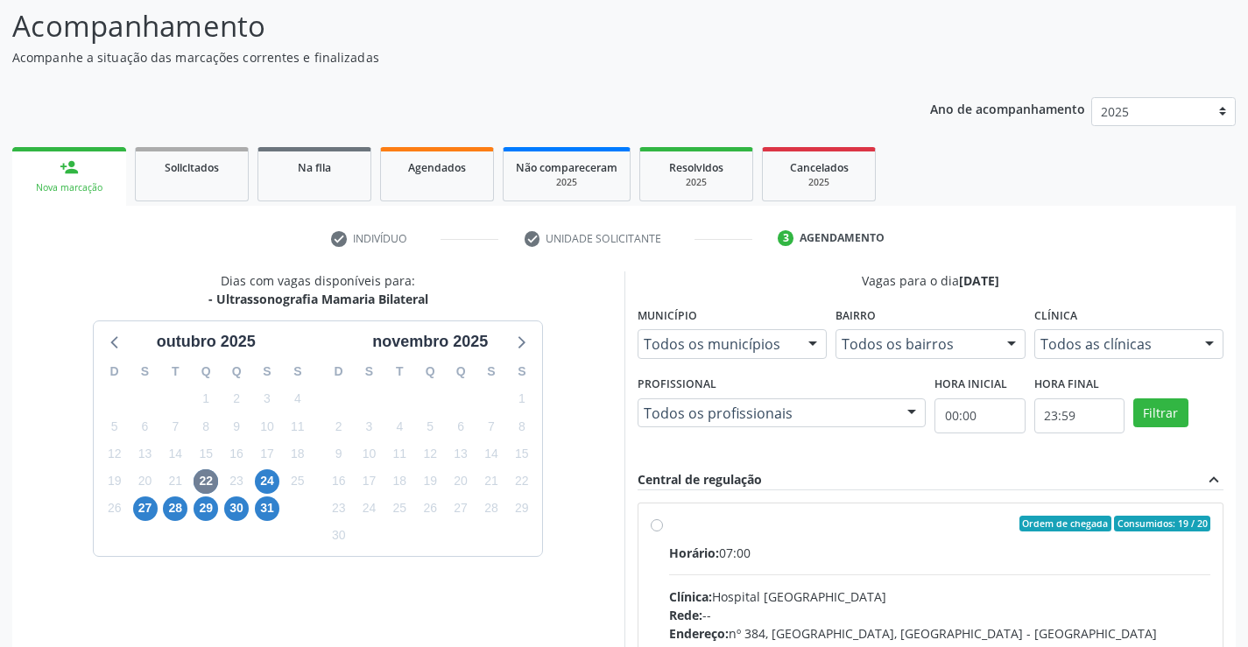
click at [682, 545] on span "Horário:" at bounding box center [694, 553] width 50 height 17
click at [663, 532] on input "Ordem de chegada Consumidos: 19 / 20 Horário: 07:00 Clínica: Hospital [GEOGRAPH…" at bounding box center [657, 524] width 12 height 16
radio input "true"
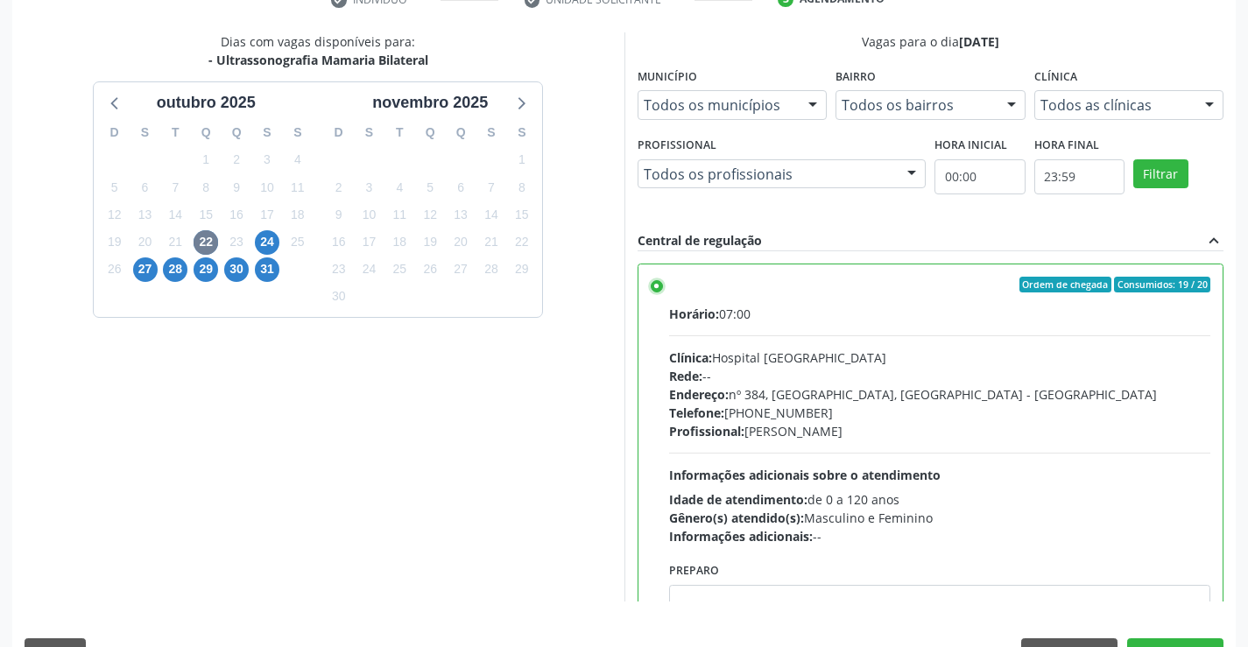
scroll to position [399, 0]
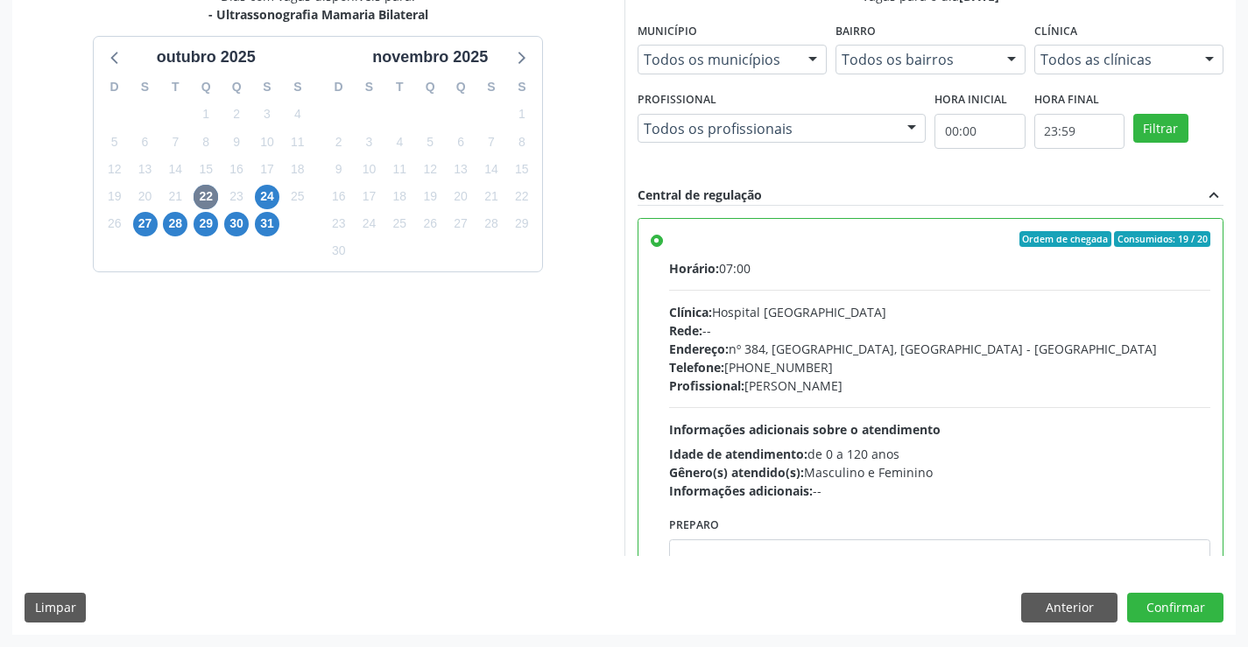
click at [1187, 586] on div "Dias com vagas disponíveis para: - Ultrassonografia Mamaria Bilateral [DATE] D …" at bounding box center [624, 310] width 1224 height 647
click at [1182, 614] on button "Confirmar" at bounding box center [1176, 608] width 96 height 30
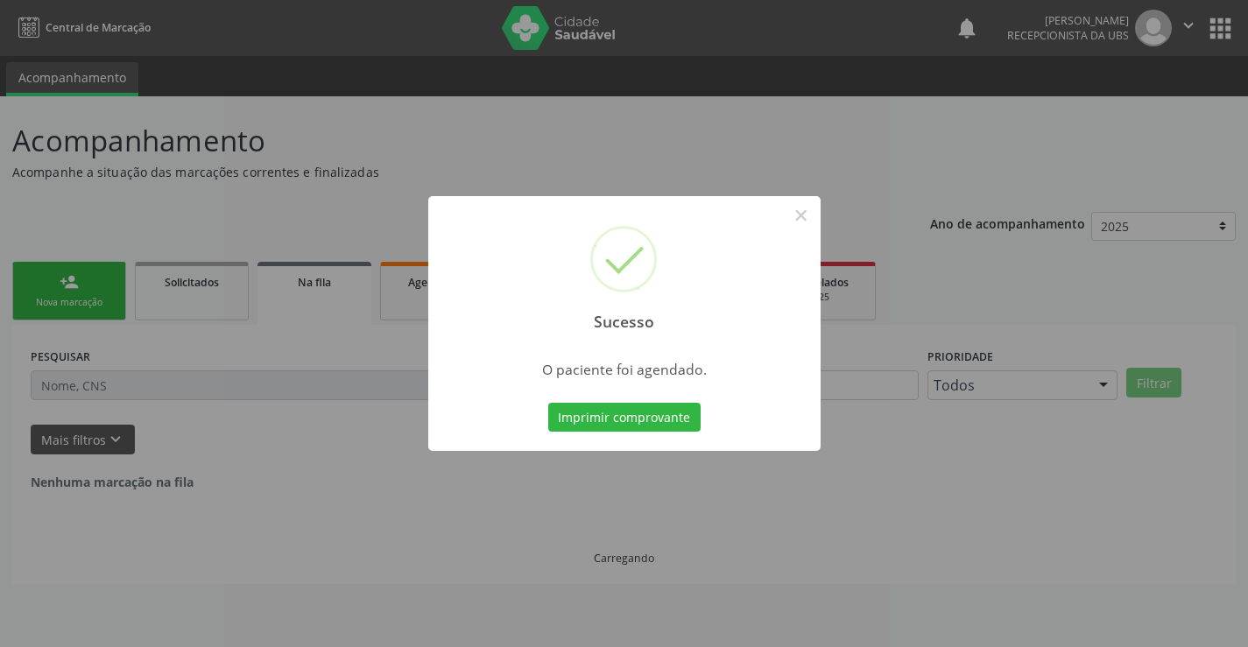
scroll to position [0, 0]
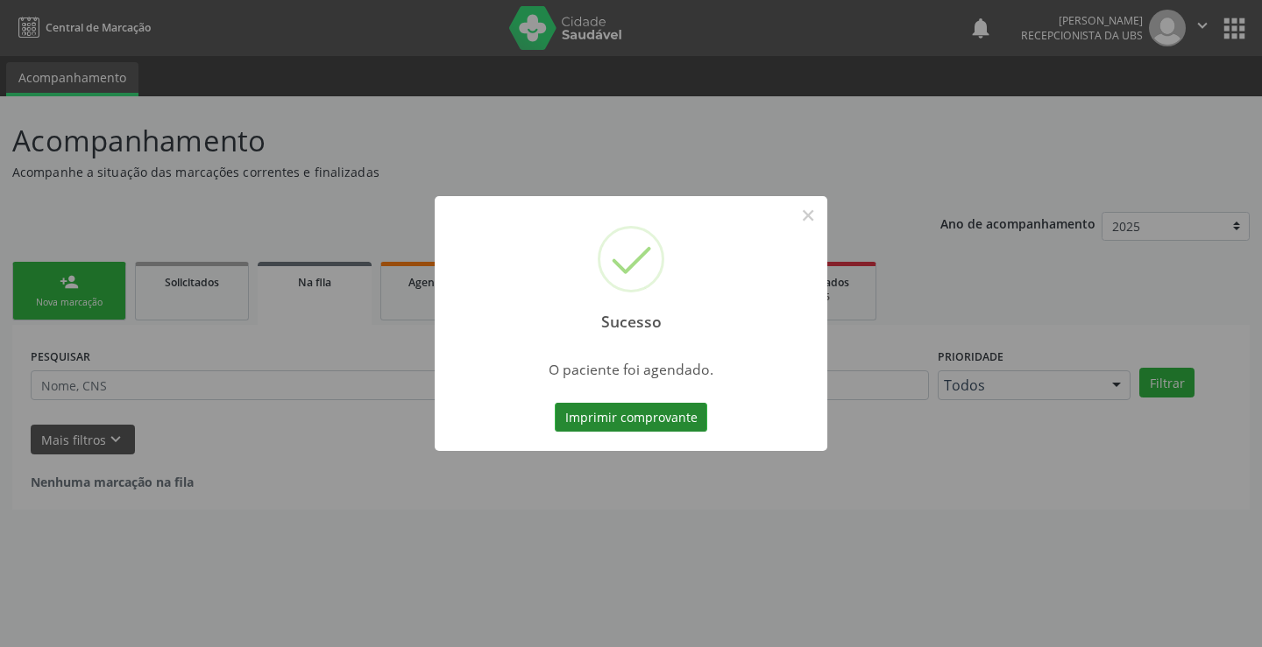
click at [669, 409] on button "Imprimir comprovante" at bounding box center [631, 418] width 152 height 30
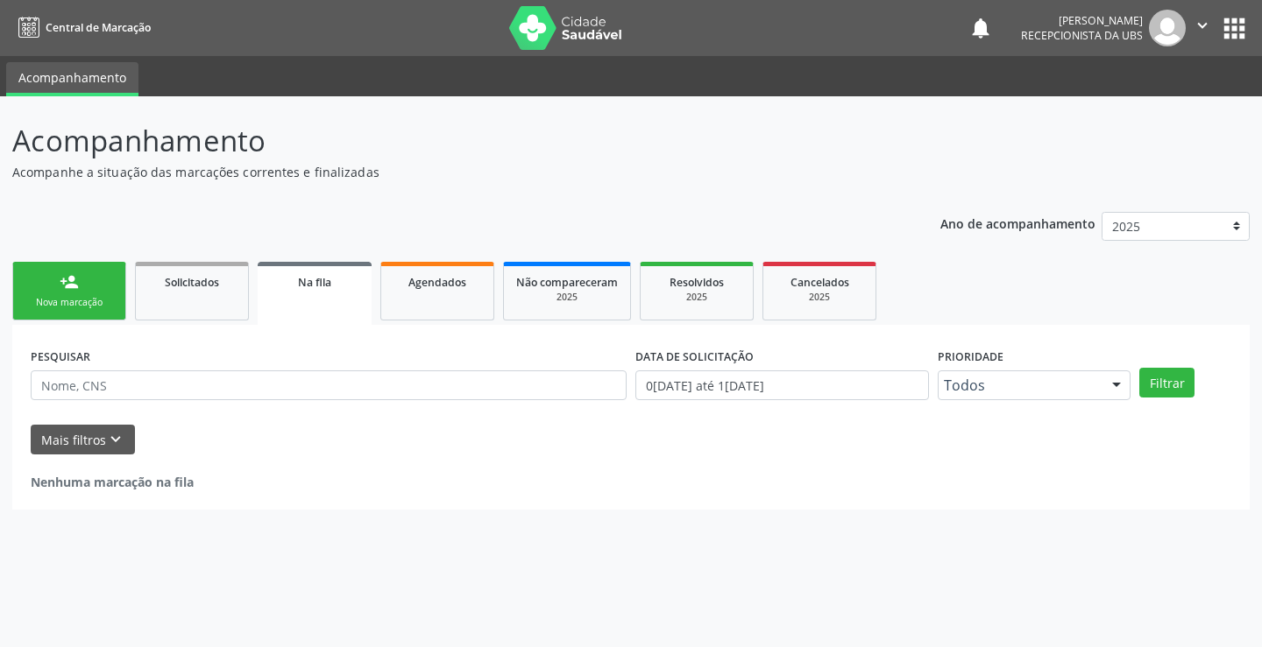
click at [68, 286] on div "person_add" at bounding box center [69, 281] width 19 height 19
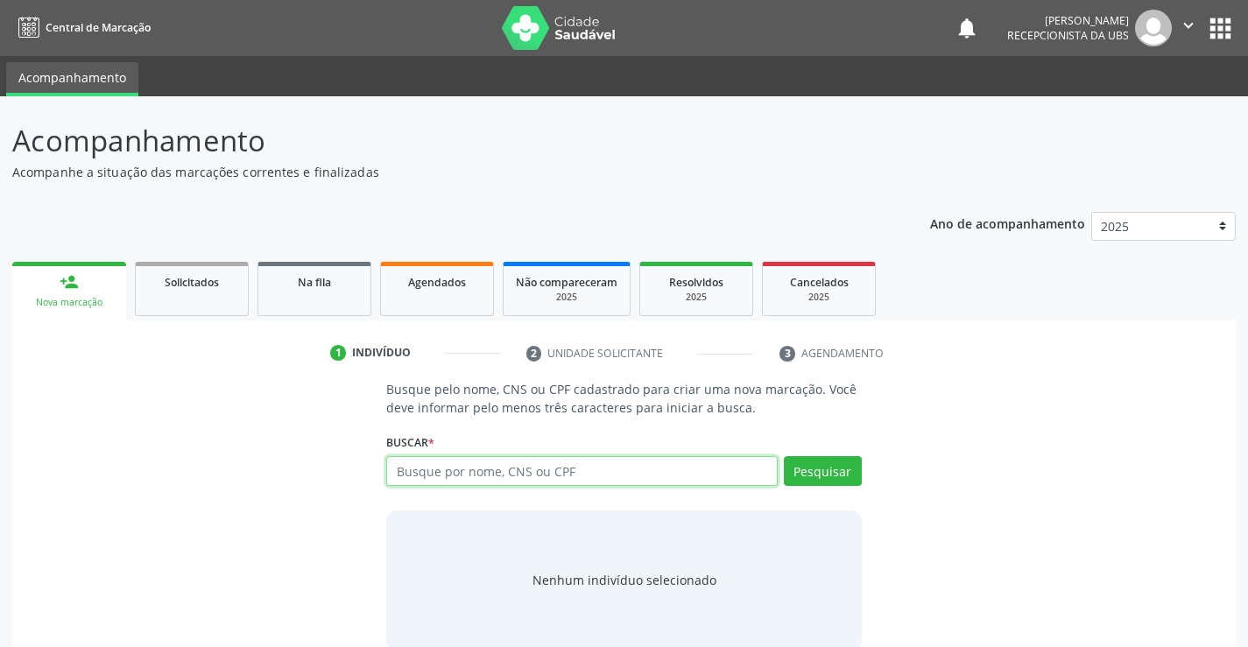
click at [574, 467] on input "text" at bounding box center [581, 471] width 391 height 30
type input "[PERSON_NAME]"
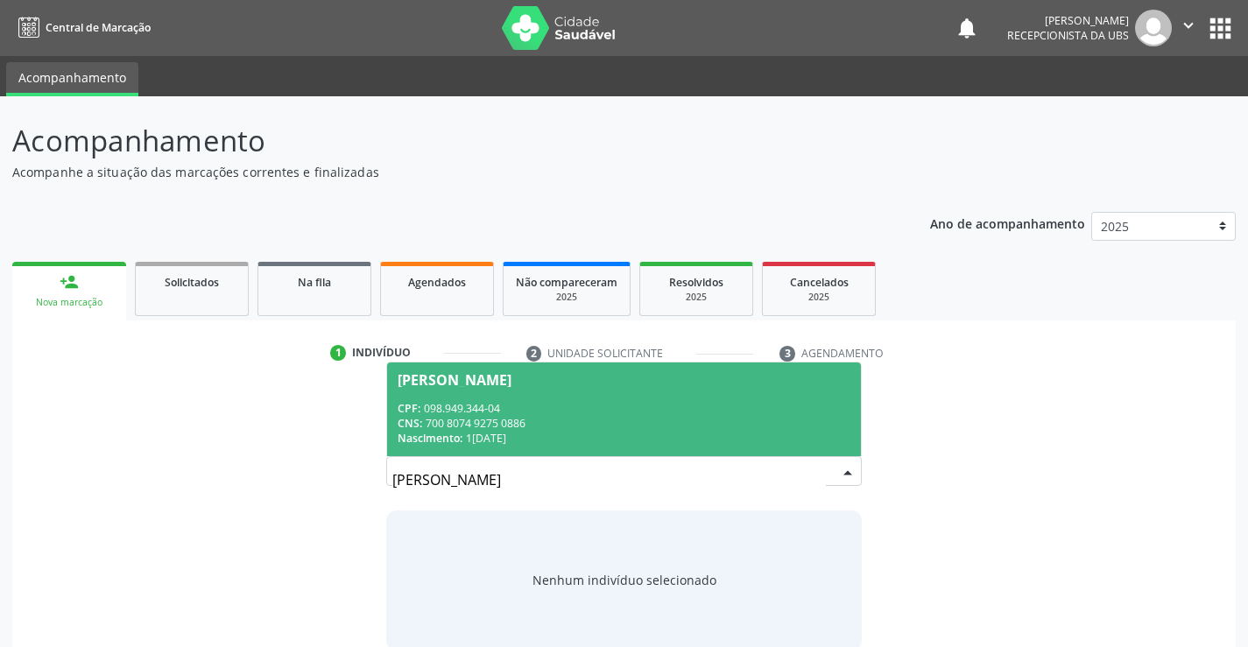
click at [563, 364] on span "[PERSON_NAME] CPF: 098.949.344-04 CNS: 700 8074 9275 0886 Nascimento: [DATE]" at bounding box center [623, 410] width 473 height 94
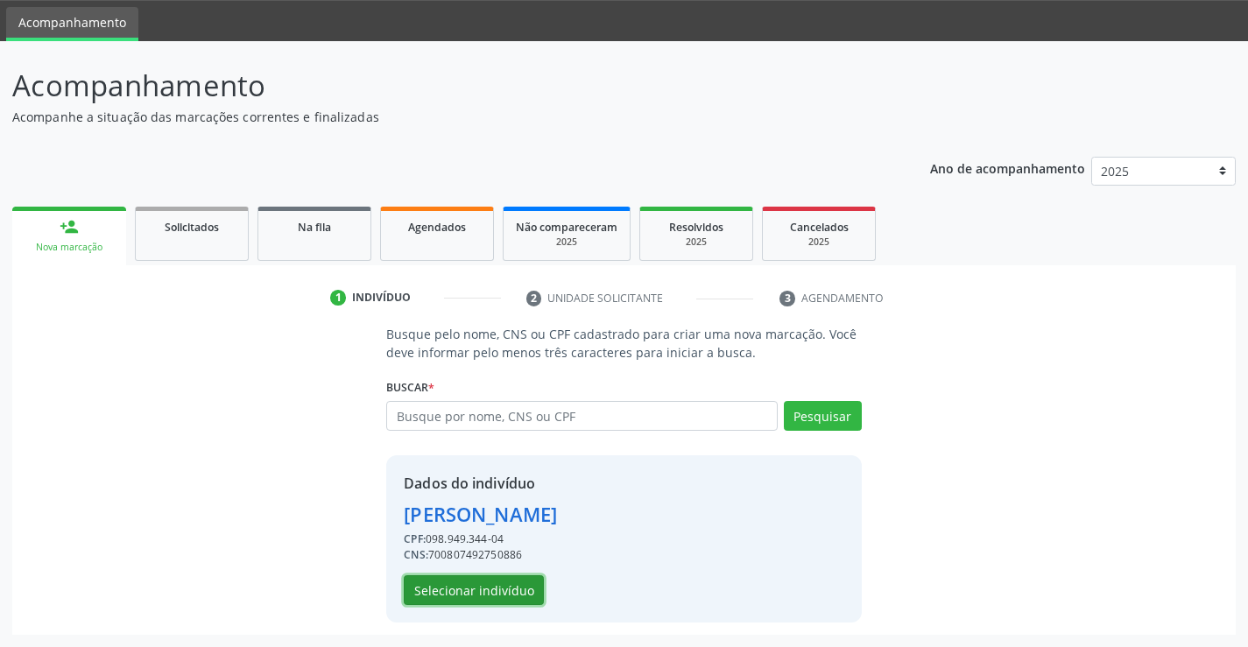
click at [486, 583] on button "Selecionar indivíduo" at bounding box center [474, 591] width 140 height 30
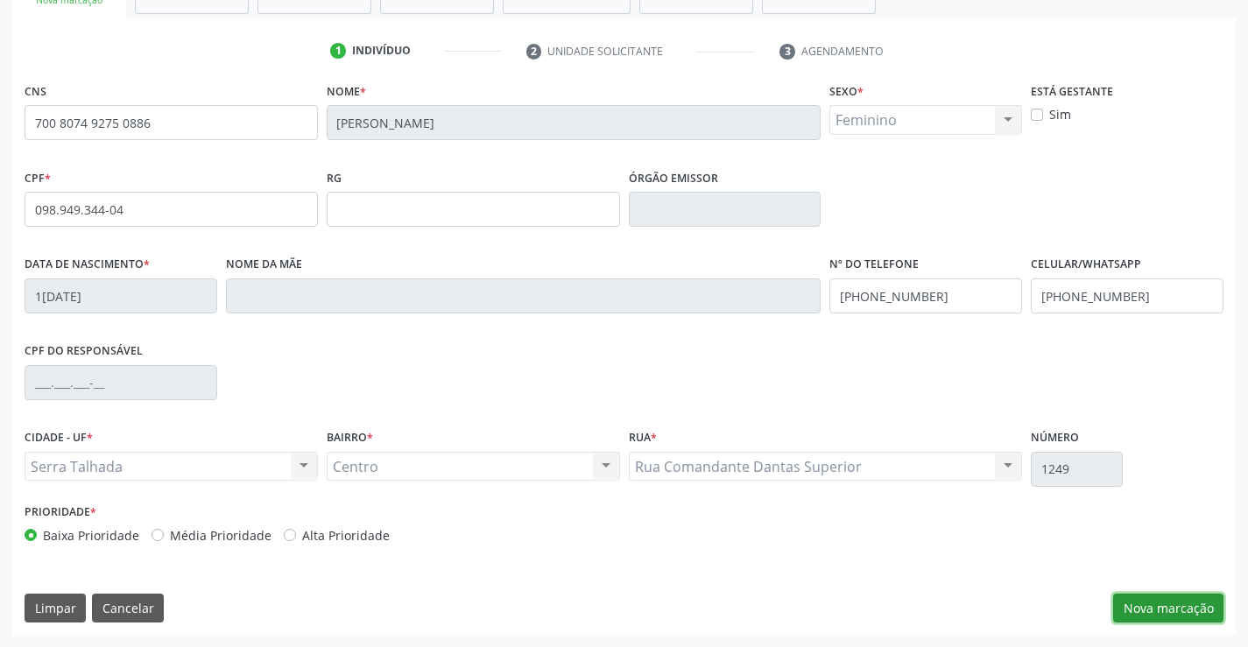
click at [1133, 612] on button "Nova marcação" at bounding box center [1169, 609] width 110 height 30
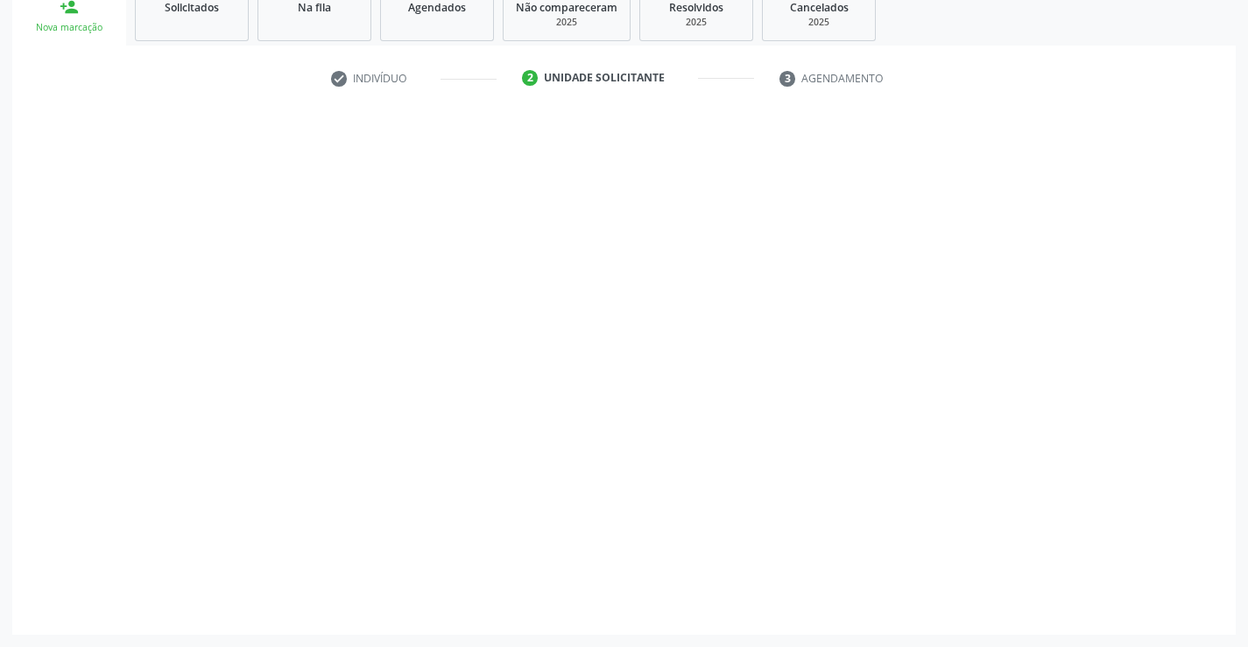
scroll to position [275, 0]
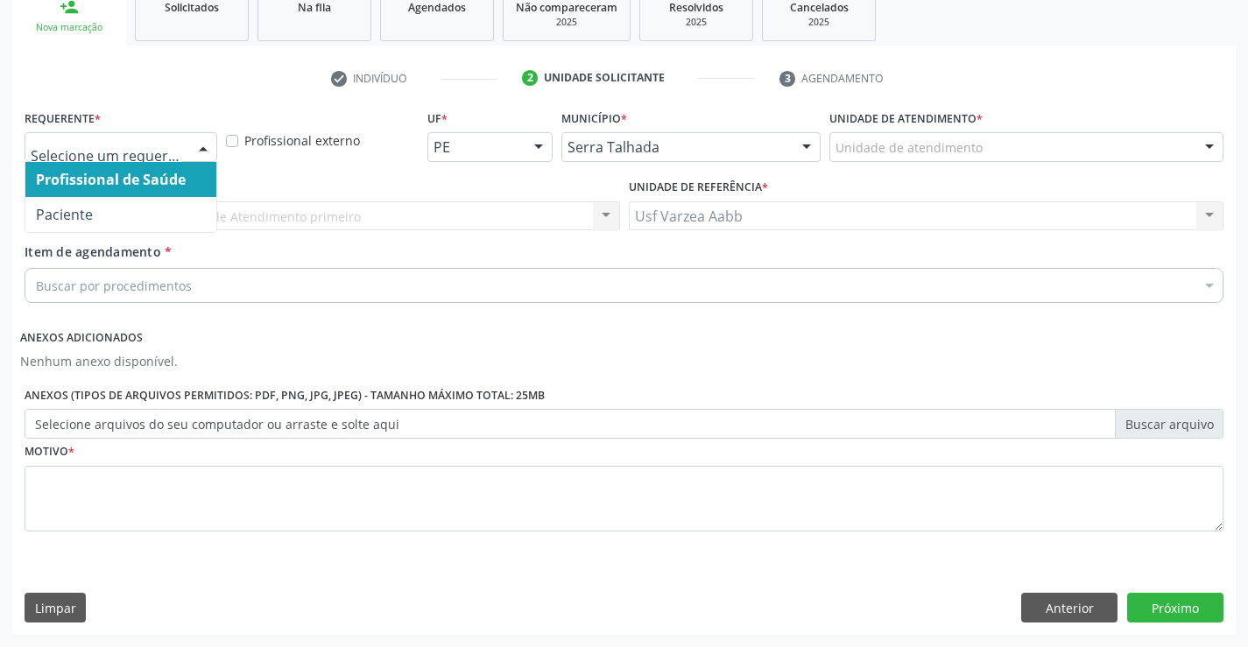
click at [155, 158] on div at bounding box center [121, 147] width 193 height 30
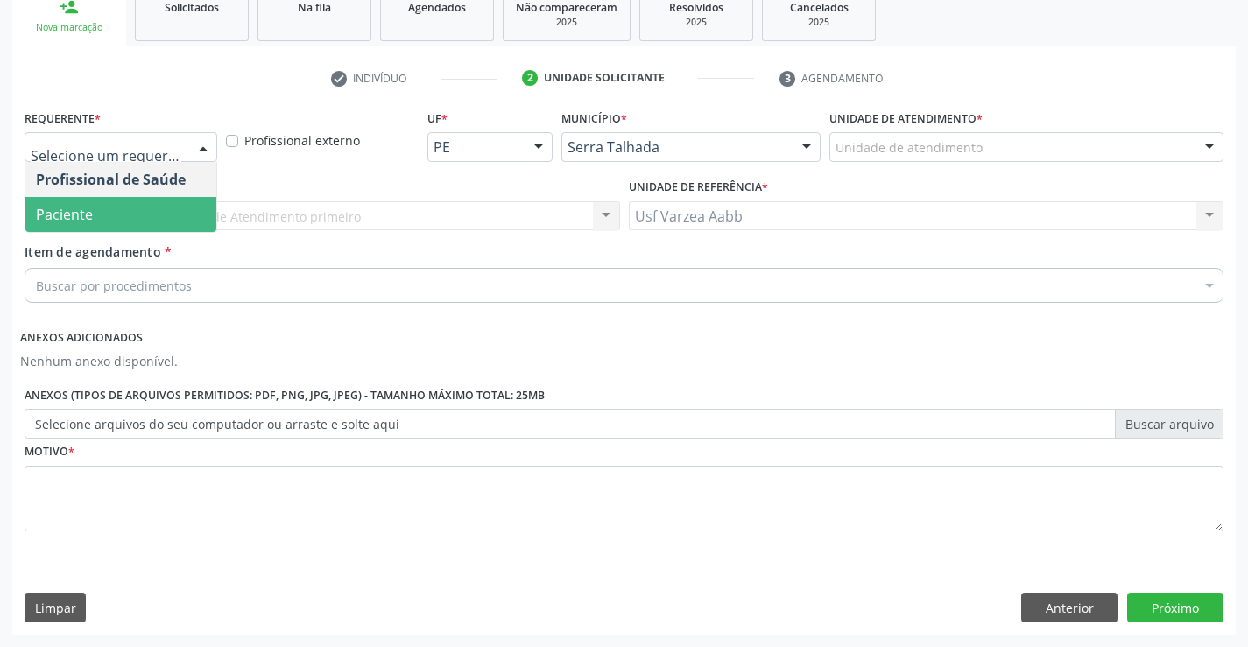
click at [157, 204] on span "Paciente" at bounding box center [120, 214] width 191 height 35
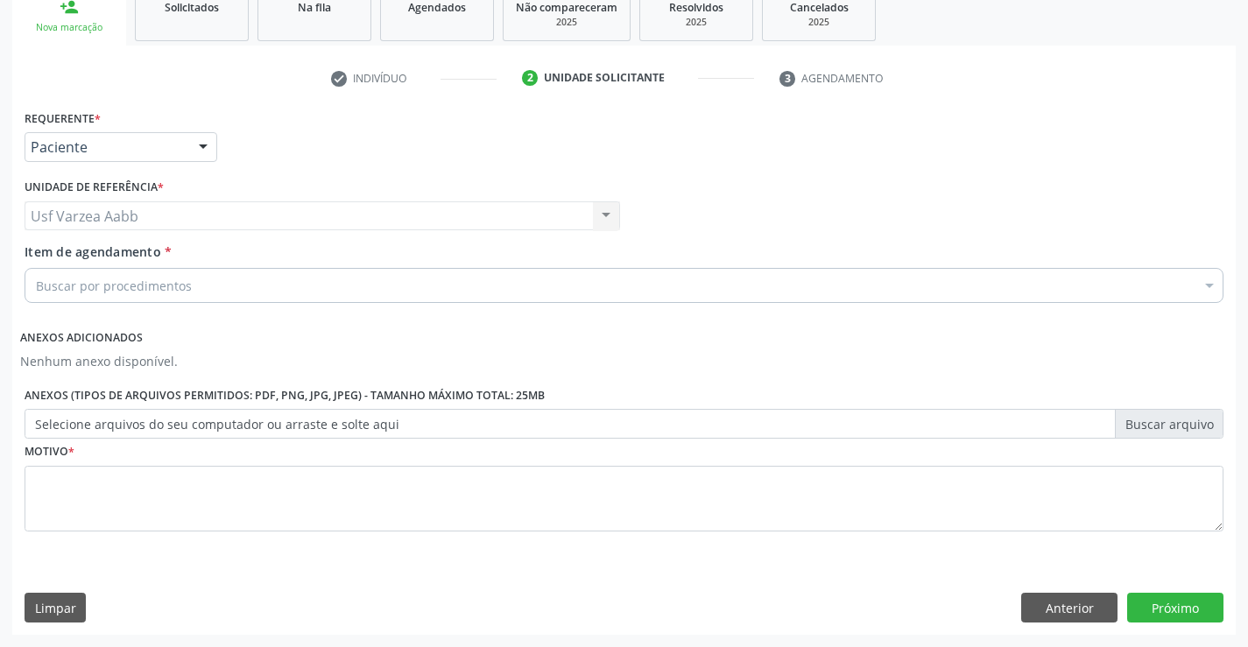
click at [185, 297] on div "Buscar por procedimentos" at bounding box center [624, 285] width 1199 height 35
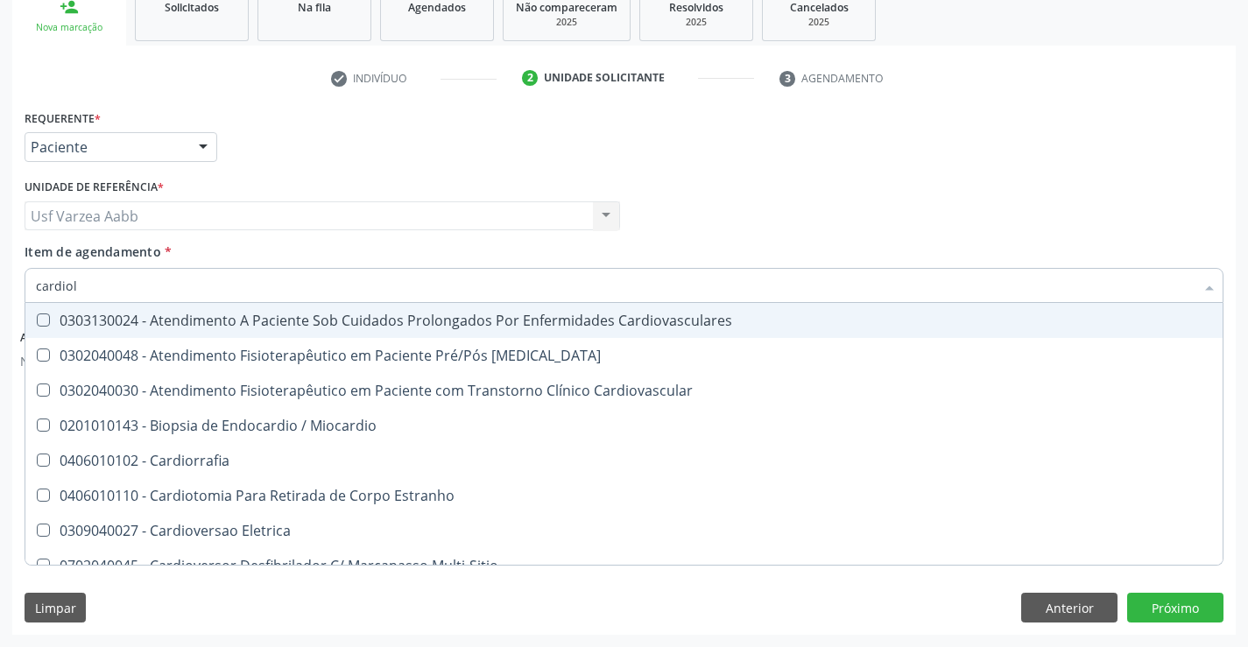
type input "cardiolo"
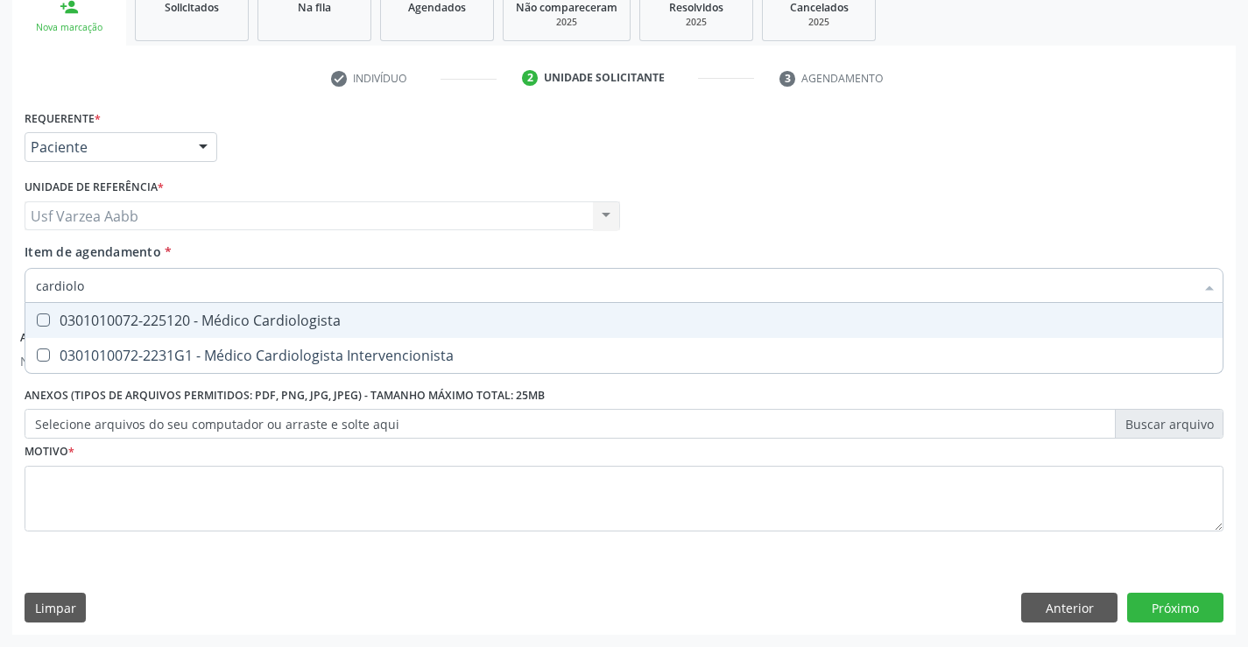
click at [237, 304] on span "0301010072-225120 - Médico Cardiologista" at bounding box center [624, 320] width 1198 height 35
checkbox Cardiologista "true"
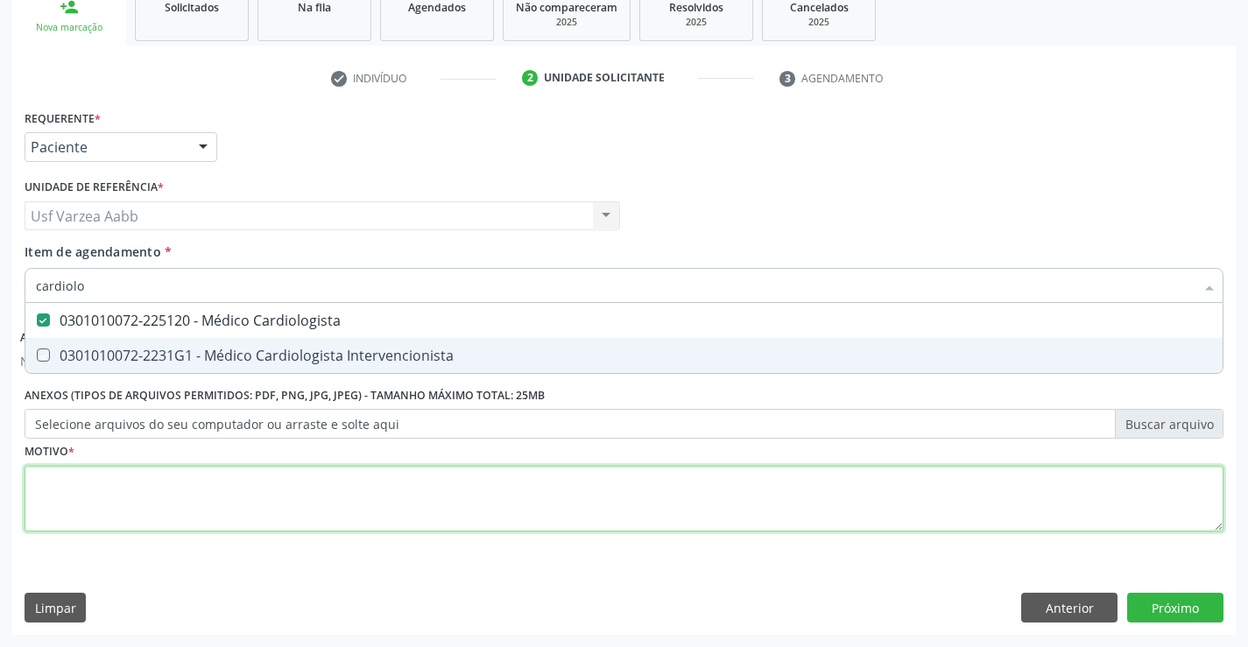
click at [252, 484] on div "Requerente * Paciente Profissional de Saúde Paciente Nenhum resultado encontrad…" at bounding box center [624, 330] width 1199 height 451
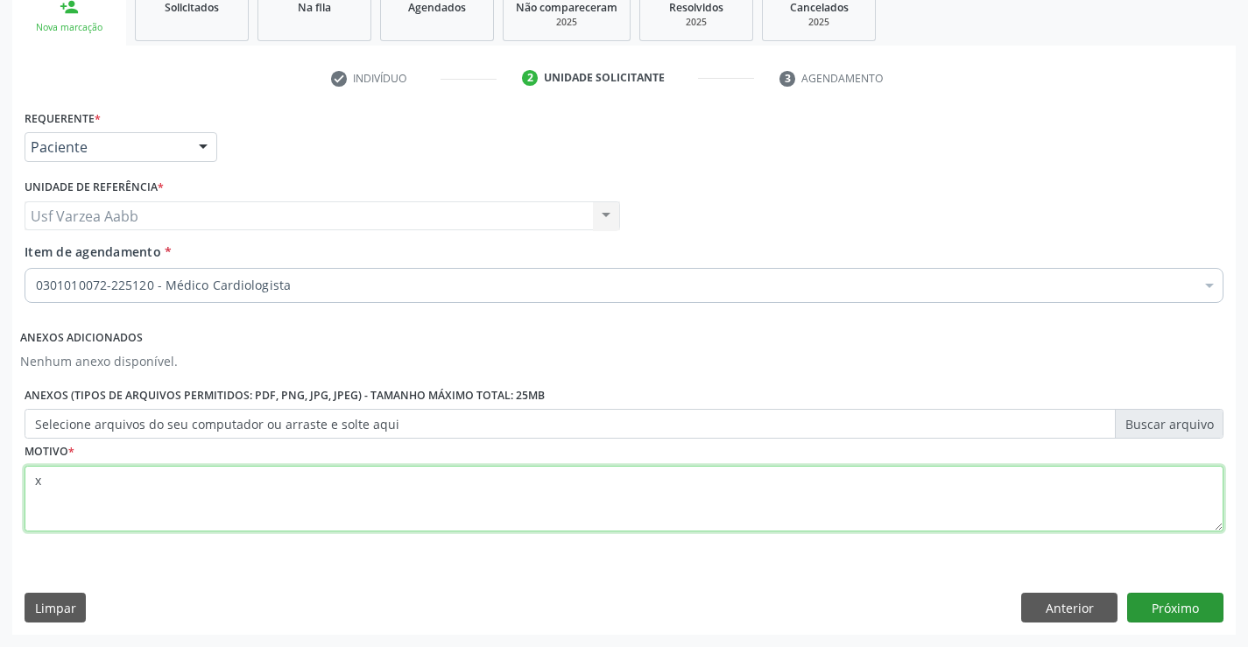
type textarea "x"
click at [1157, 605] on button "Próximo" at bounding box center [1176, 608] width 96 height 30
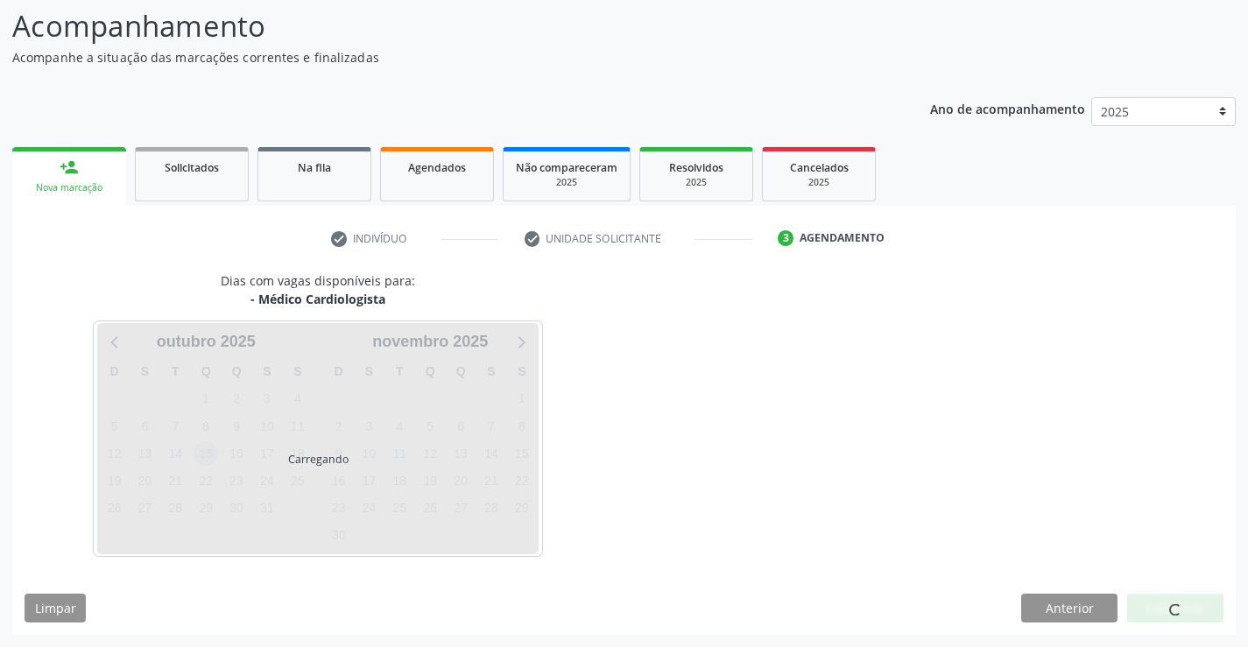
scroll to position [166, 0]
